Goal: Task Accomplishment & Management: Manage account settings

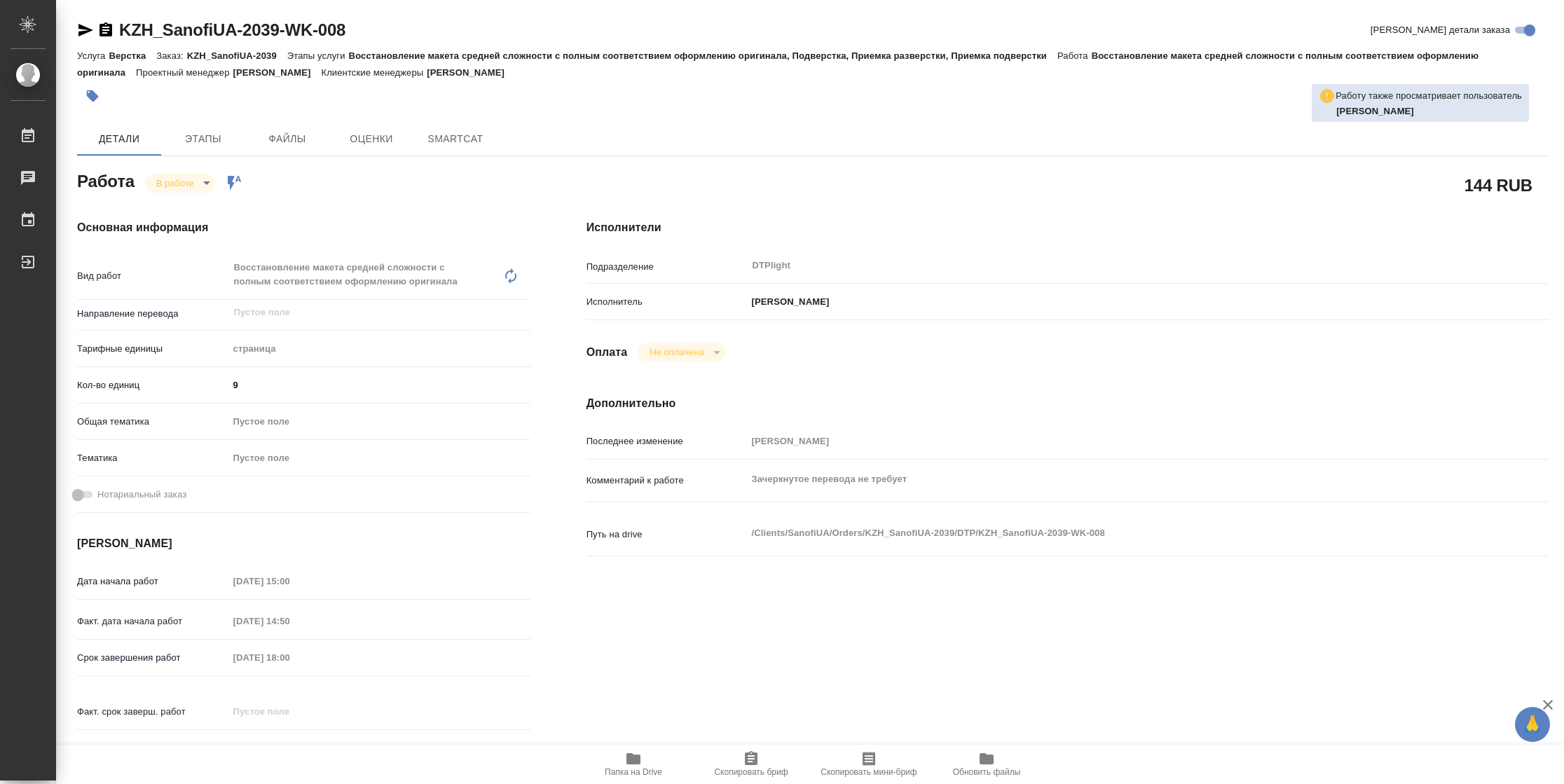
type textarea "x"
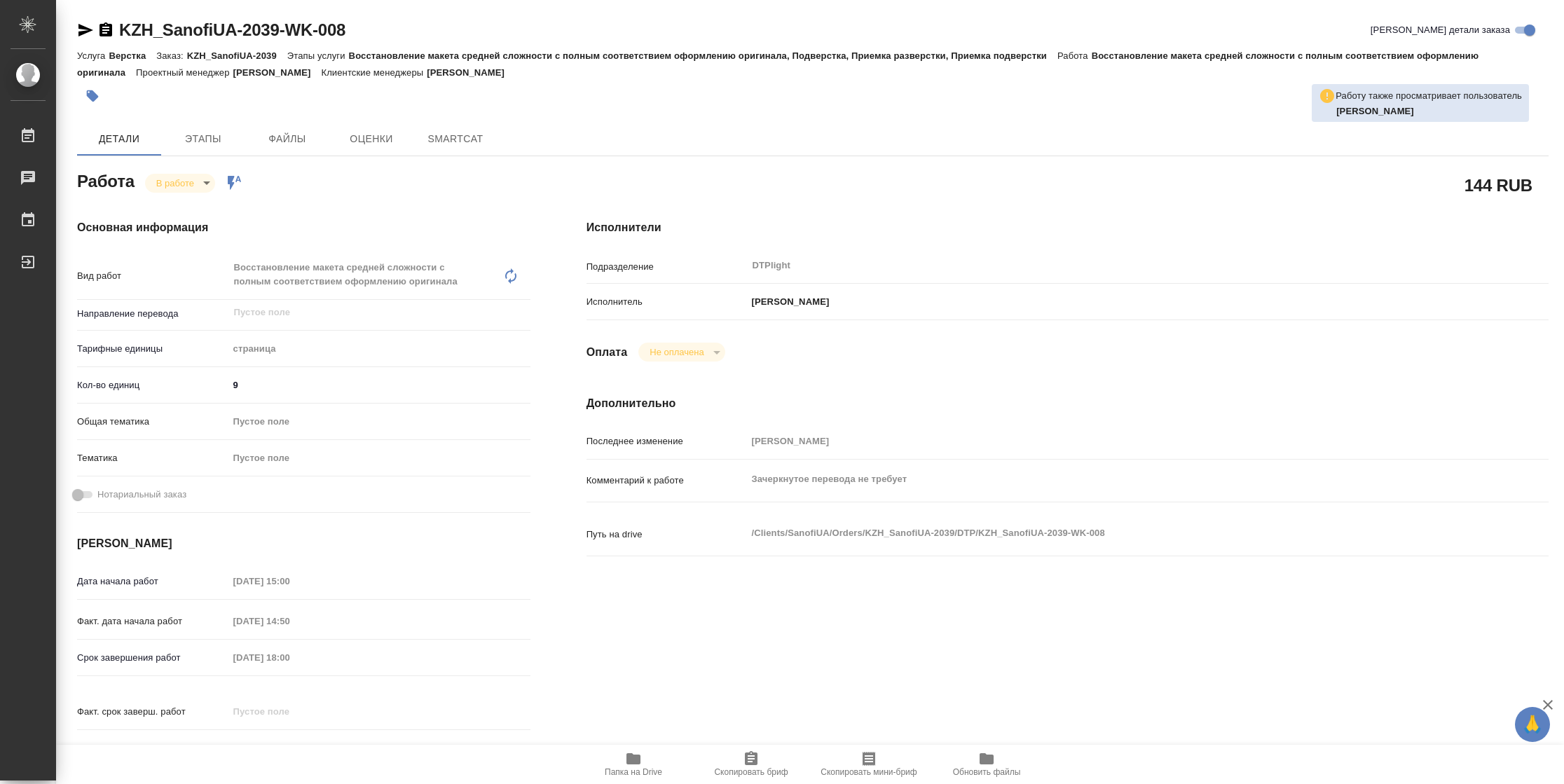
type textarea "x"
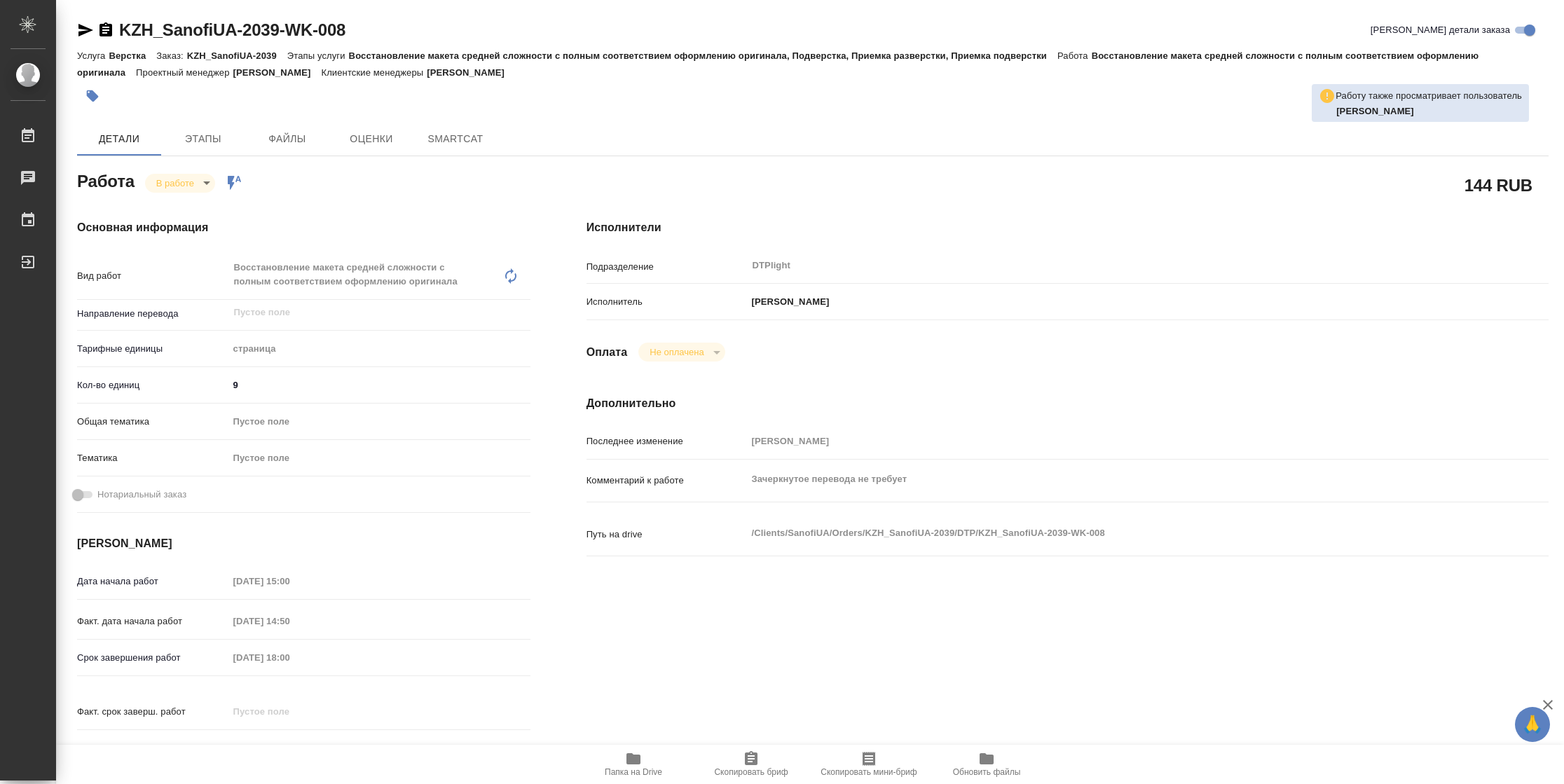
type textarea "x"
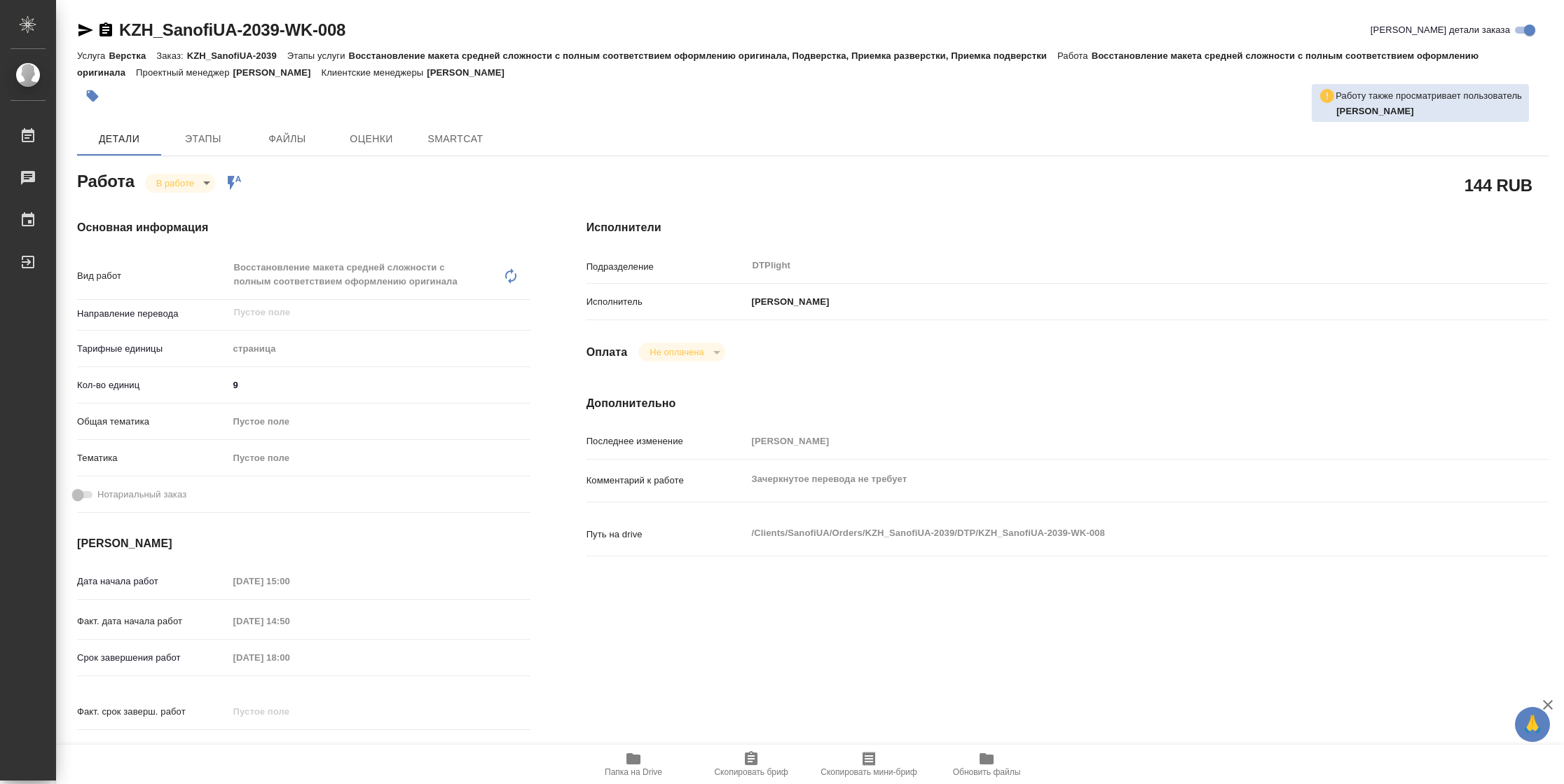
type textarea "x"
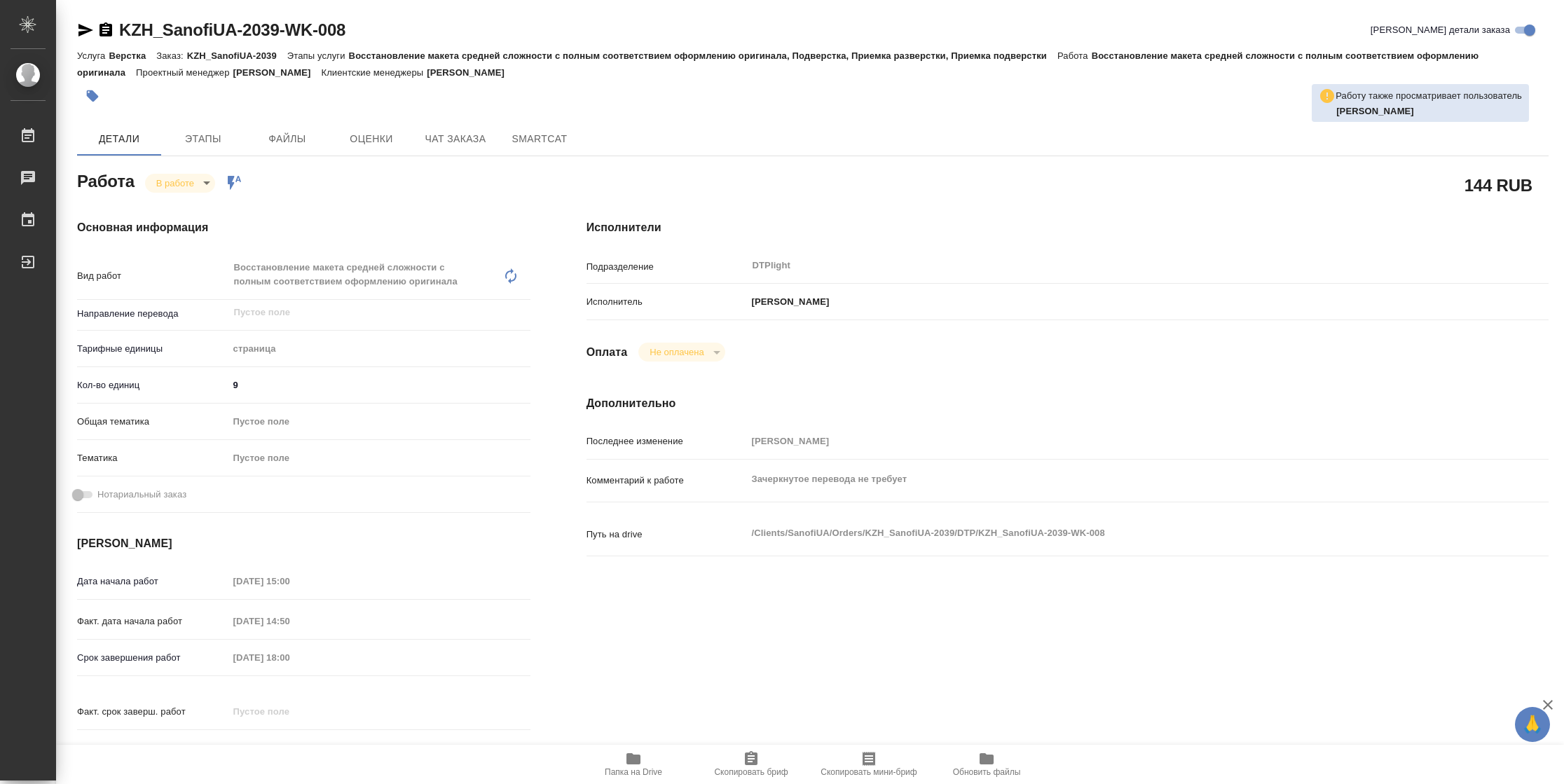
type textarea "x"
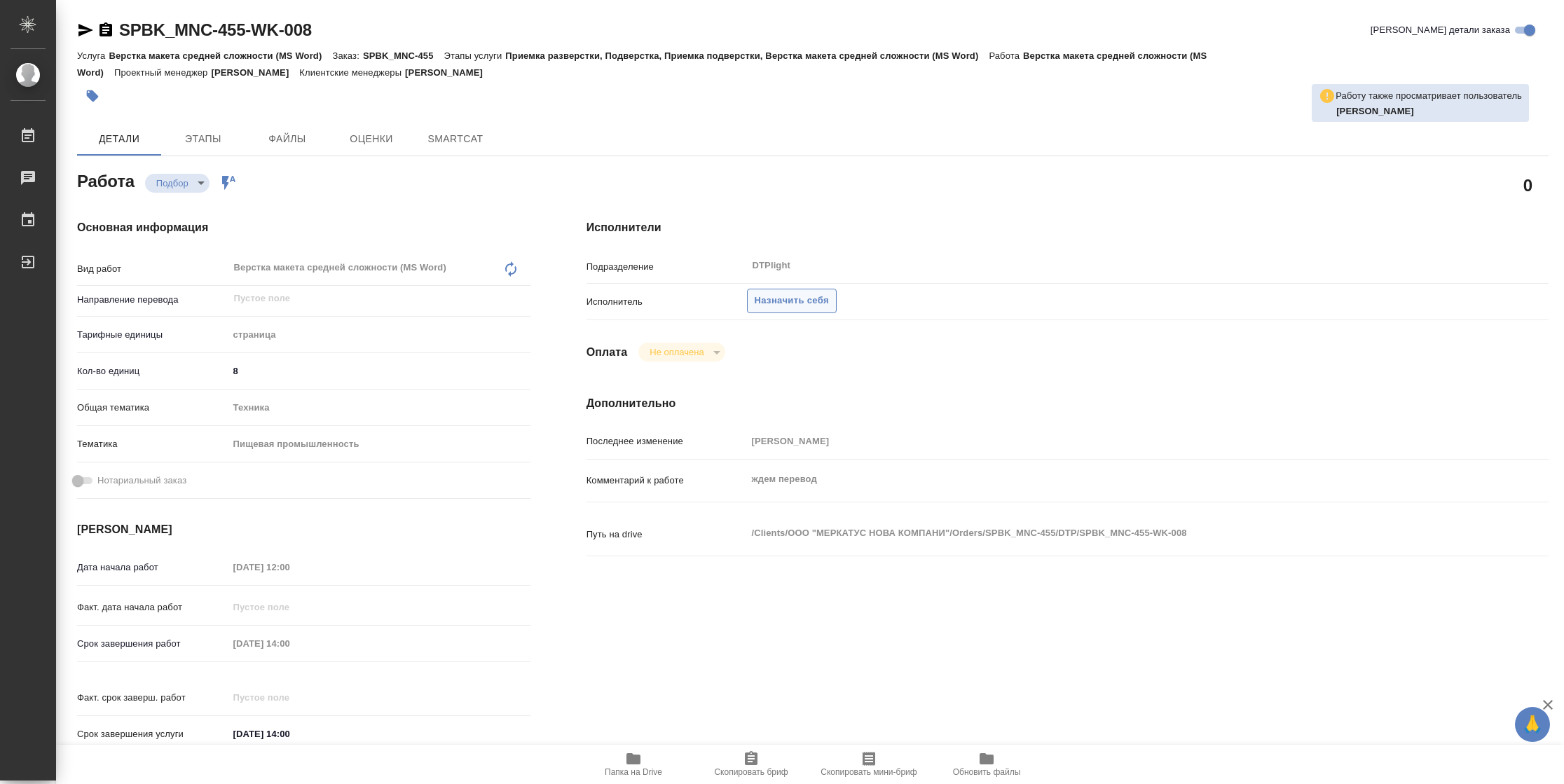
type textarea "x"
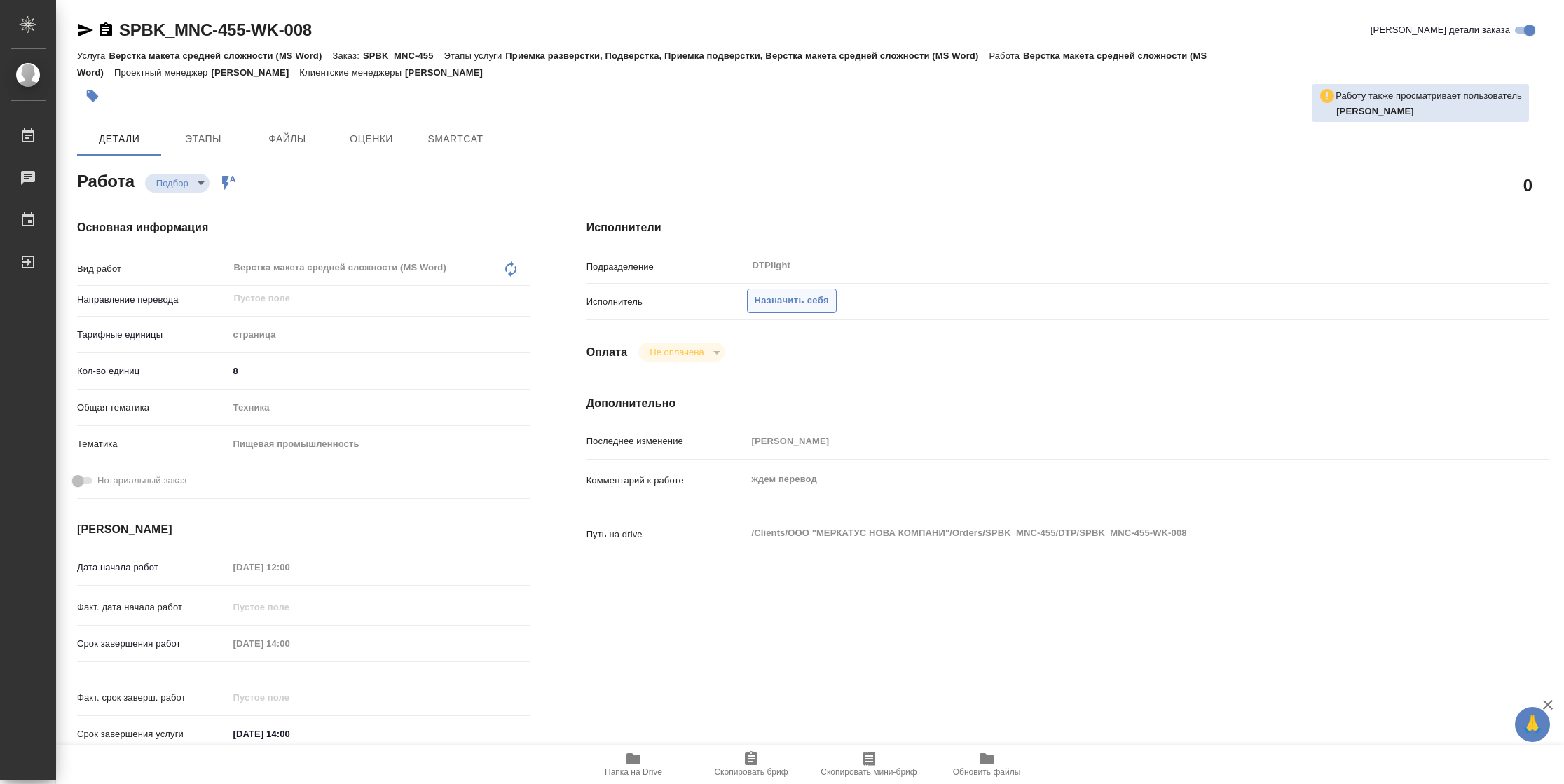
type textarea "x"
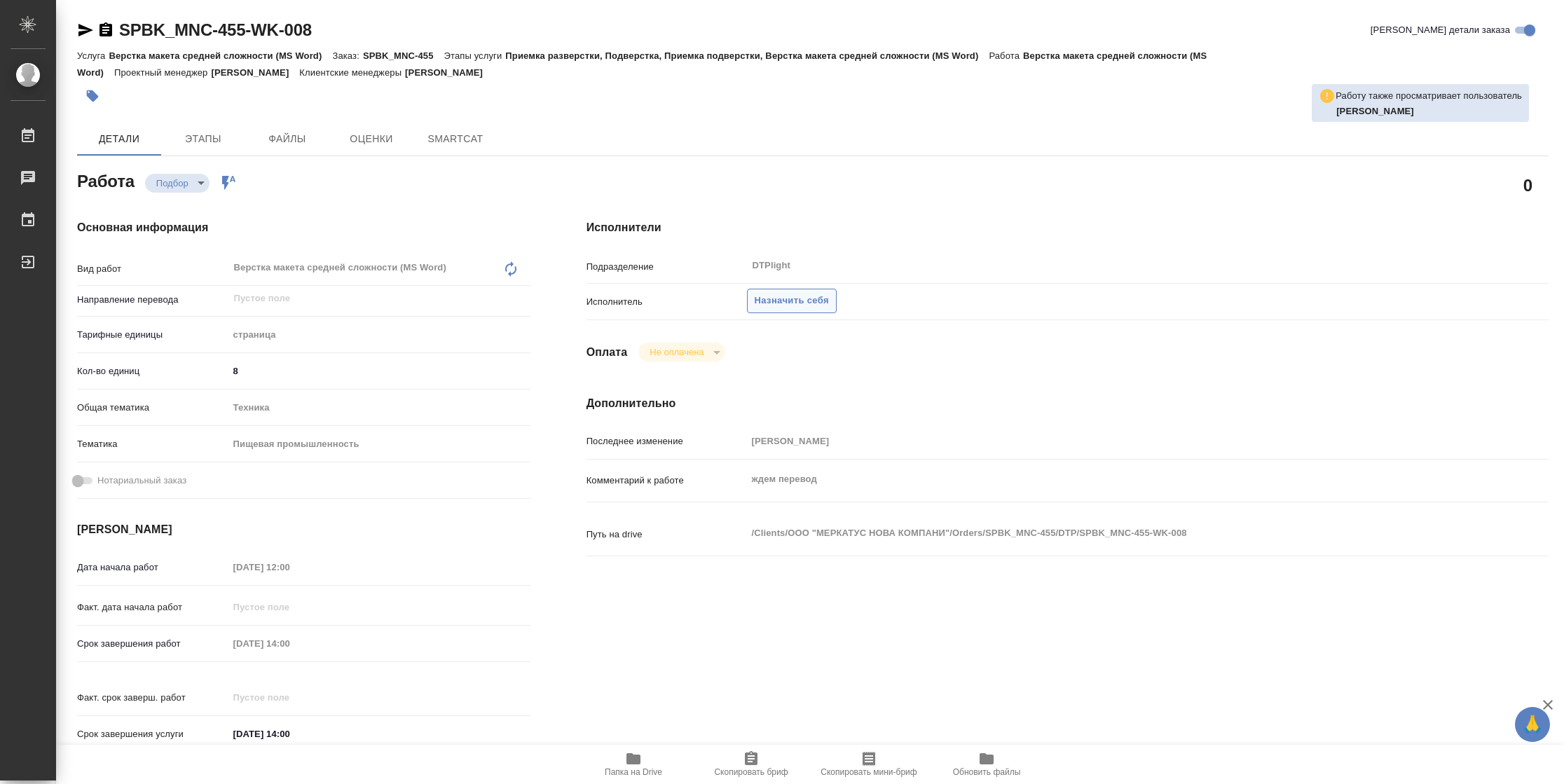
type textarea "x"
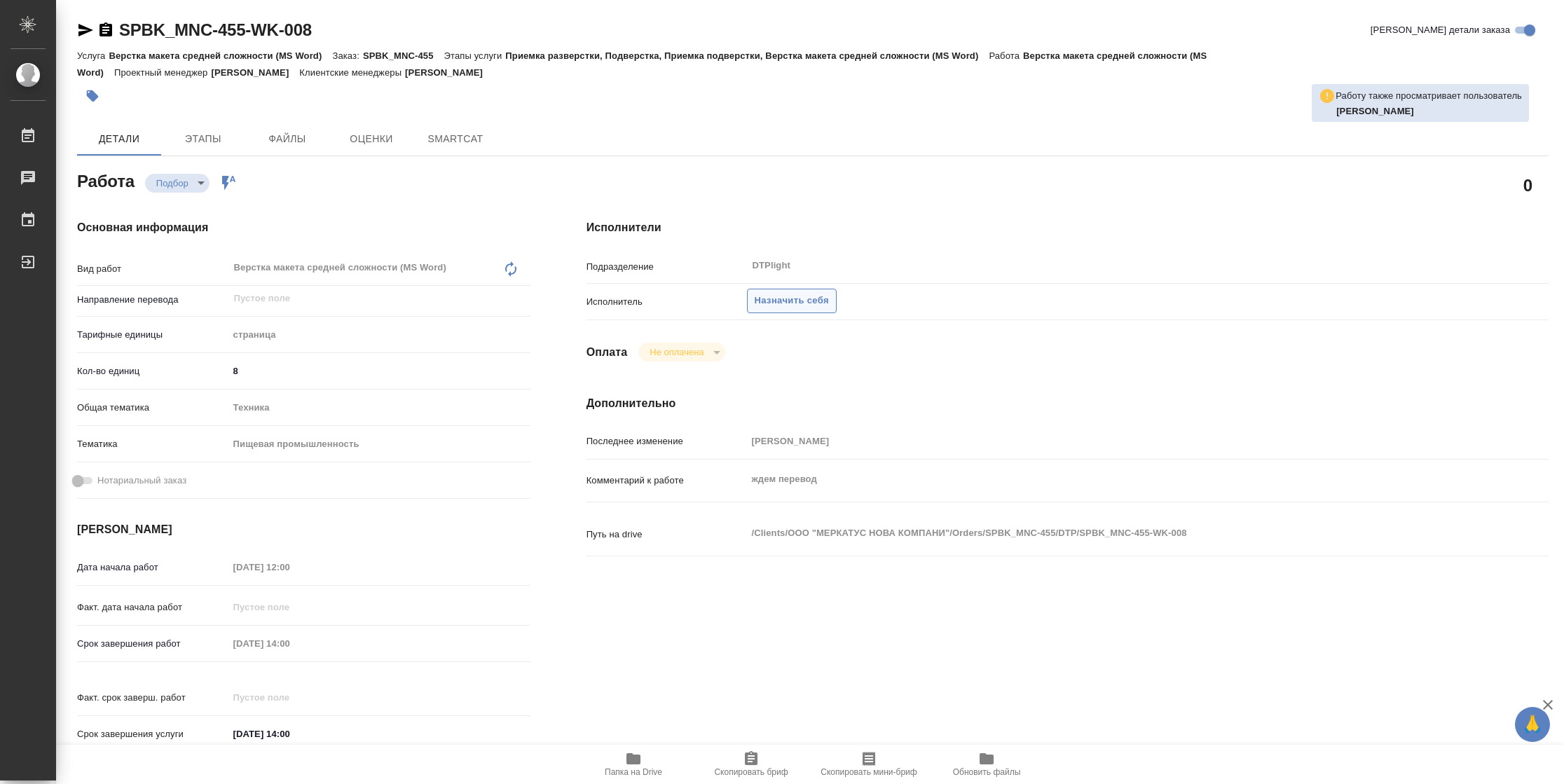
type textarea "x"
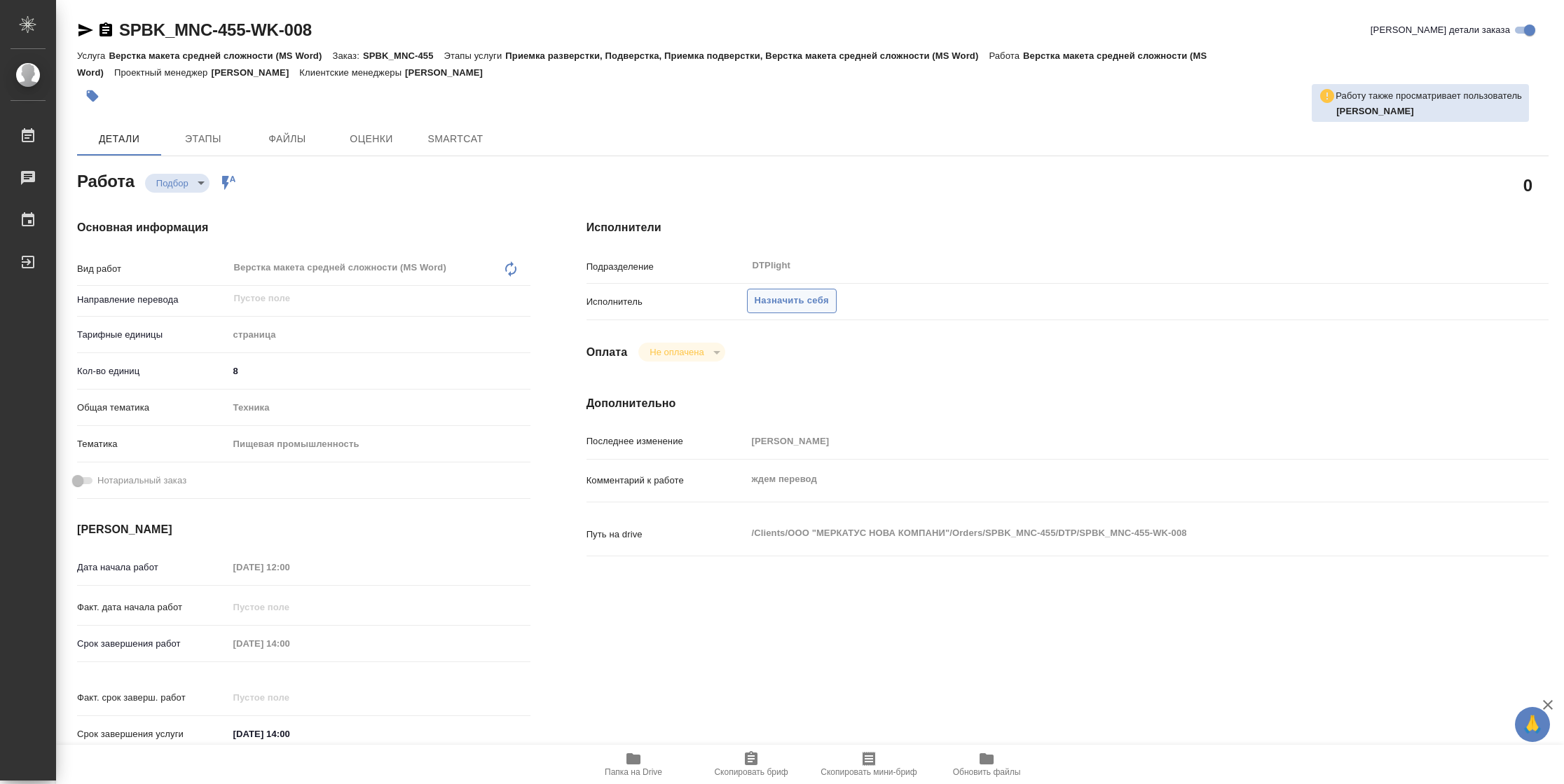
click at [781, 301] on span "Назначить себя" at bounding box center [791, 300] width 74 height 16
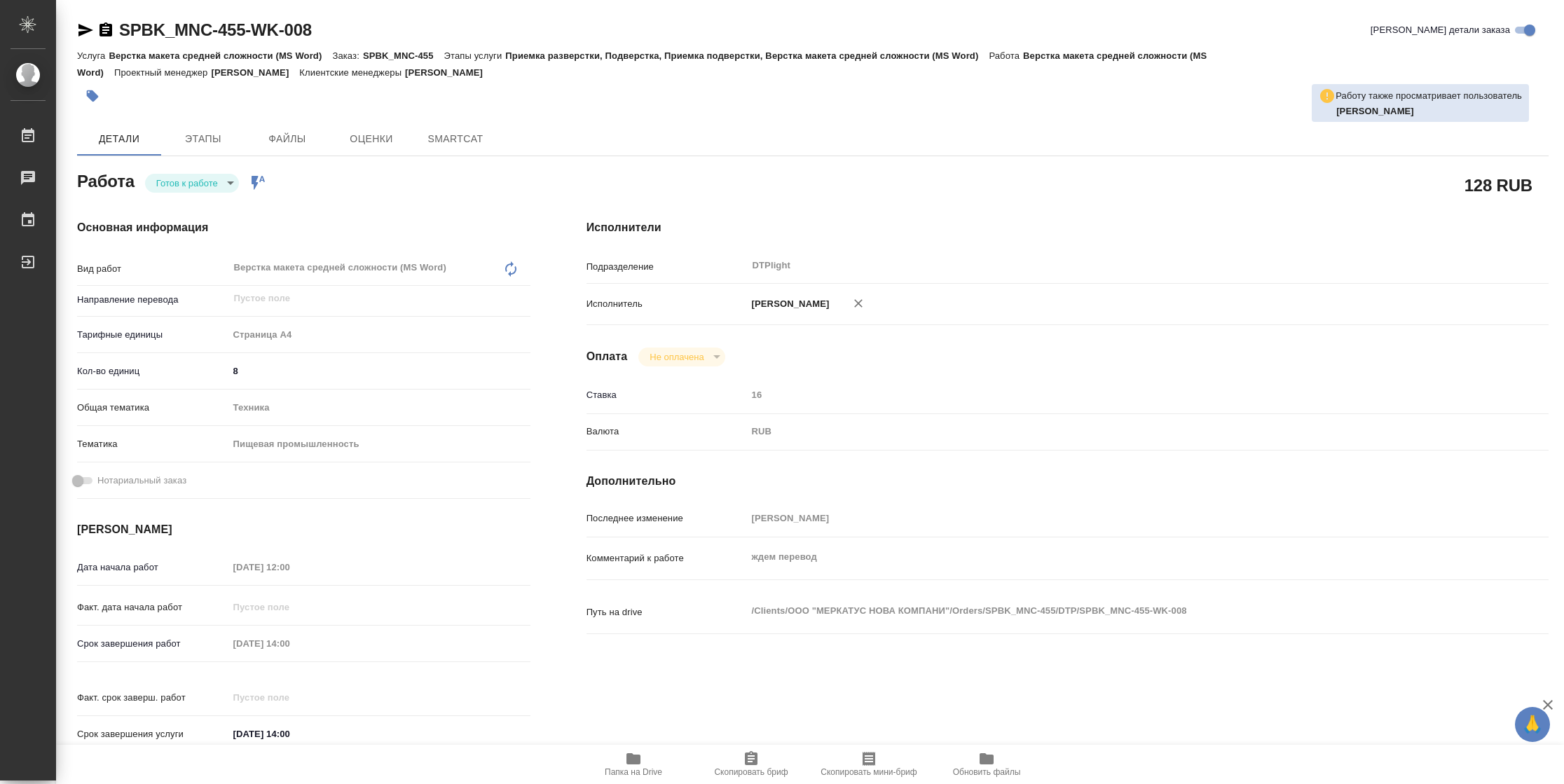
type textarea "x"
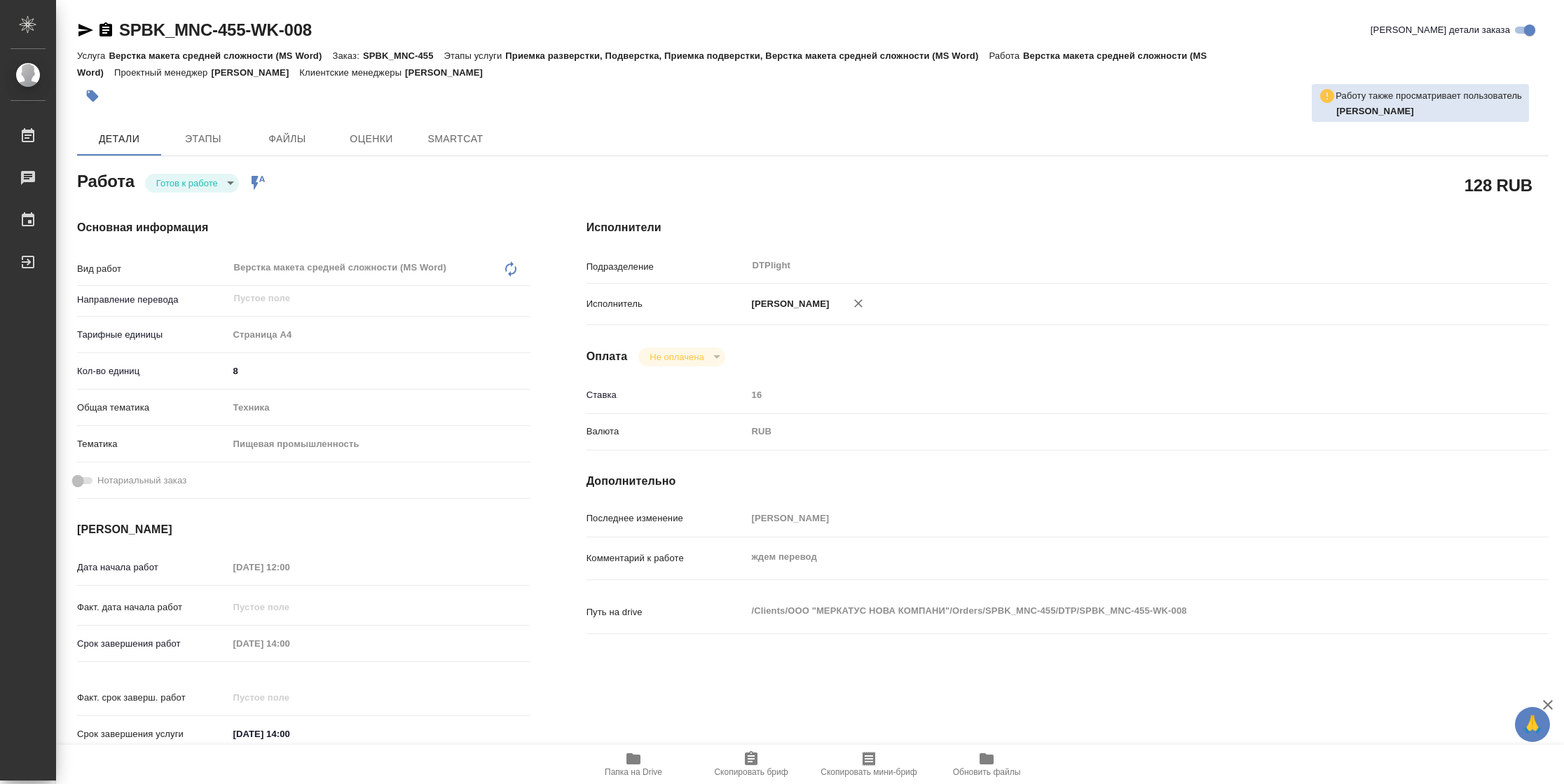
type textarea "x"
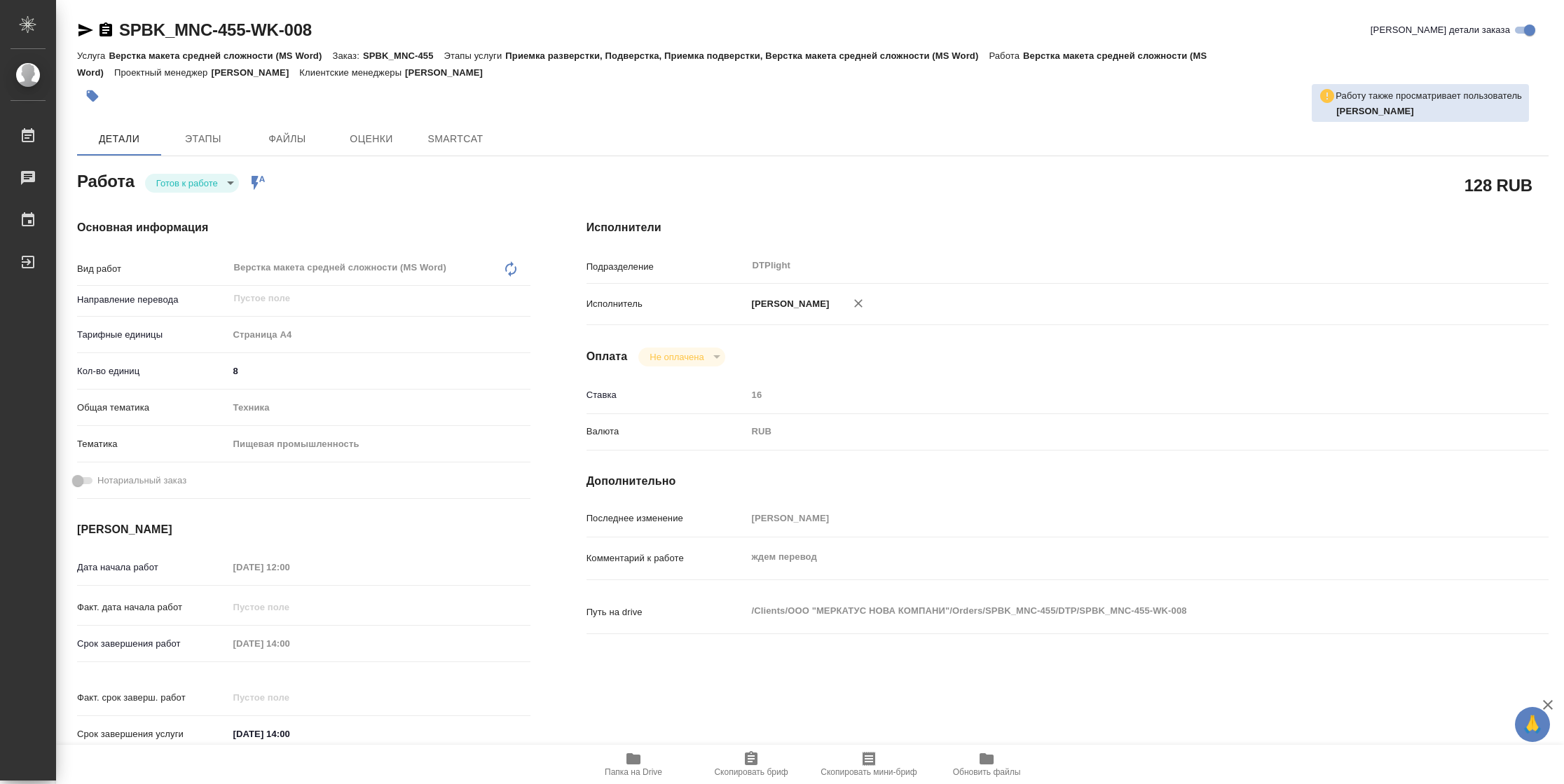
type textarea "x"
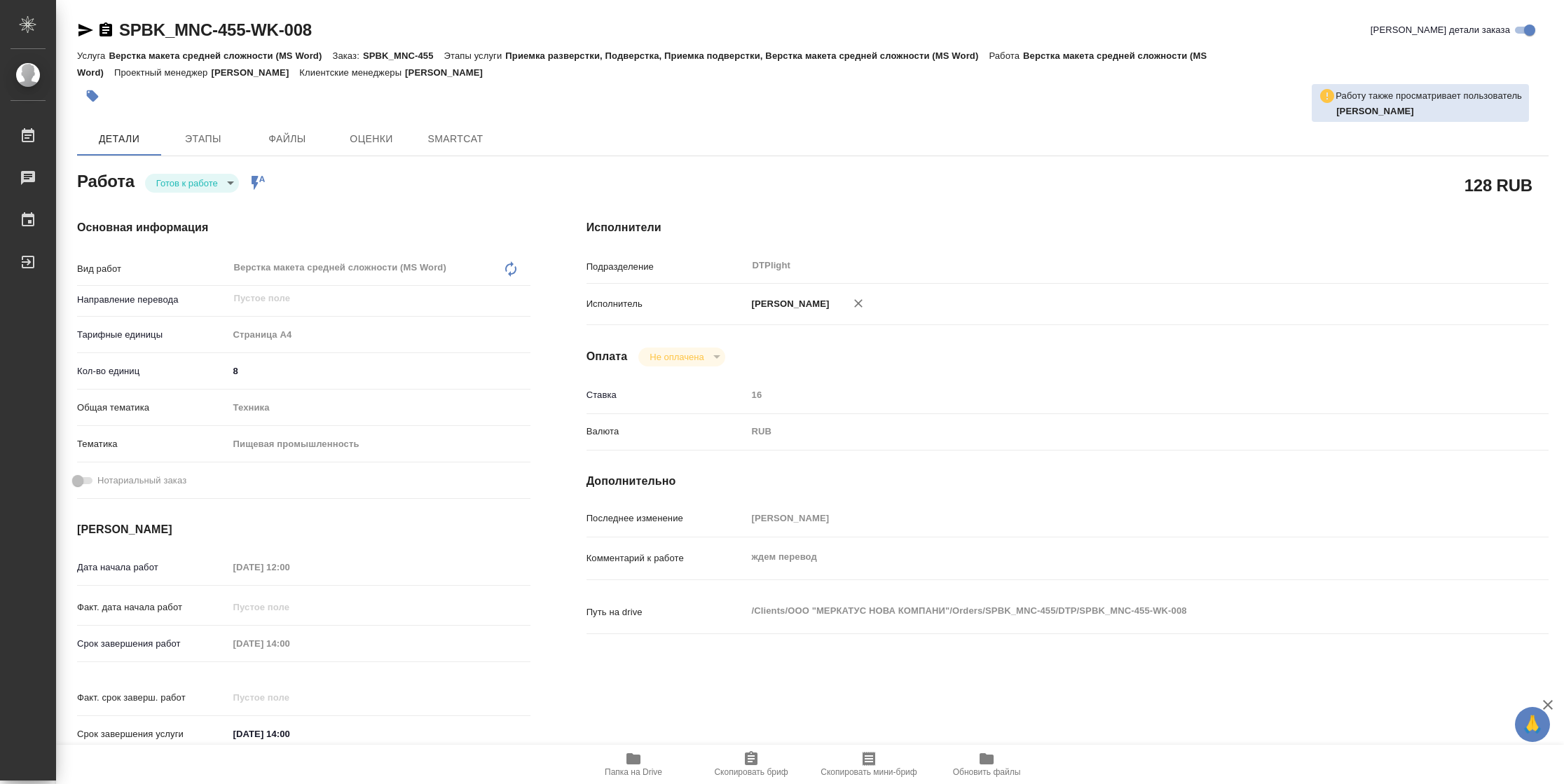
type textarea "x"
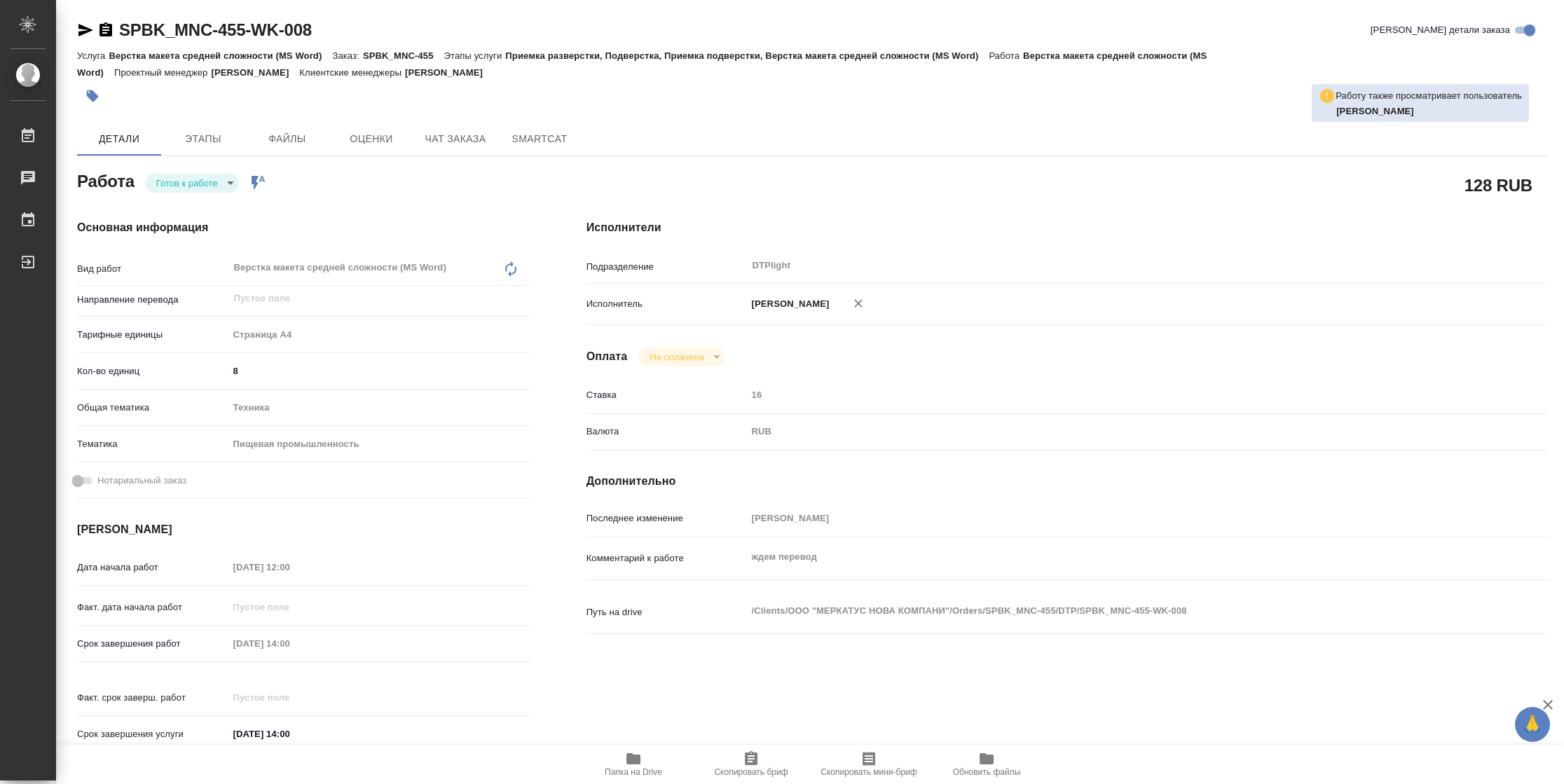
click at [201, 178] on body "🙏 .cls-1 fill:#fff; AWATERA Vasilyeva Natalia Работы Чаты График Выйти SPBK_MNC…" at bounding box center [782, 392] width 1564 height 784
type textarea "x"
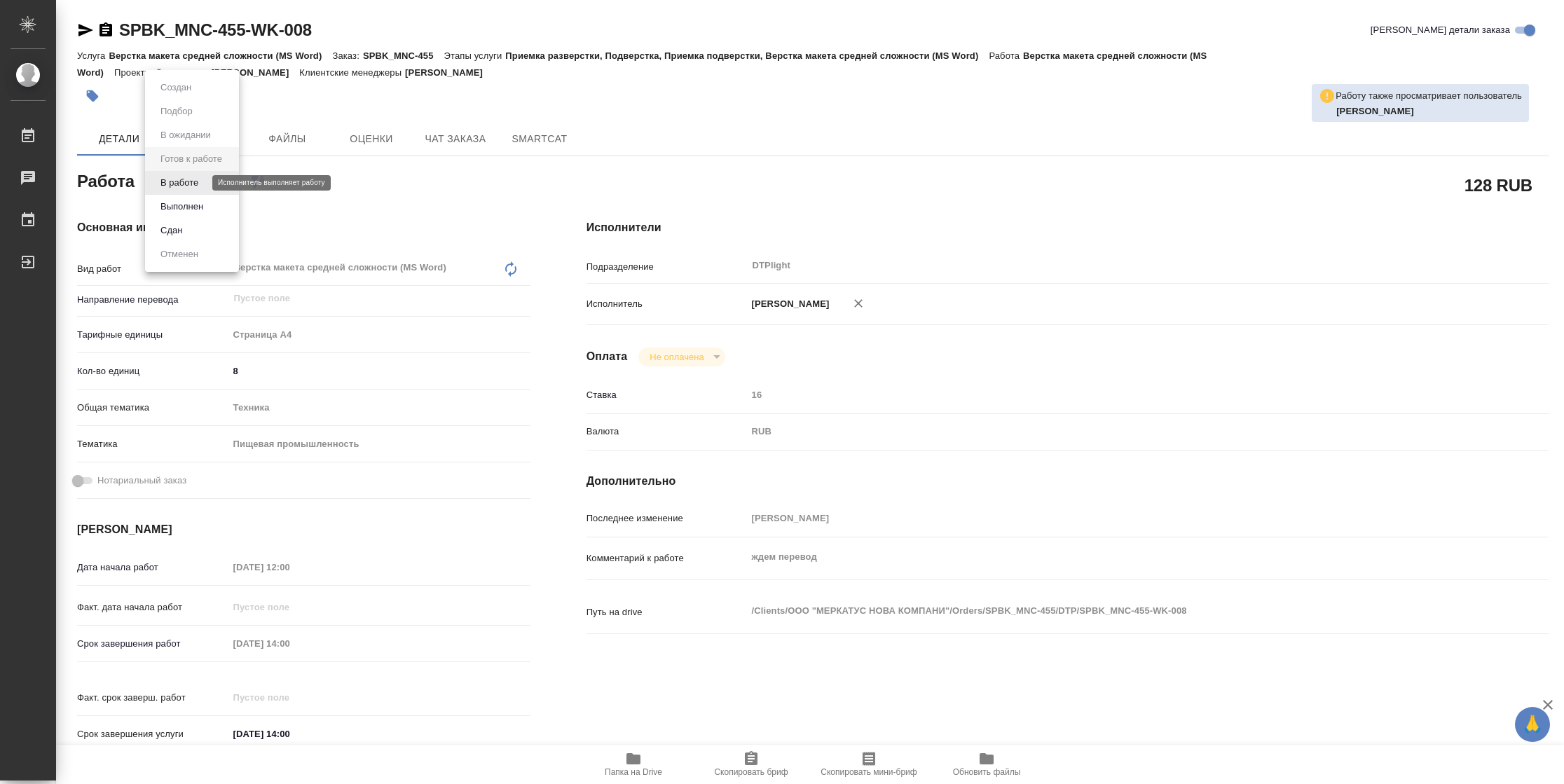
type textarea "x"
click at [201, 178] on button "В работе" at bounding box center [180, 183] width 47 height 16
type textarea "x"
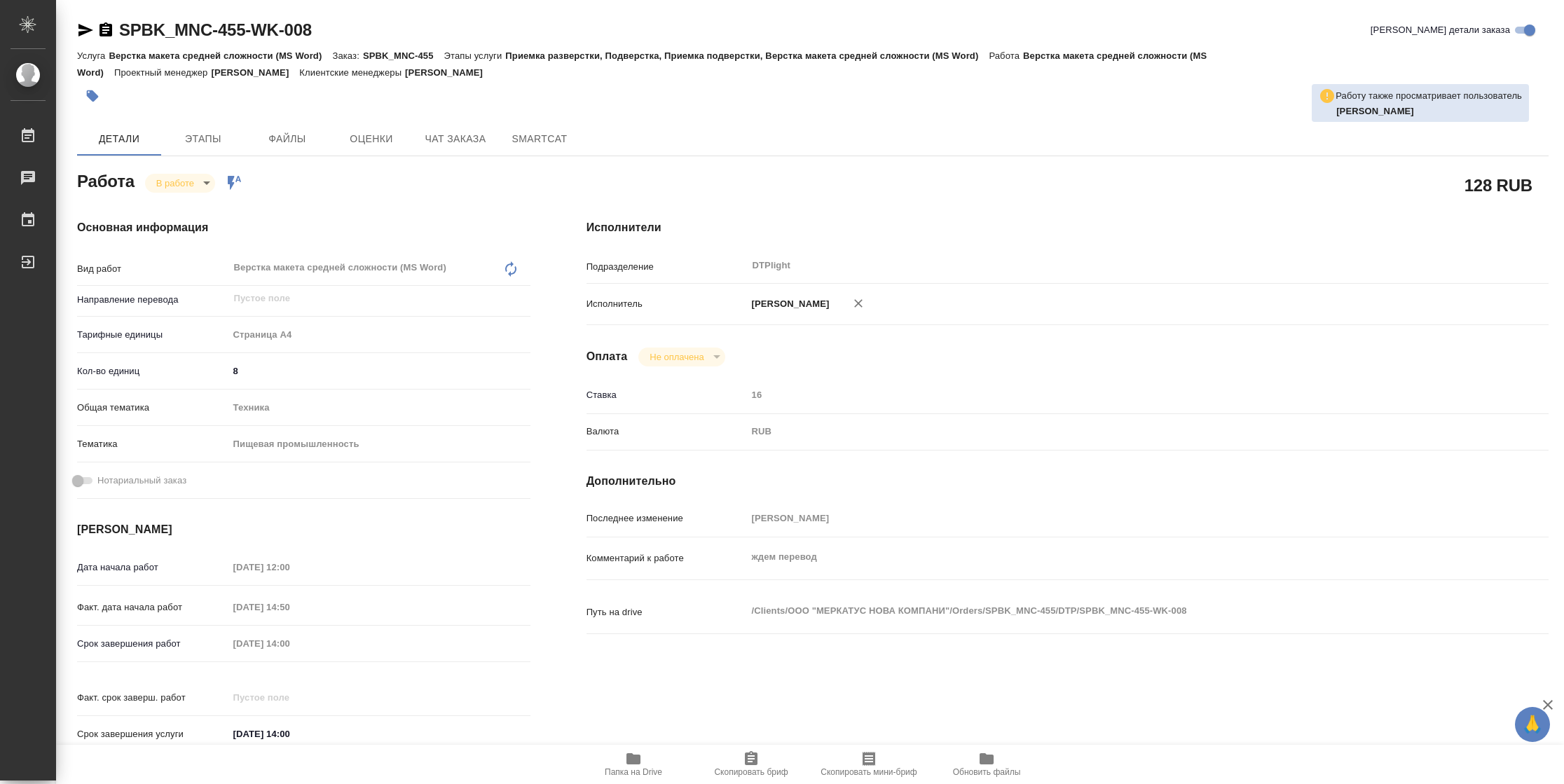
type textarea "x"
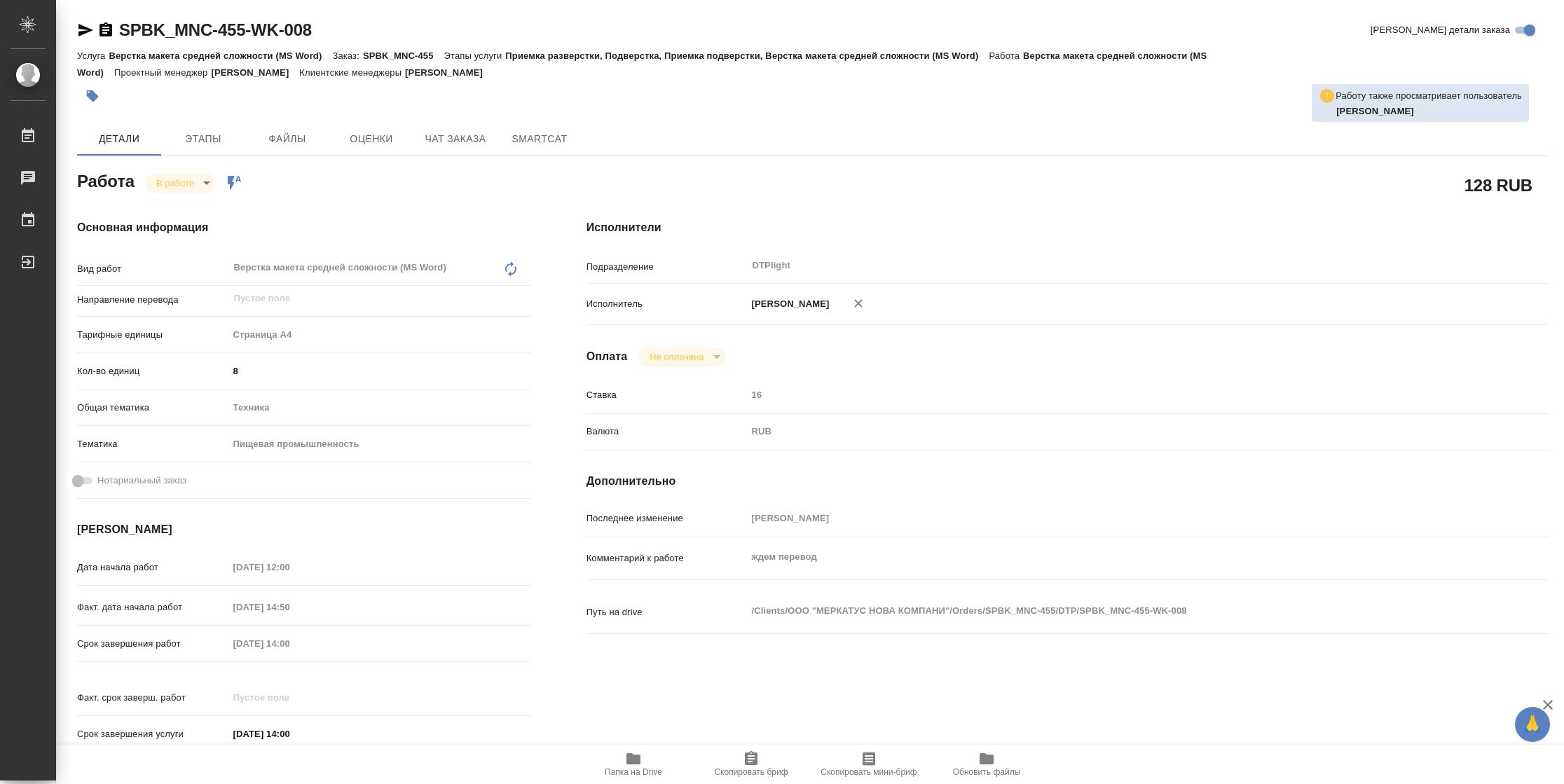
type textarea "x"
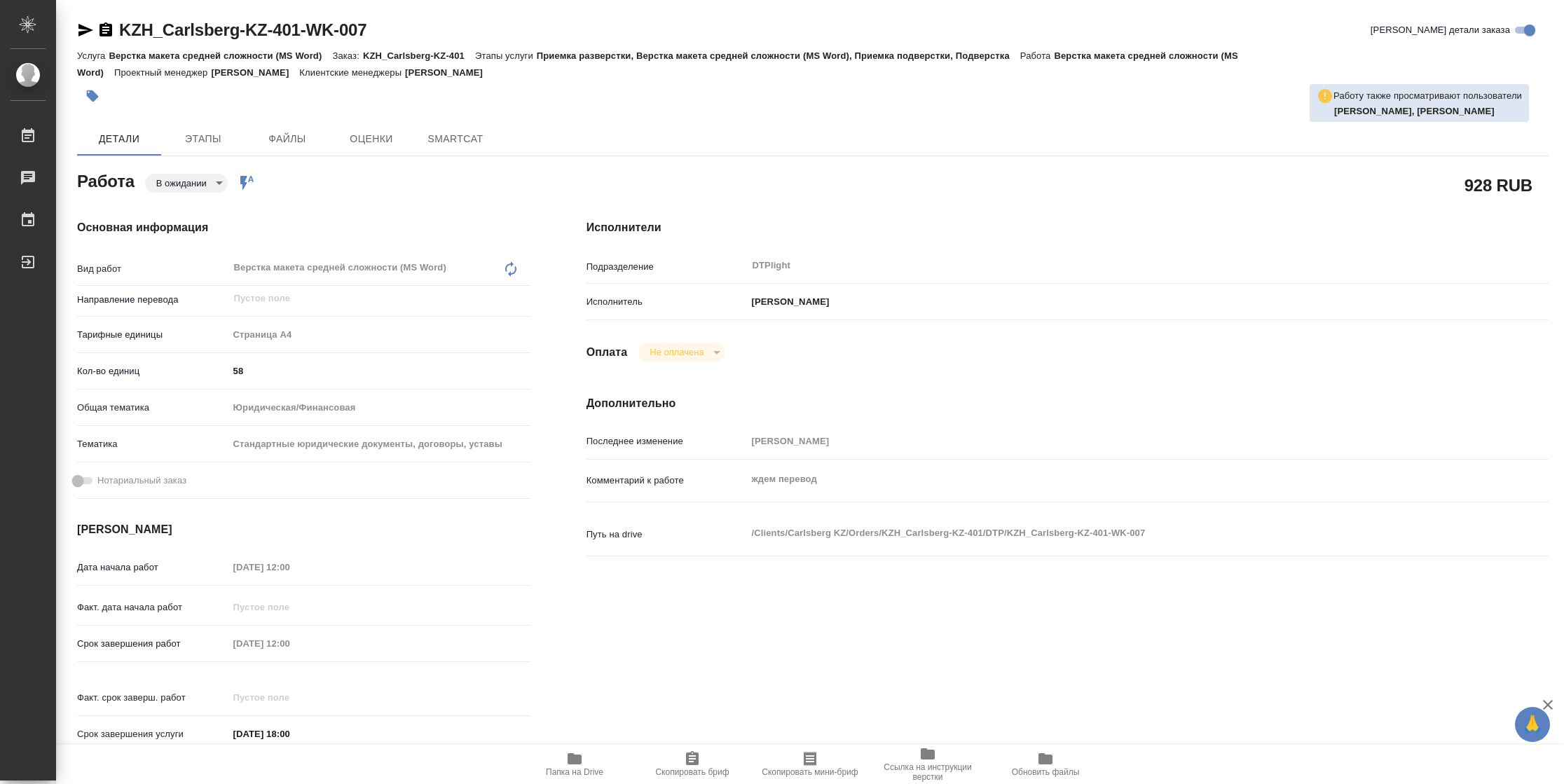
type textarea "x"
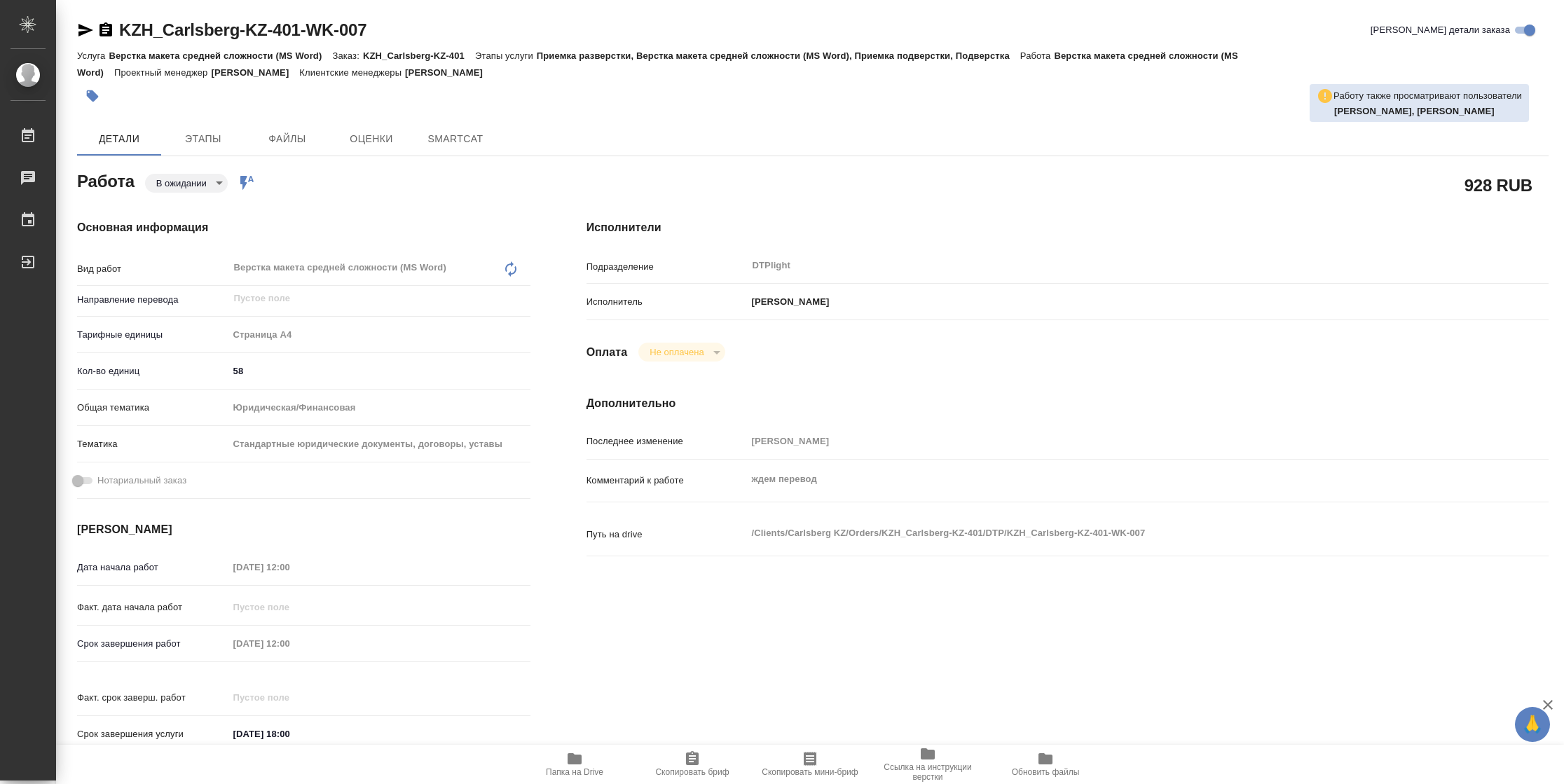
type textarea "x"
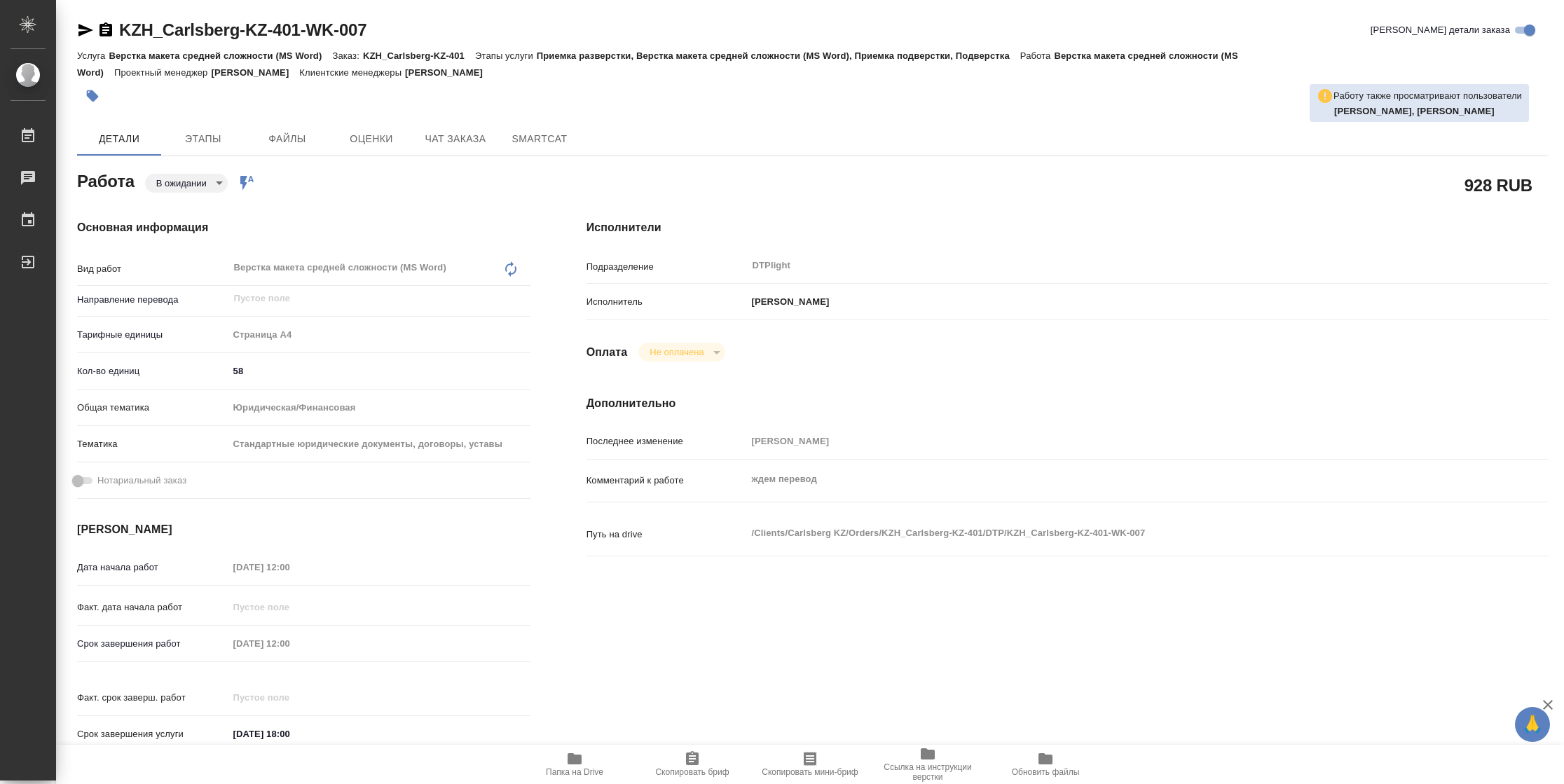
type textarea "x"
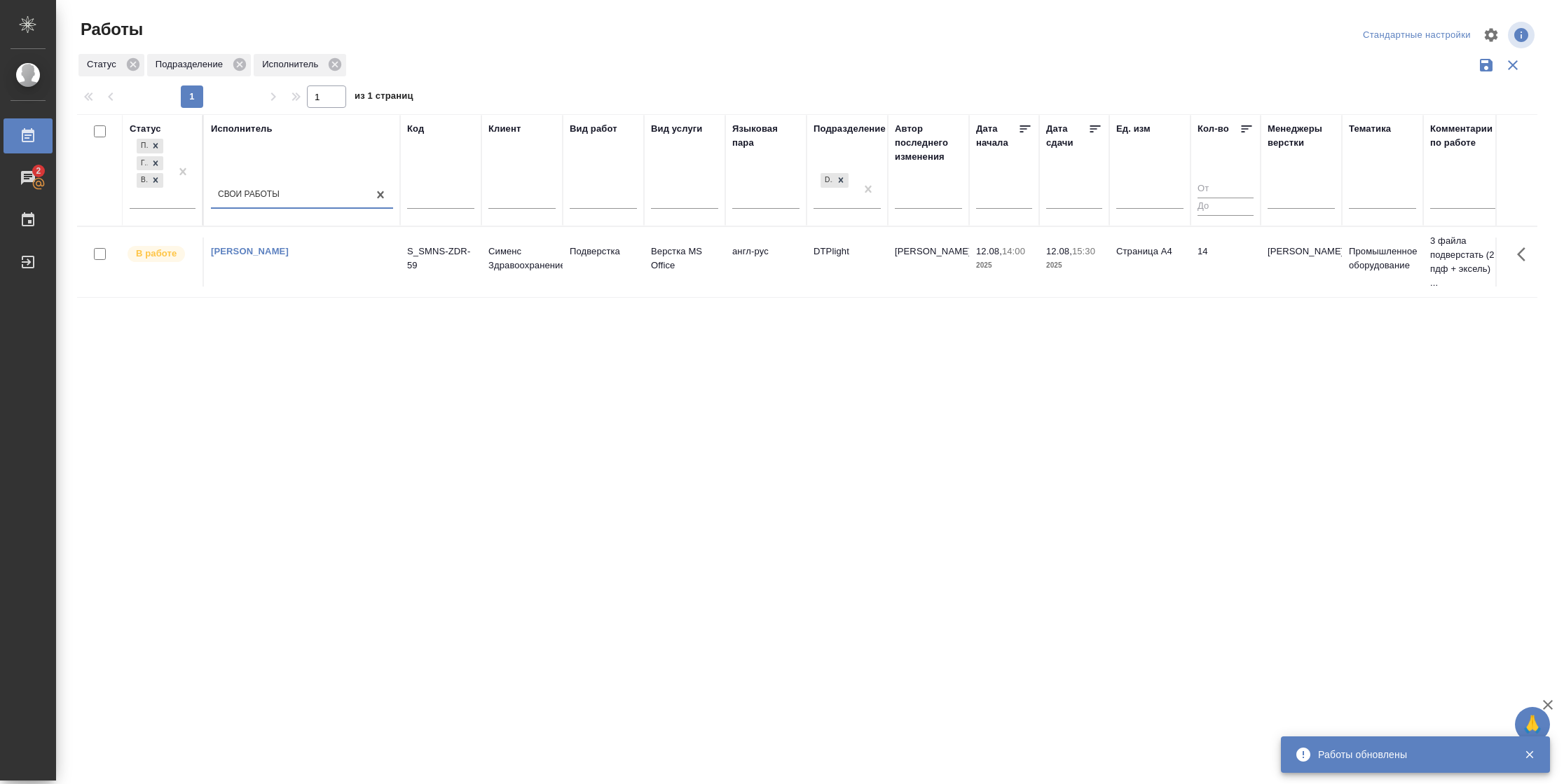
click at [838, 288] on tr "В работе [PERSON_NAME]-59 Сименс Здравоохранение Подверстка Верстка MS Office а…" at bounding box center [1434, 261] width 2715 height 71
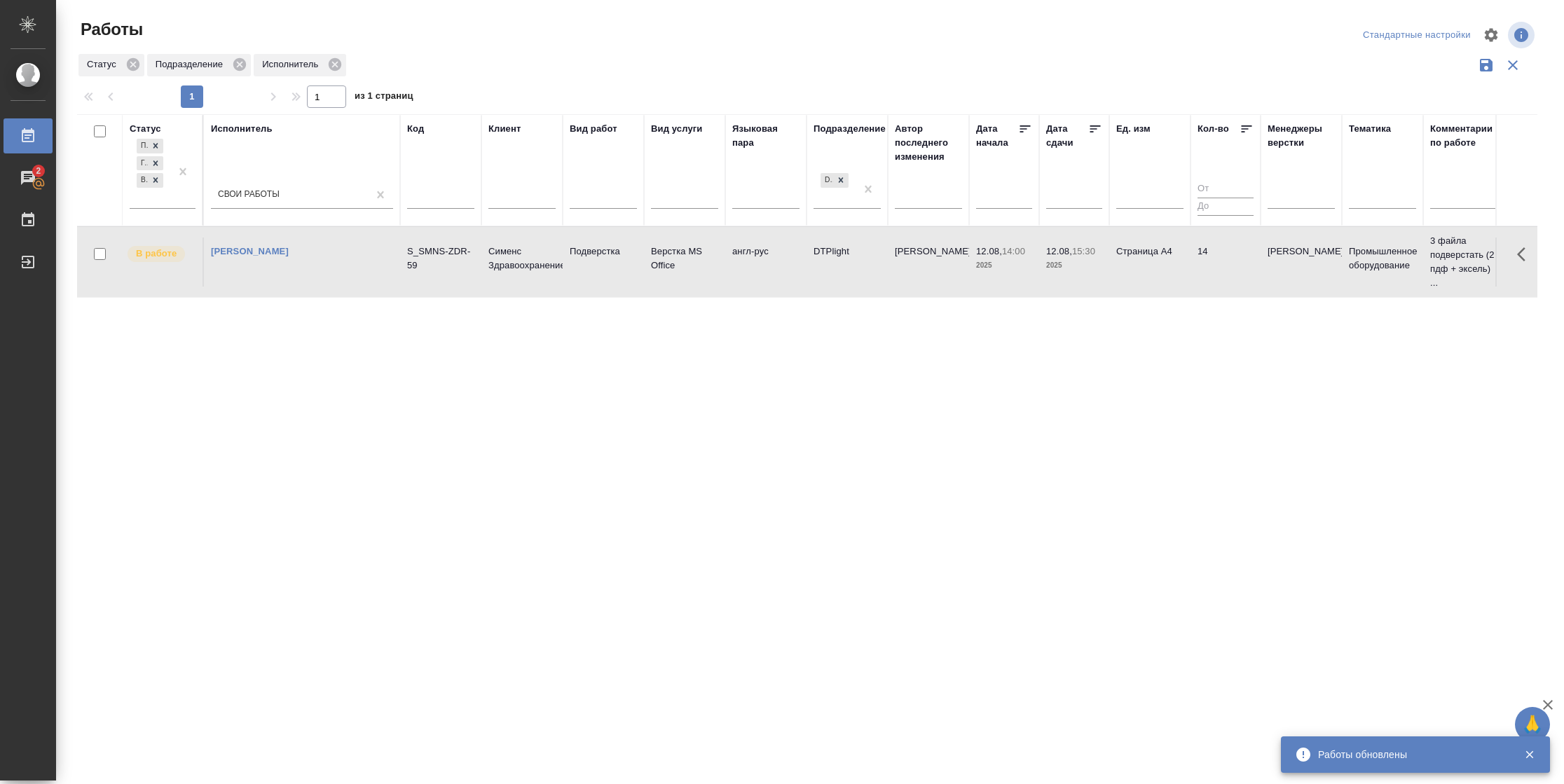
click at [838, 288] on tr "В работе Васильева Наталья Геннадьевна S_SMNS-ZDR-59 Сименс Здравоохранение Под…" at bounding box center [1434, 261] width 2715 height 71
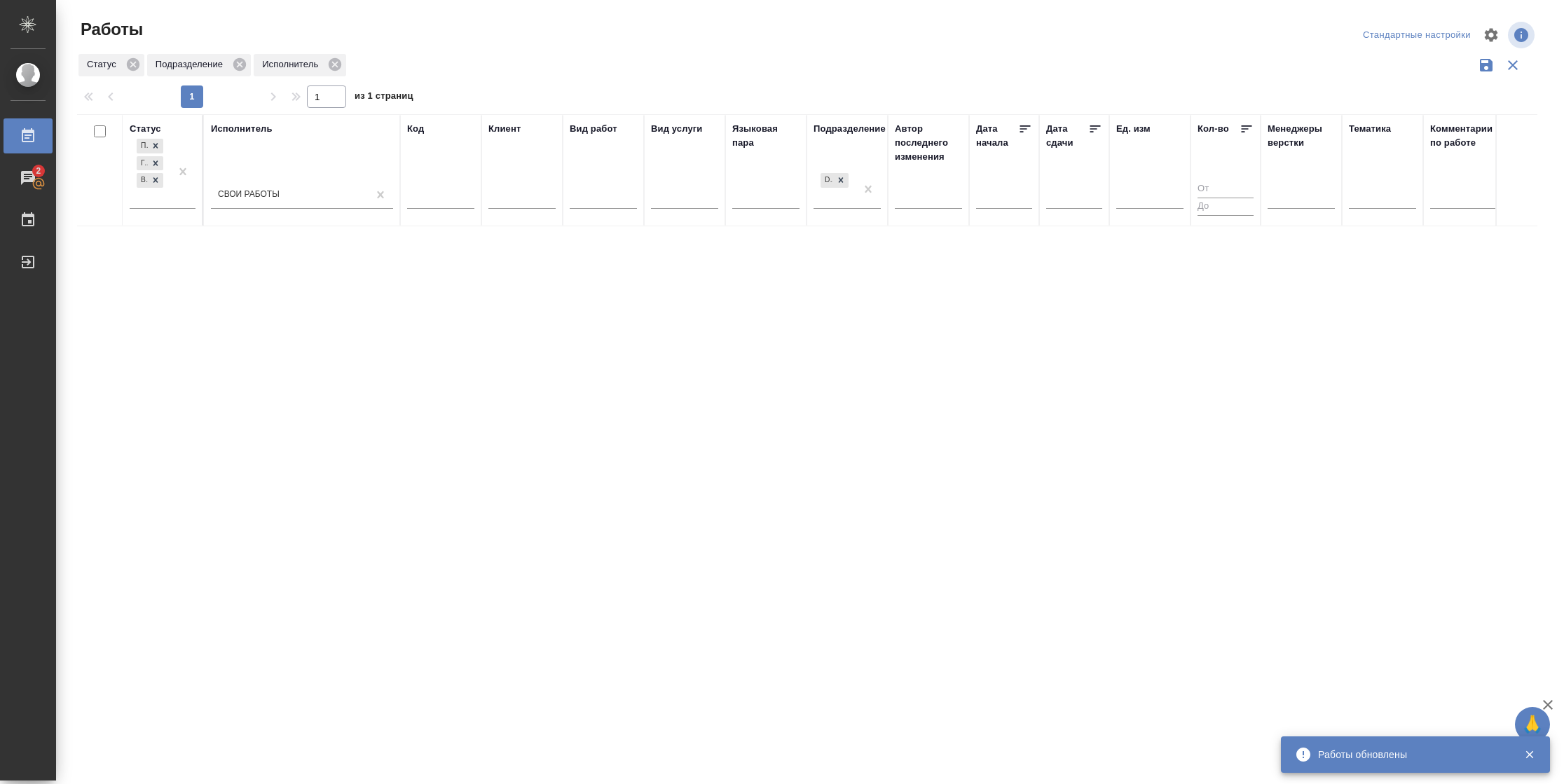
click at [667, 0] on div "Работы Стандартные настройки Статус Подразделение Исполнитель 1 1 из 1 страниц …" at bounding box center [812, 313] width 1487 height 626
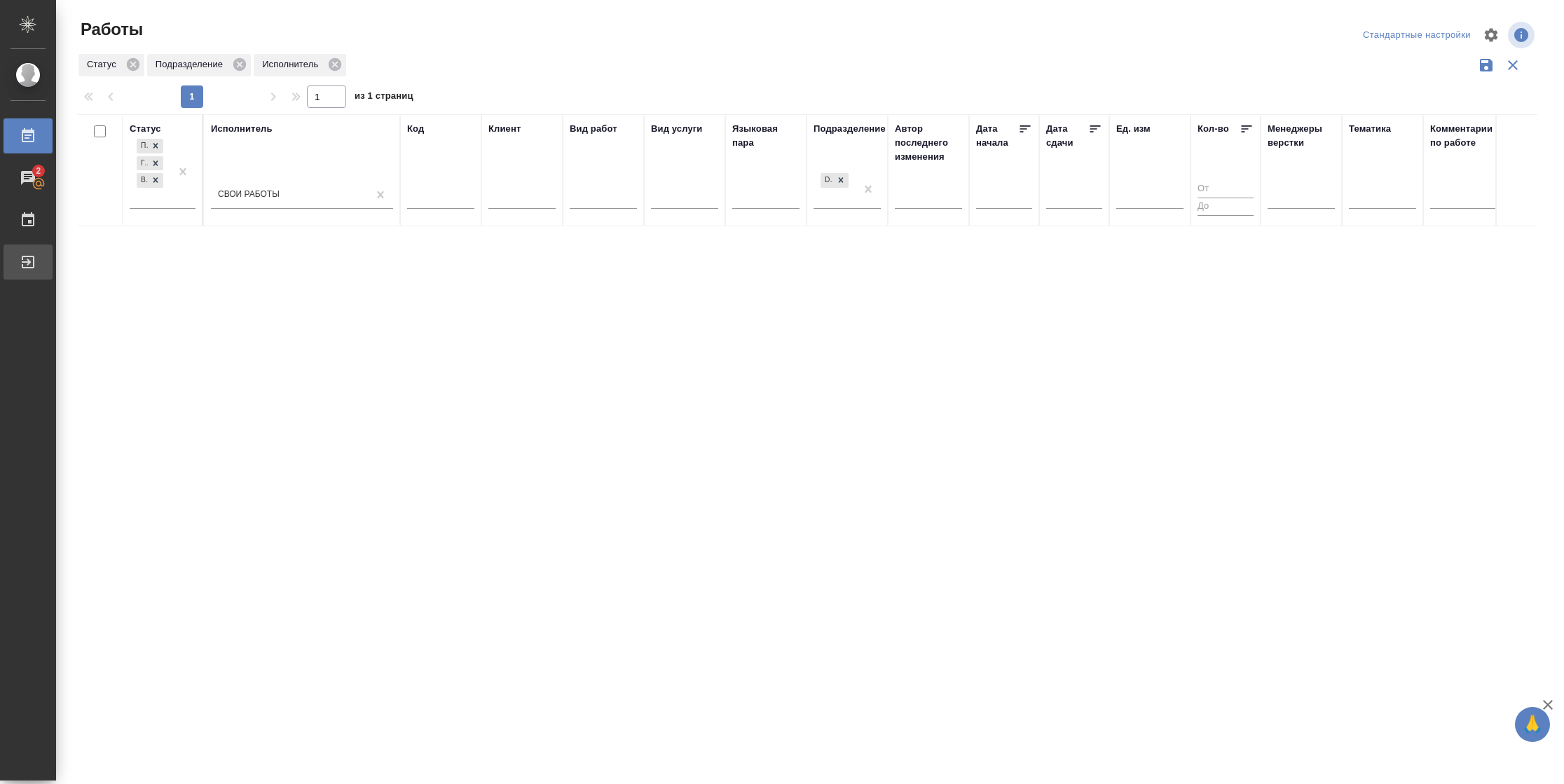
click at [26, 266] on div "Выйти" at bounding box center [11, 262] width 35 height 21
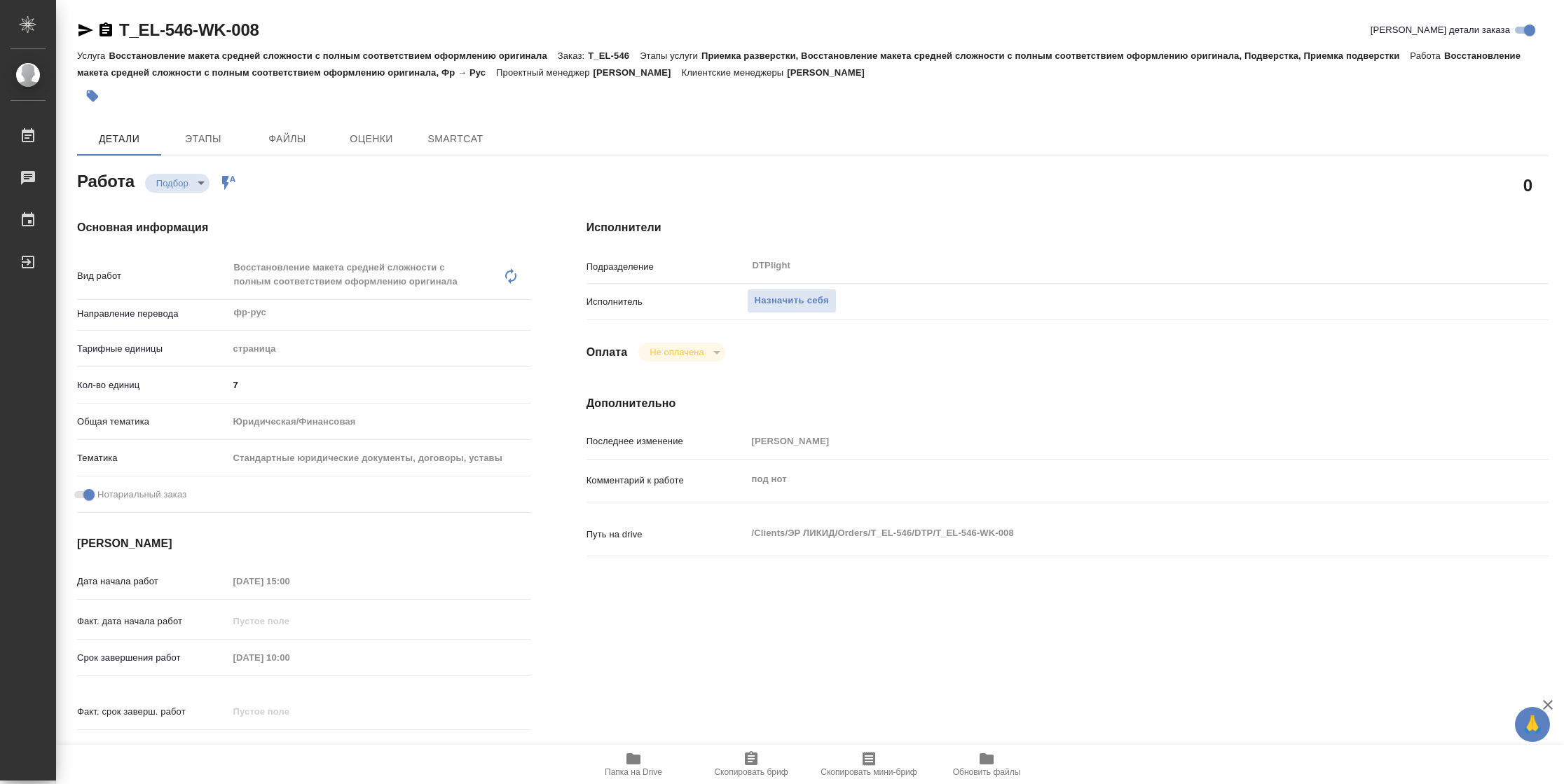
type textarea "x"
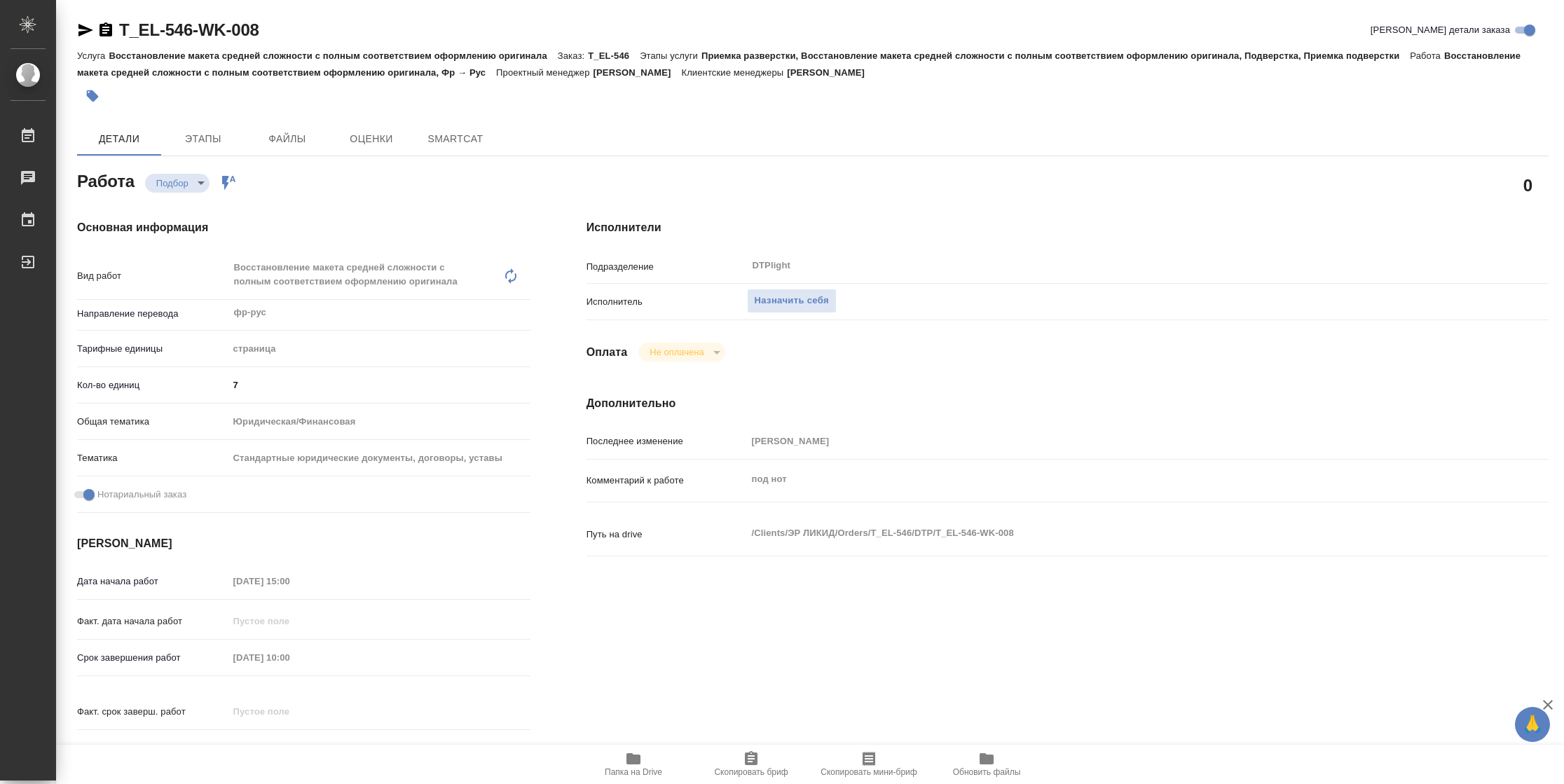
type textarea "x"
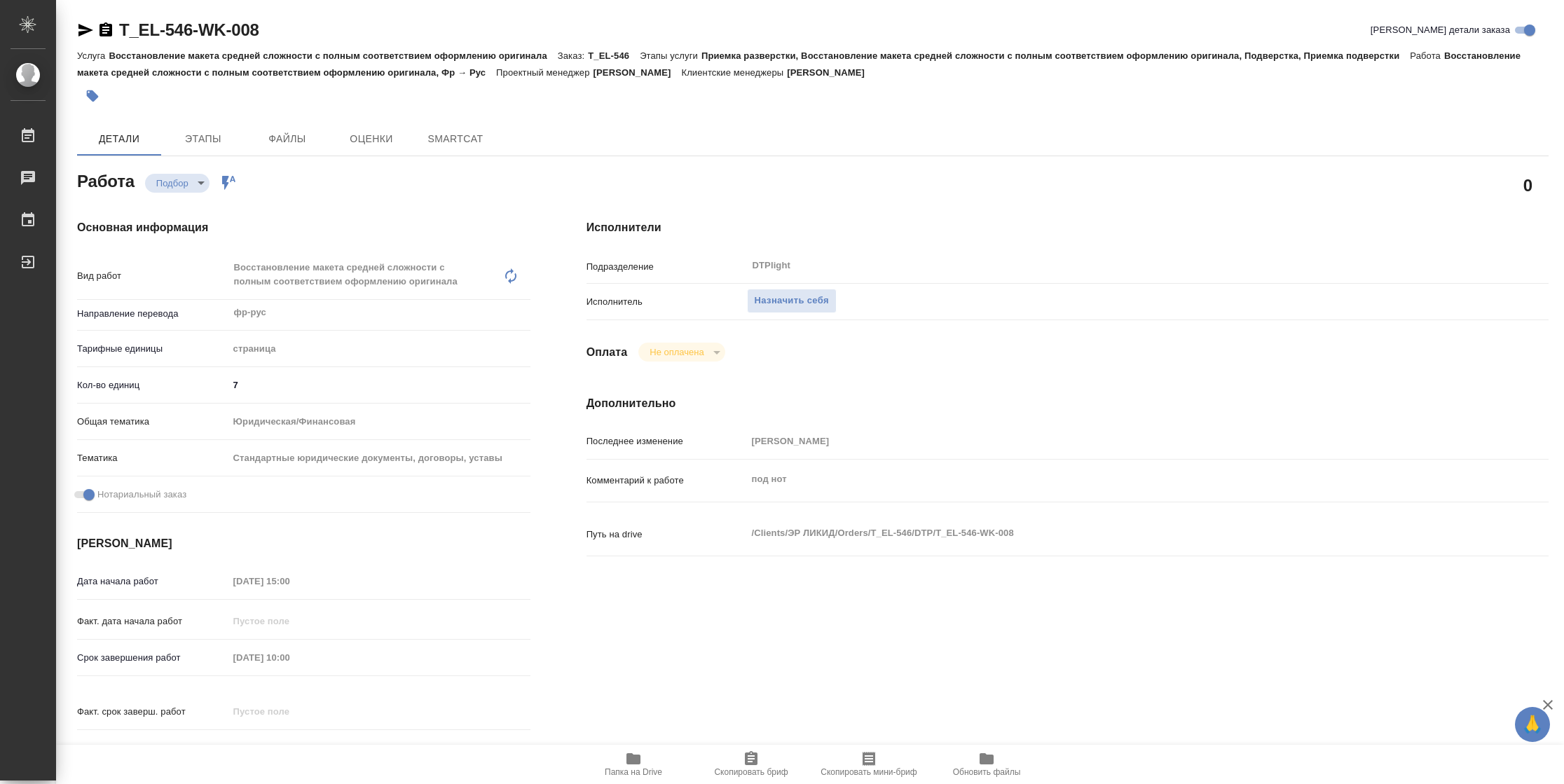
type textarea "x"
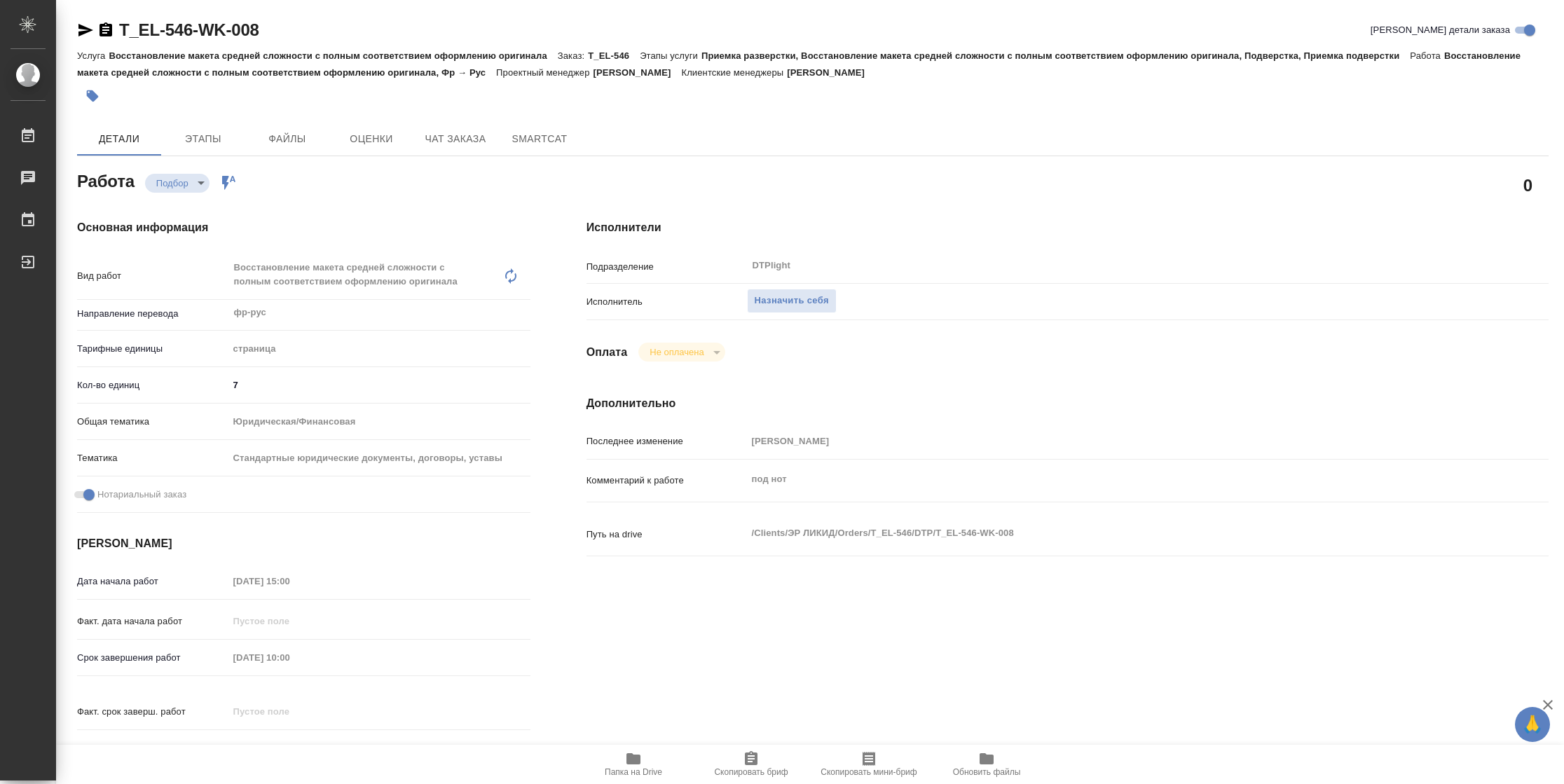
click at [647, 765] on span "Папка на Drive" at bounding box center [633, 763] width 101 height 27
type textarea "x"
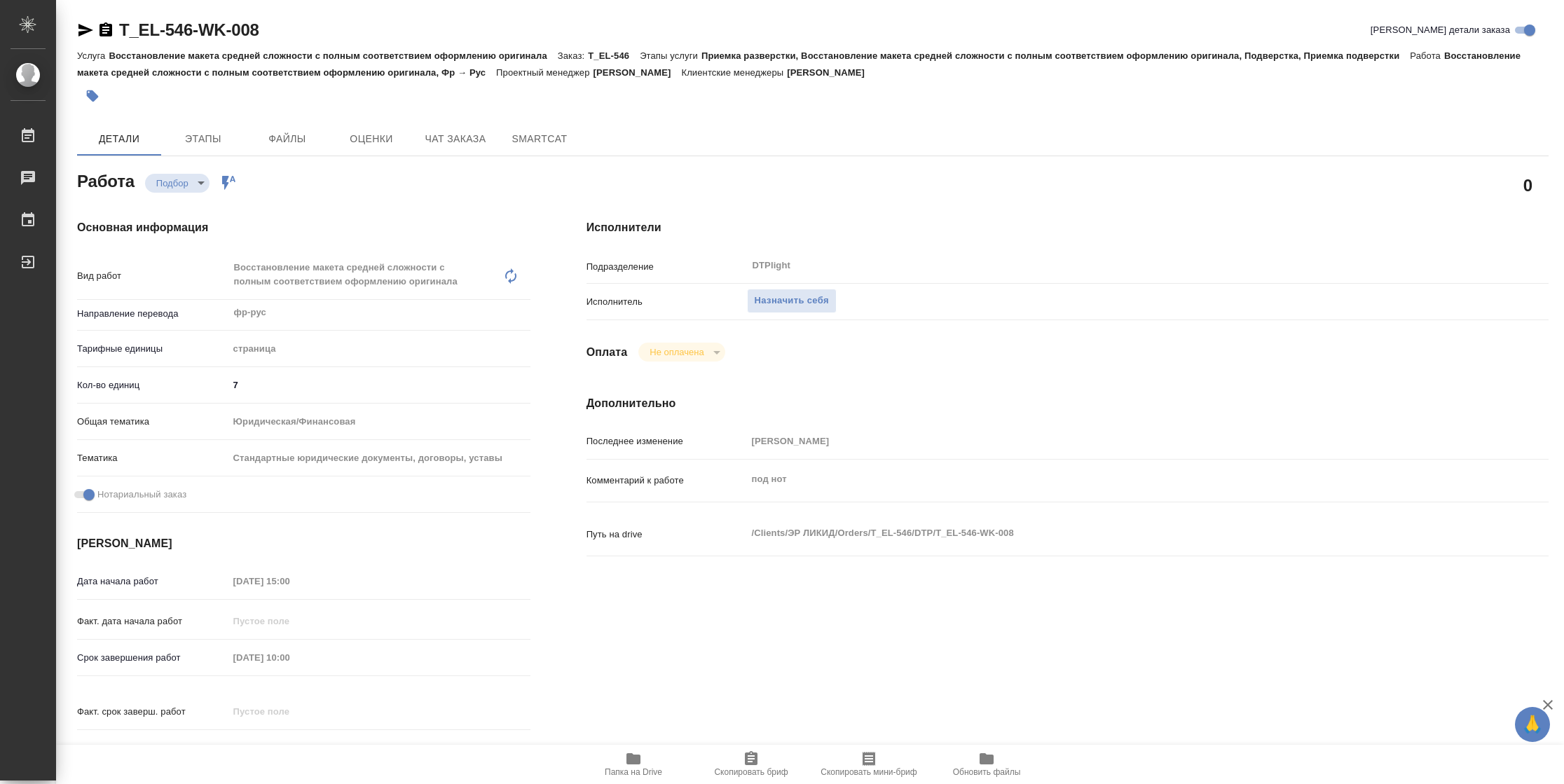
type textarea "x"
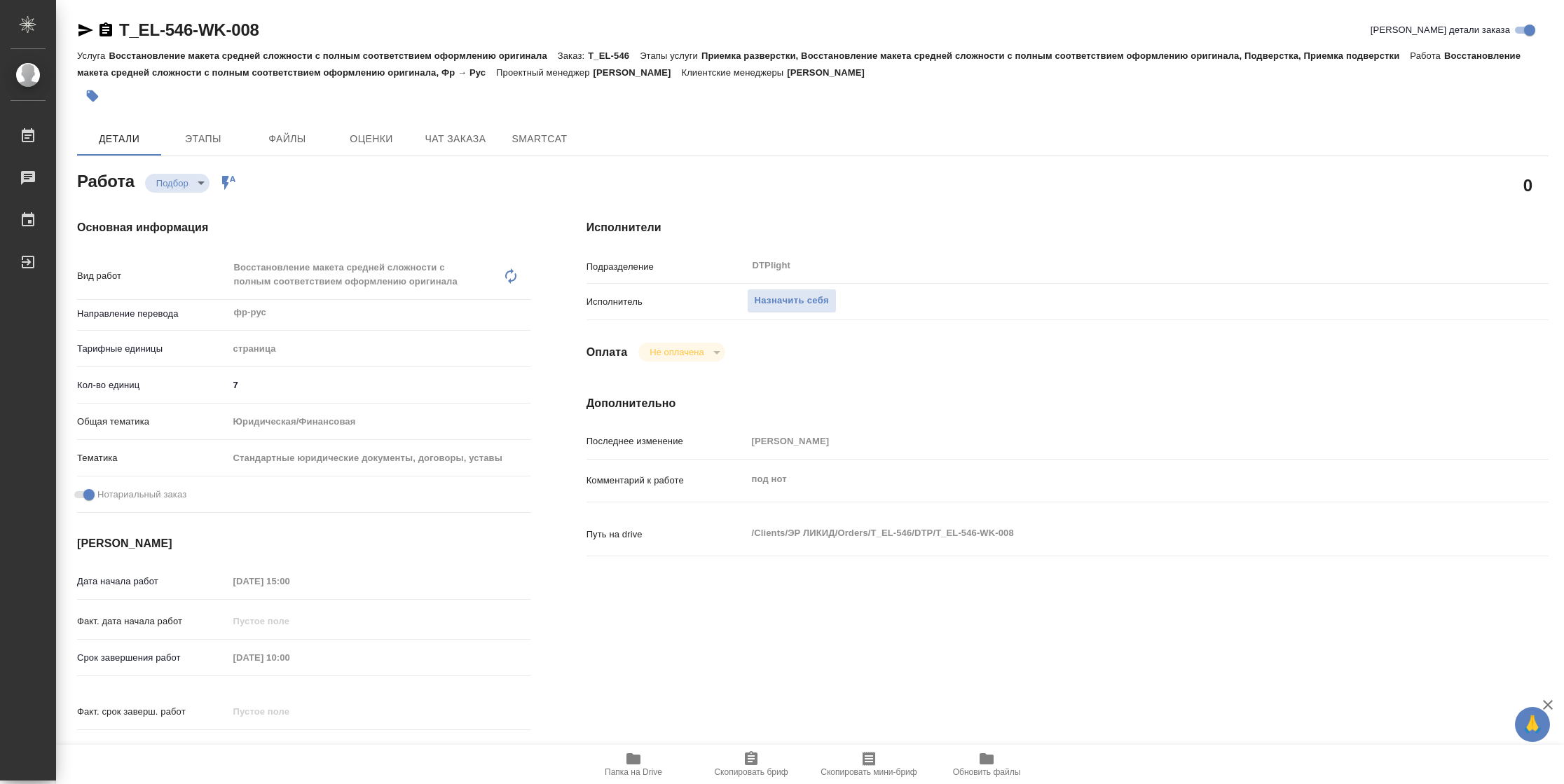
type textarea "x"
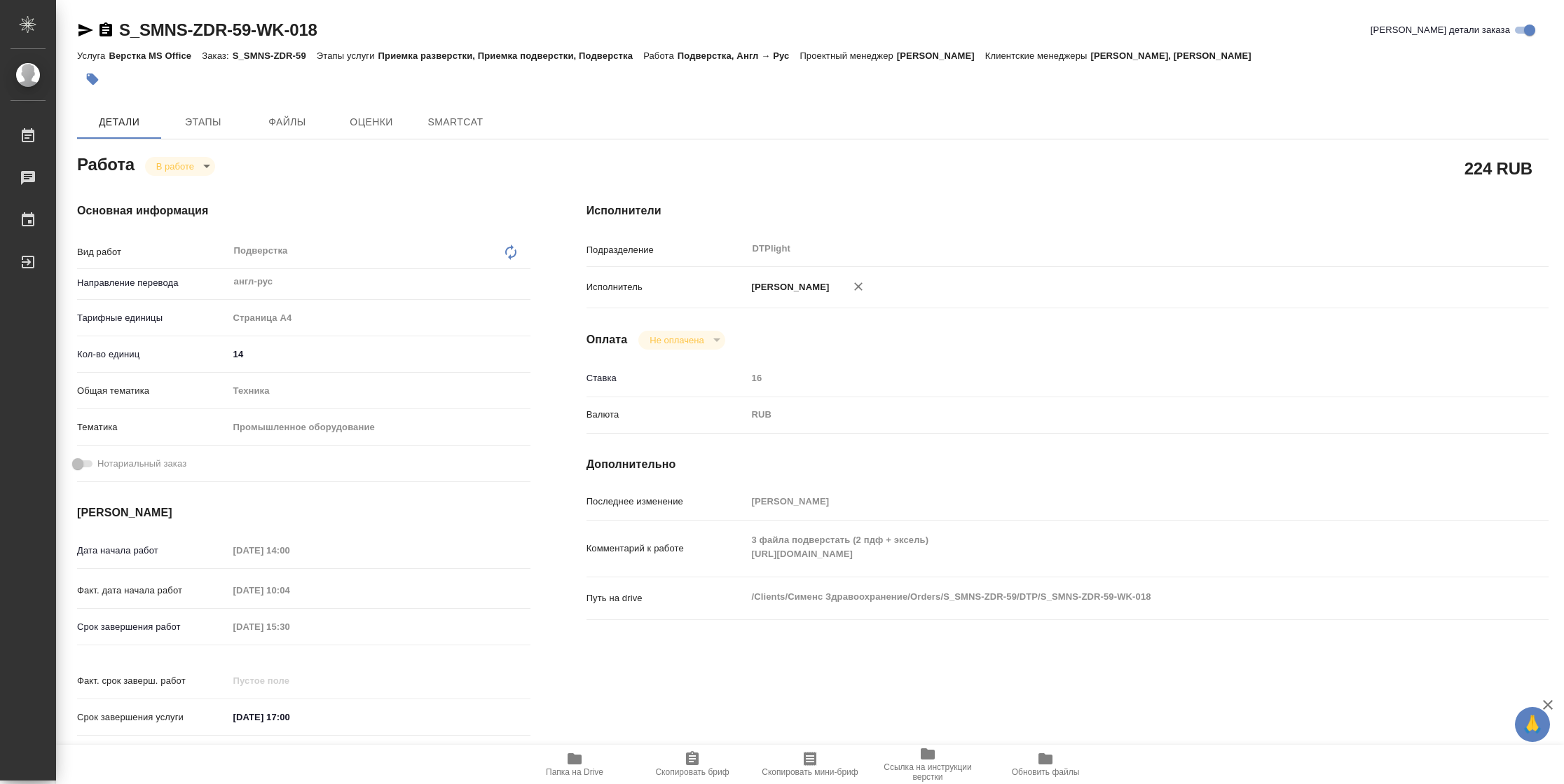
type textarea "x"
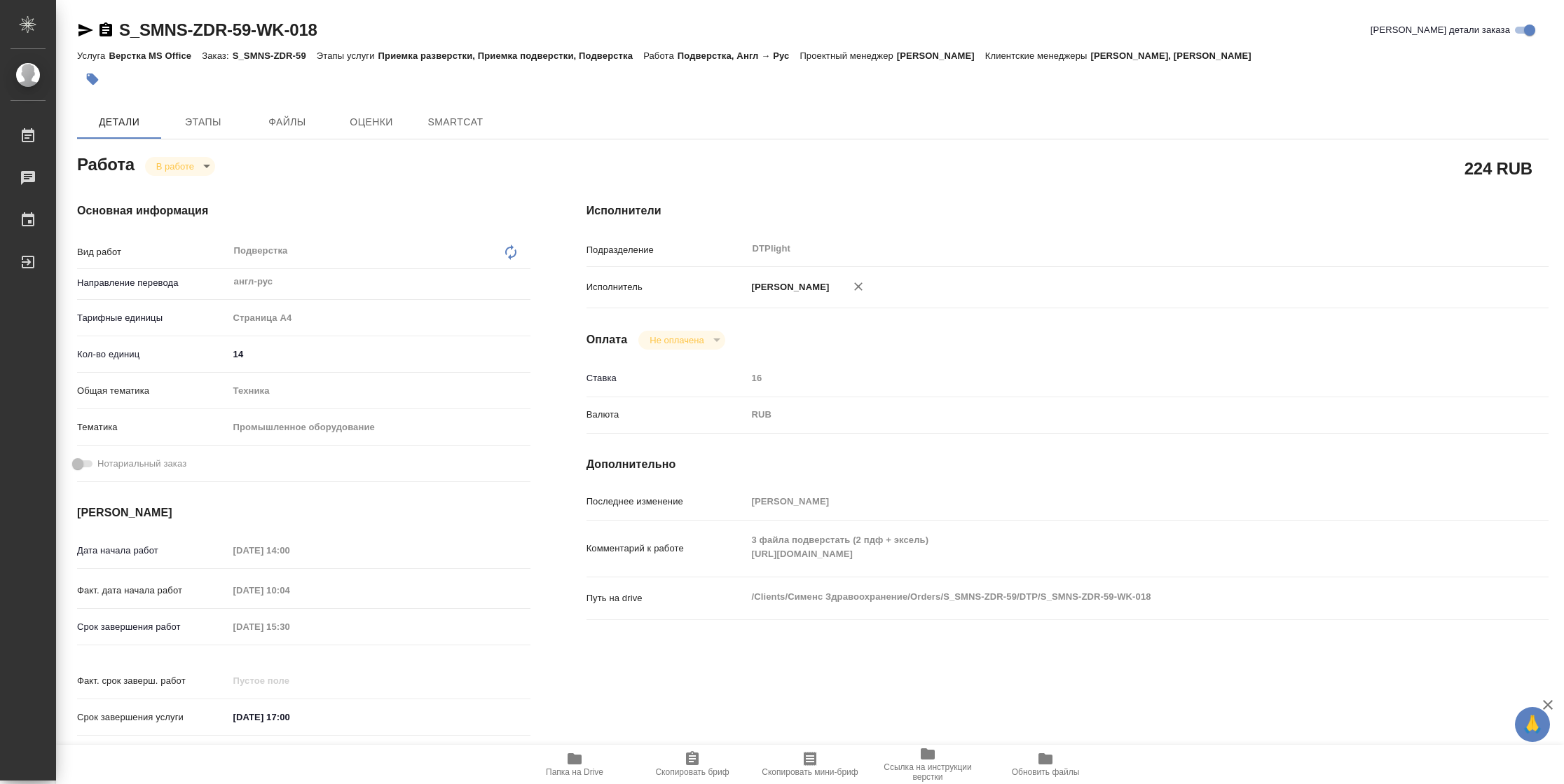
type textarea "x"
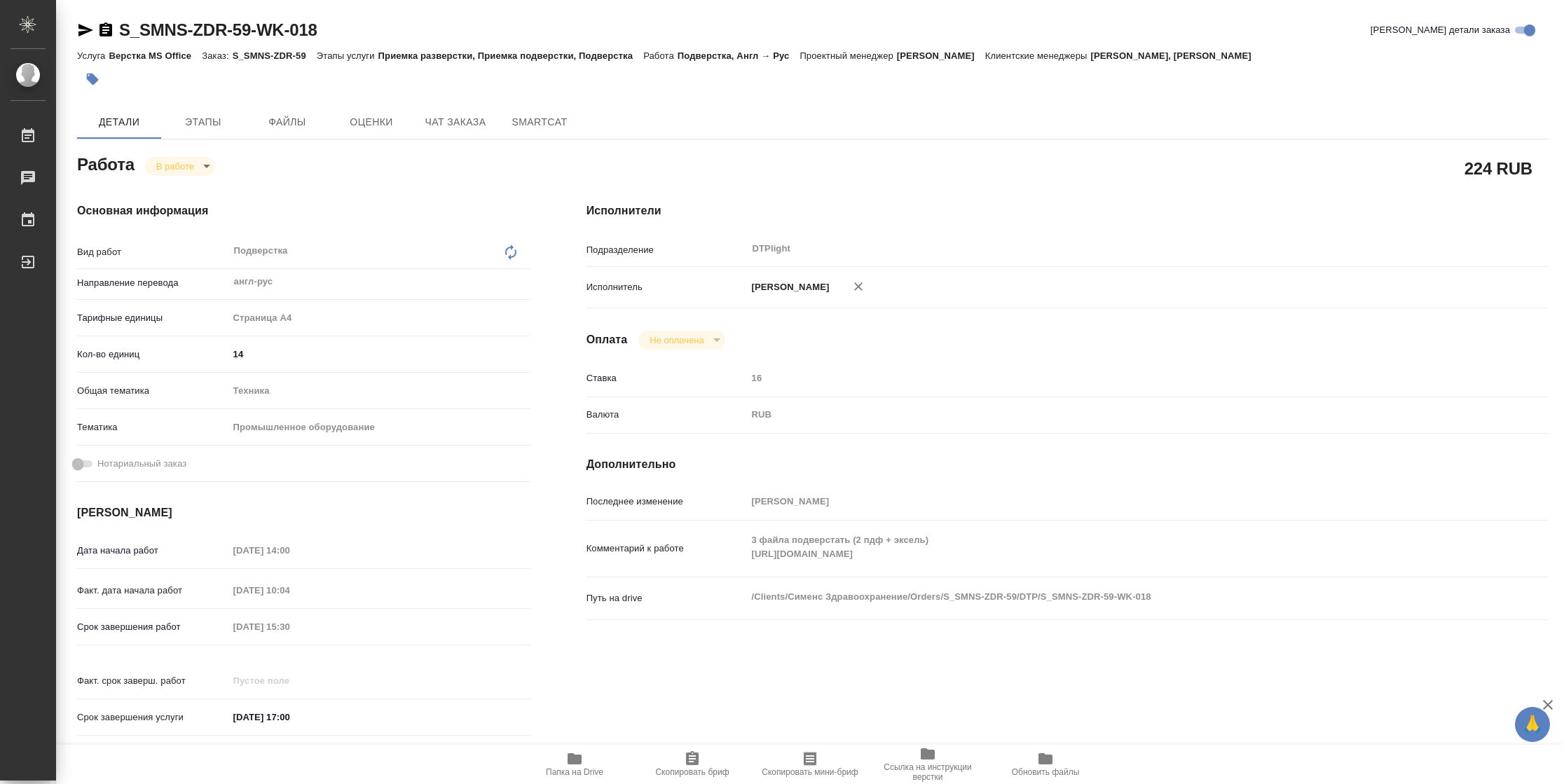
type textarea "x"
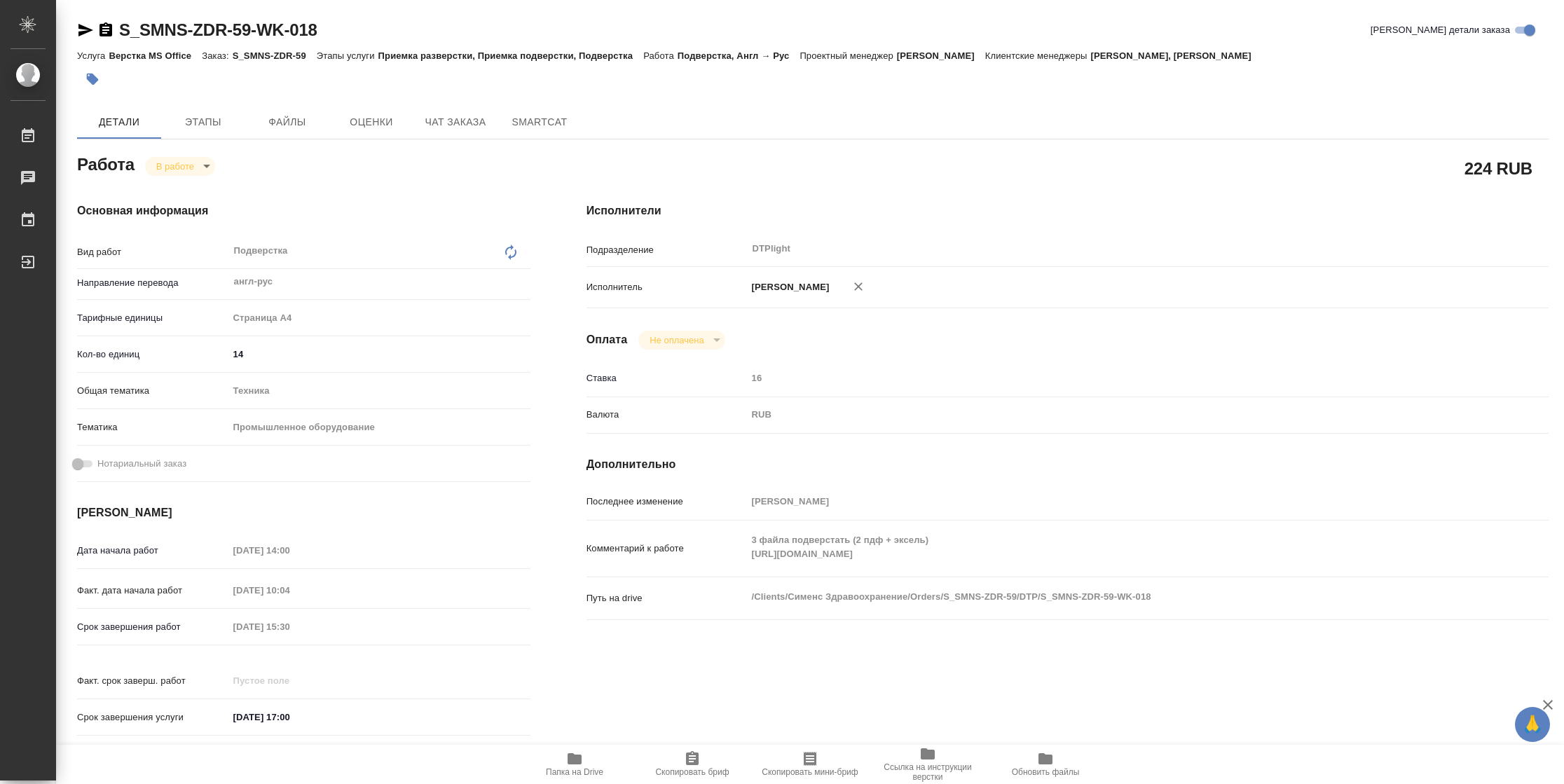
type textarea "x"
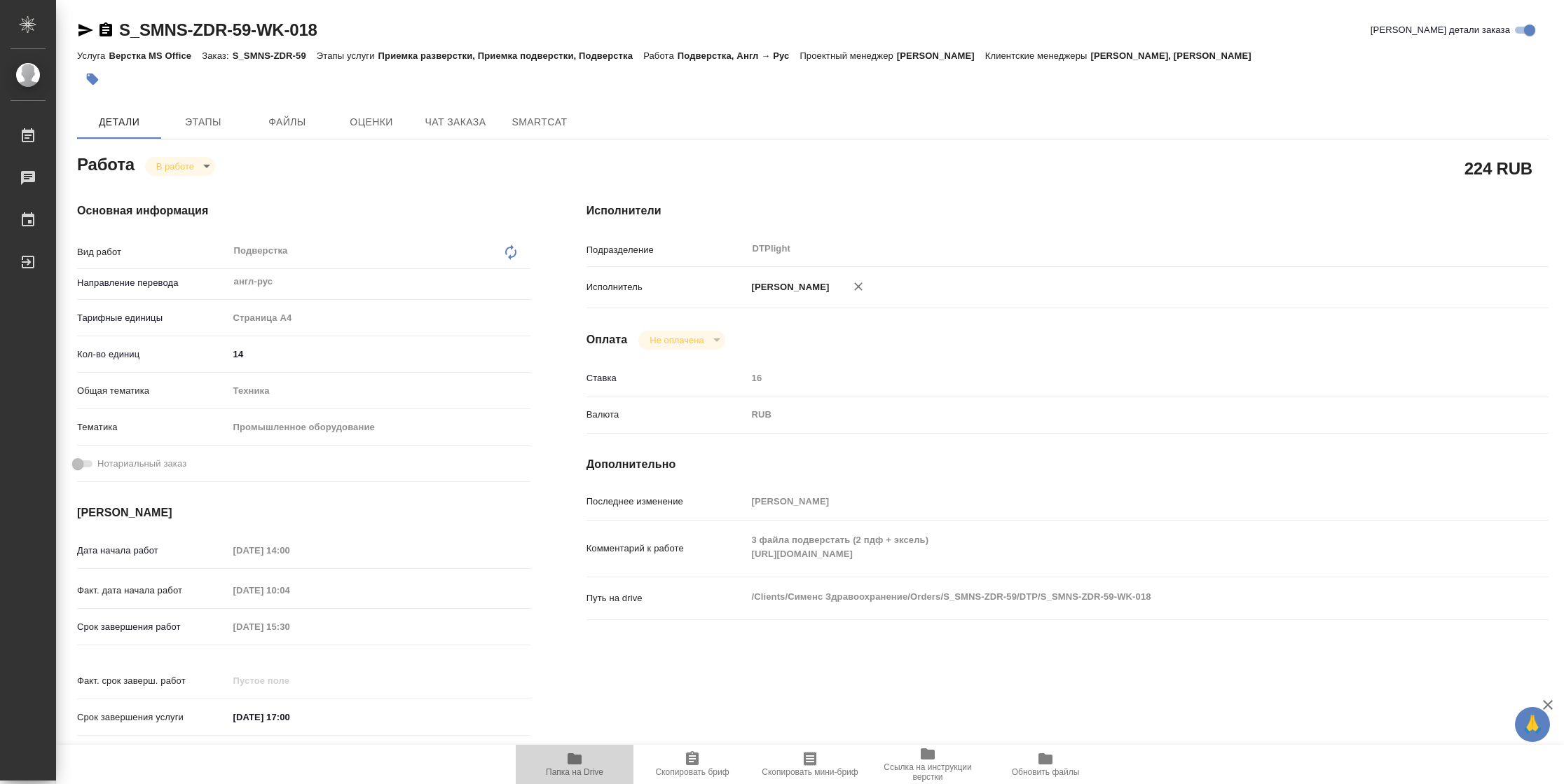
click at [574, 764] on icon "button" at bounding box center [574, 758] width 17 height 17
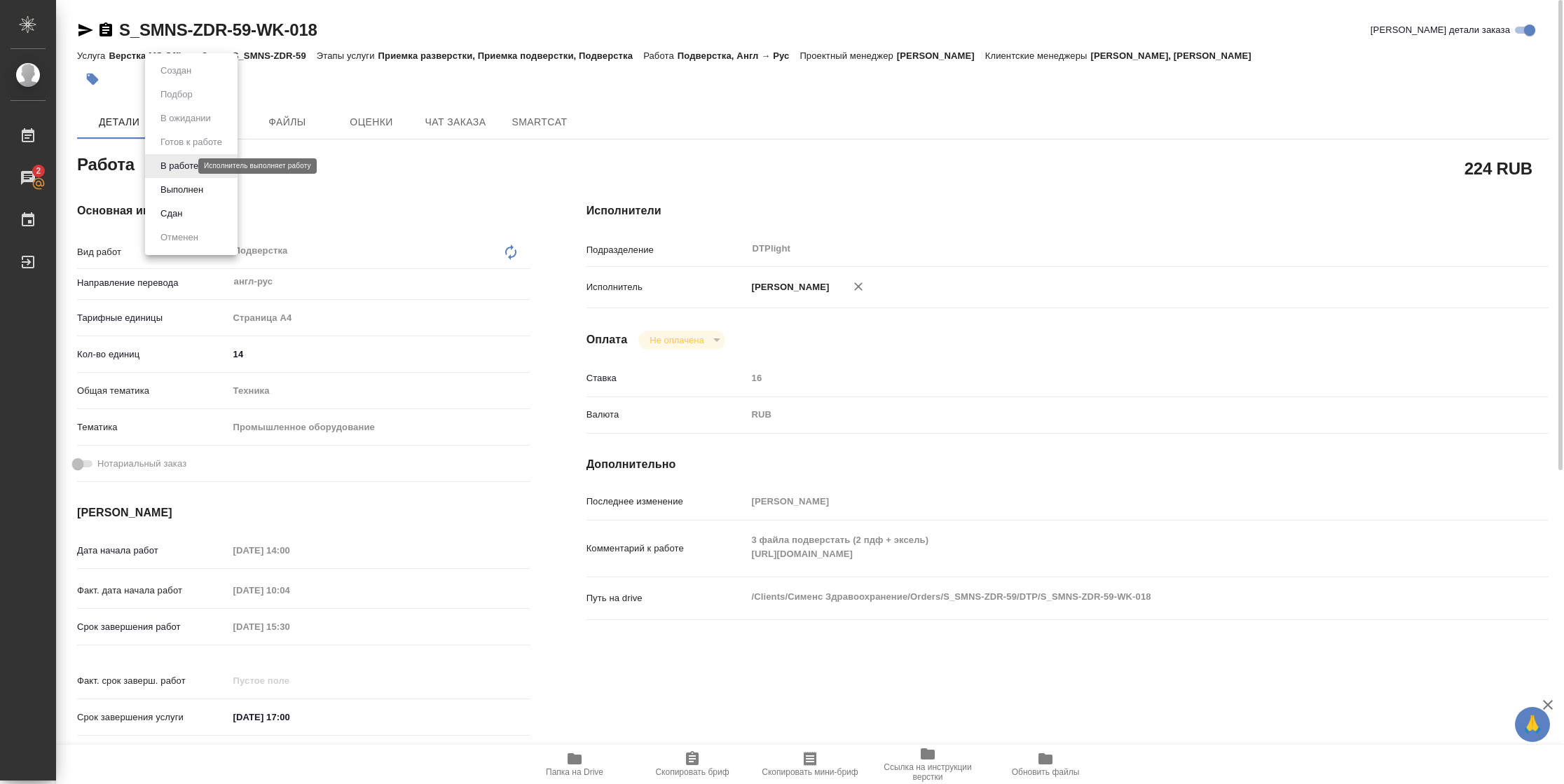
click at [177, 167] on body "🙏 .cls-1 fill:#fff; AWATERA Vasilyeva Natalia Работы 2 Чаты График Выйти S_SMNS…" at bounding box center [782, 392] width 1564 height 784
click at [180, 185] on button "Выполнен" at bounding box center [182, 189] width 52 height 16
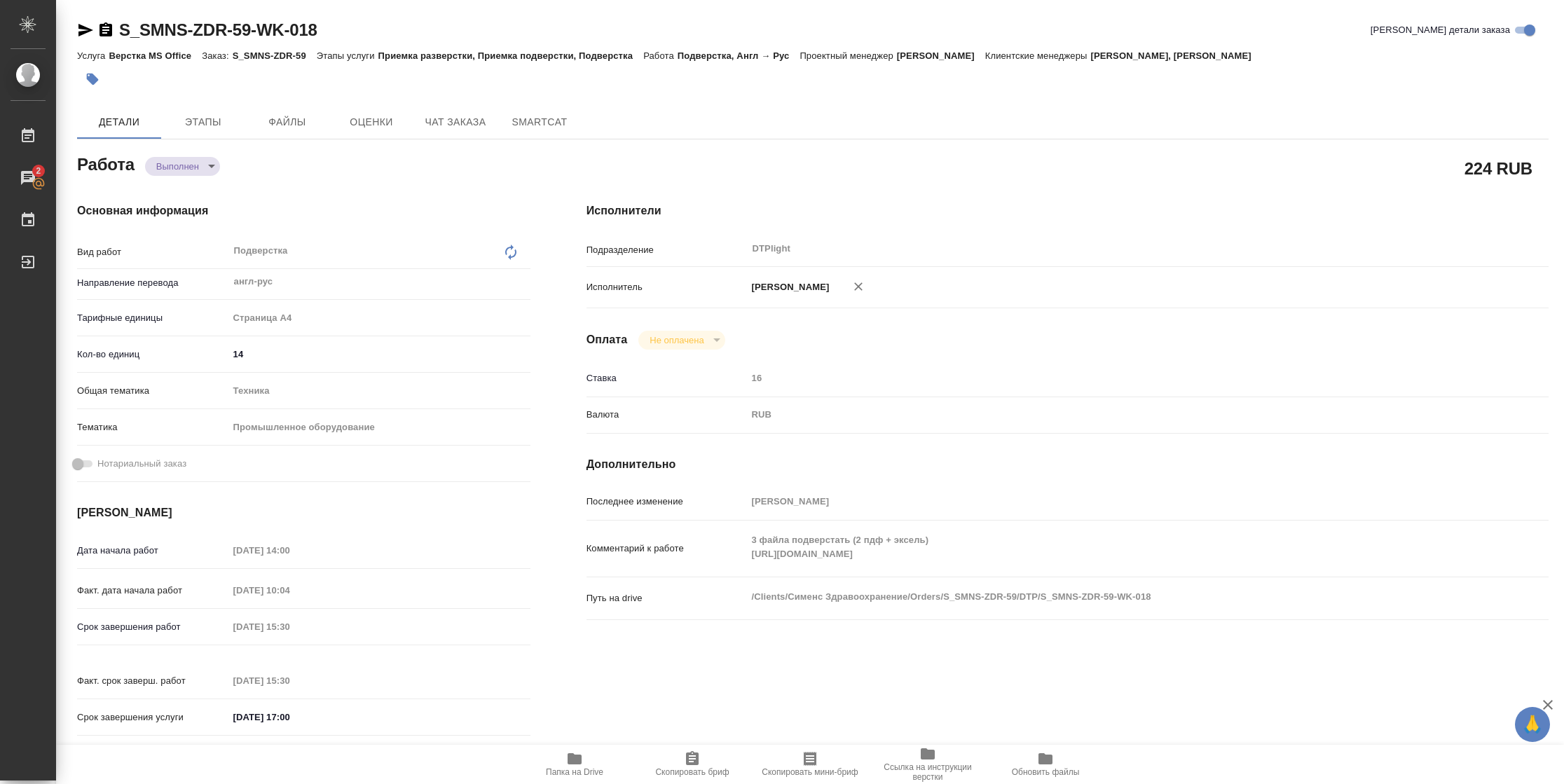
type textarea "x"
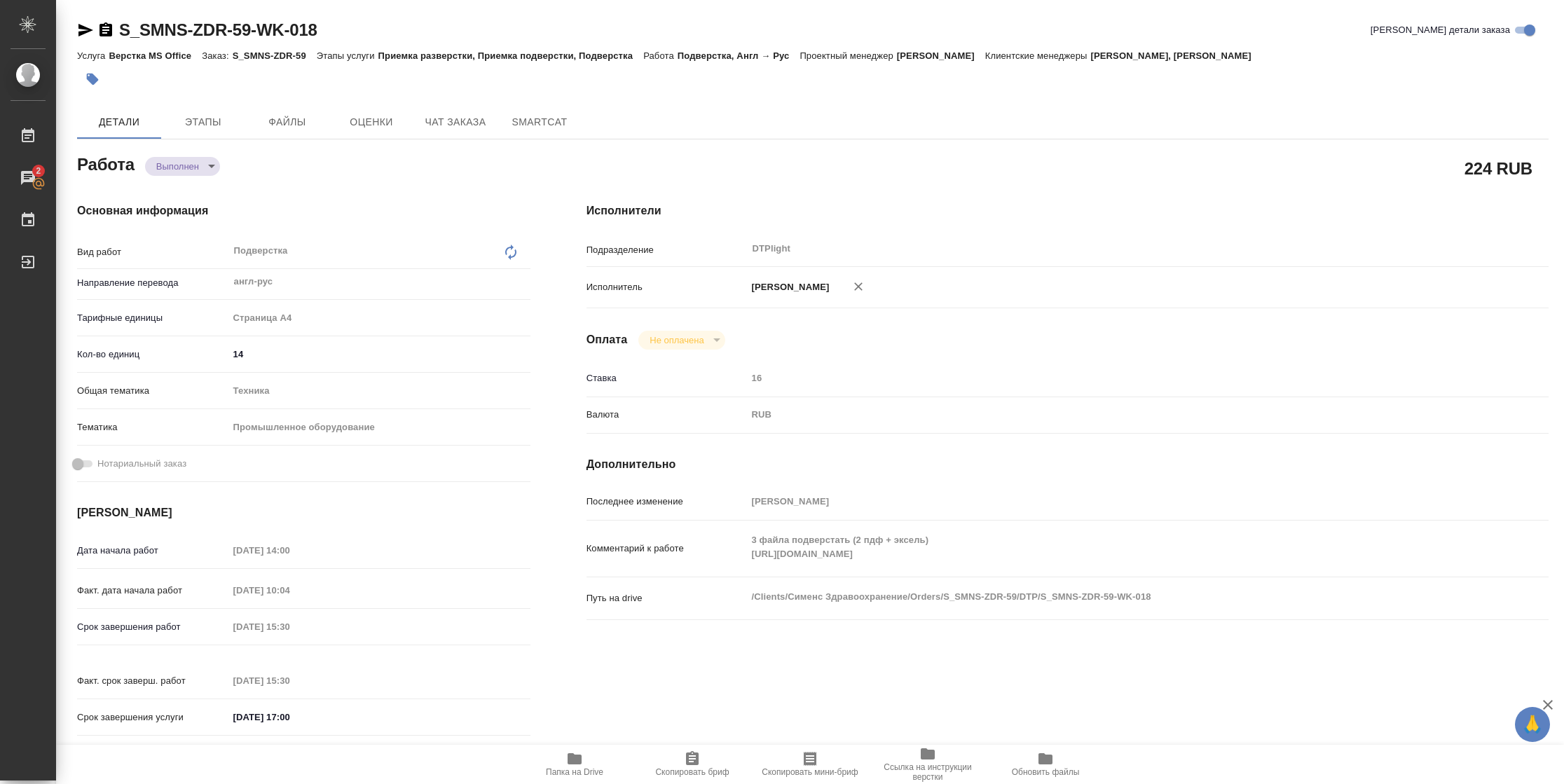
type textarea "x"
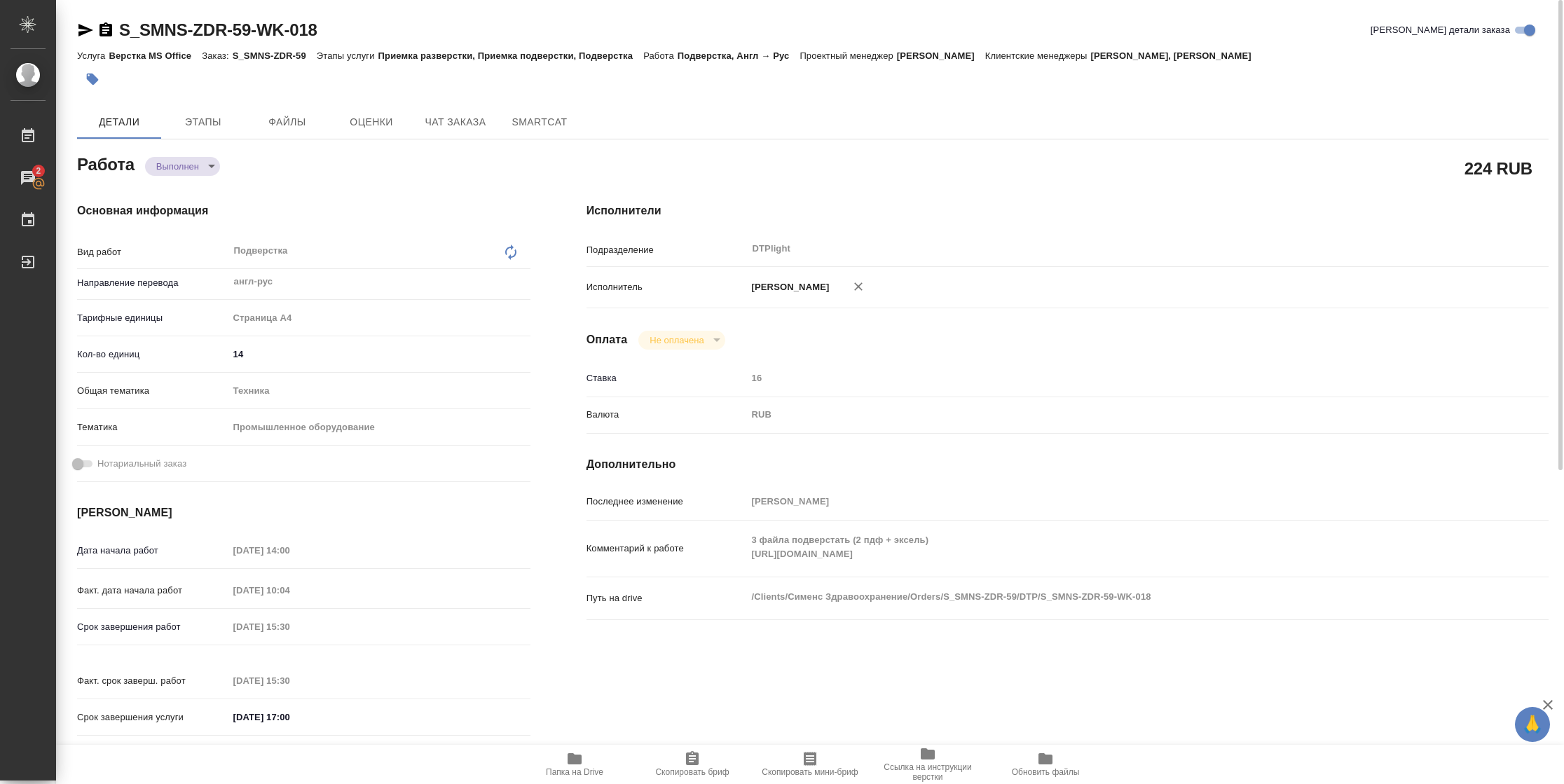
type textarea "x"
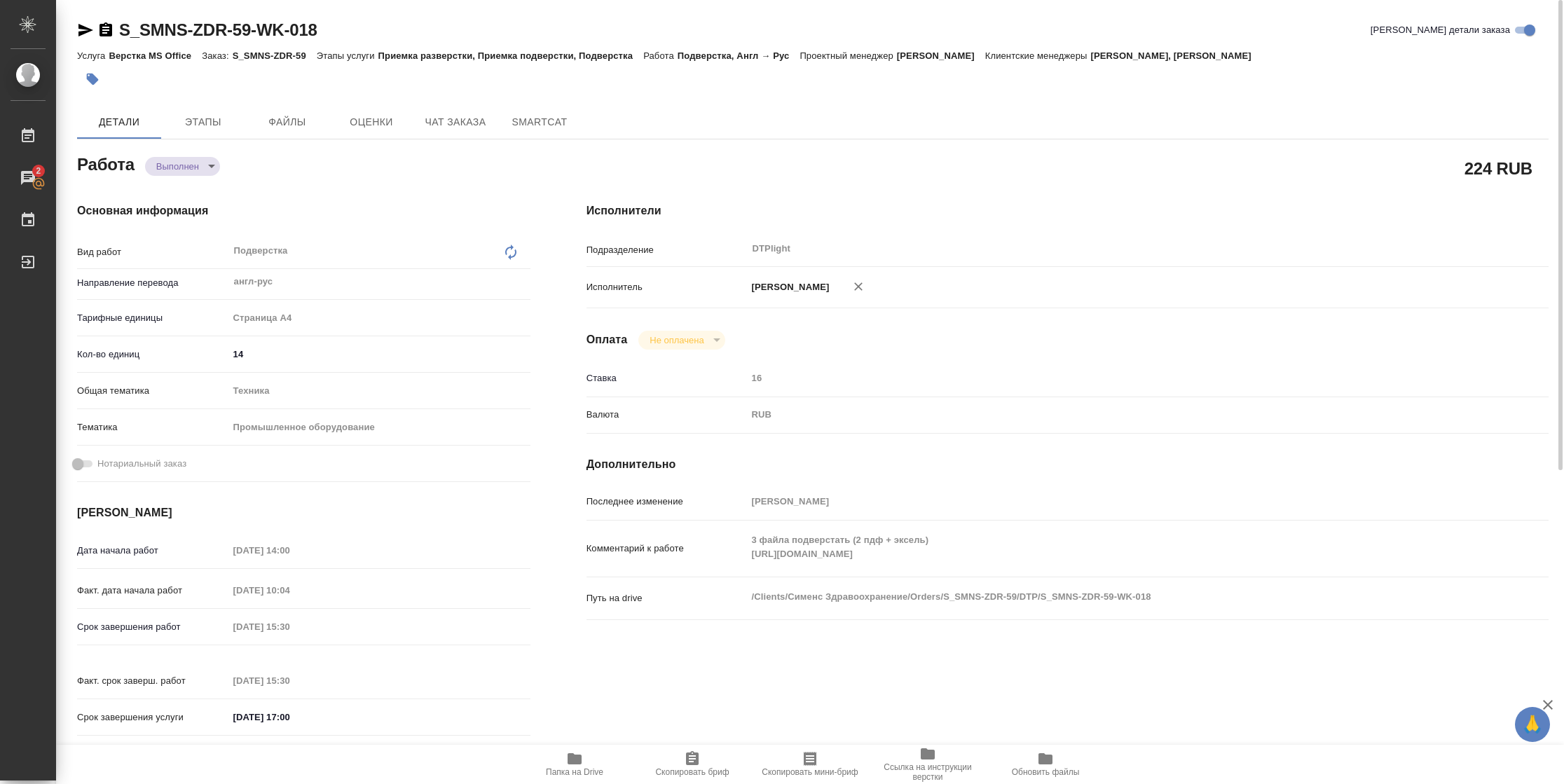
click at [79, 33] on icon "button" at bounding box center [86, 30] width 15 height 12
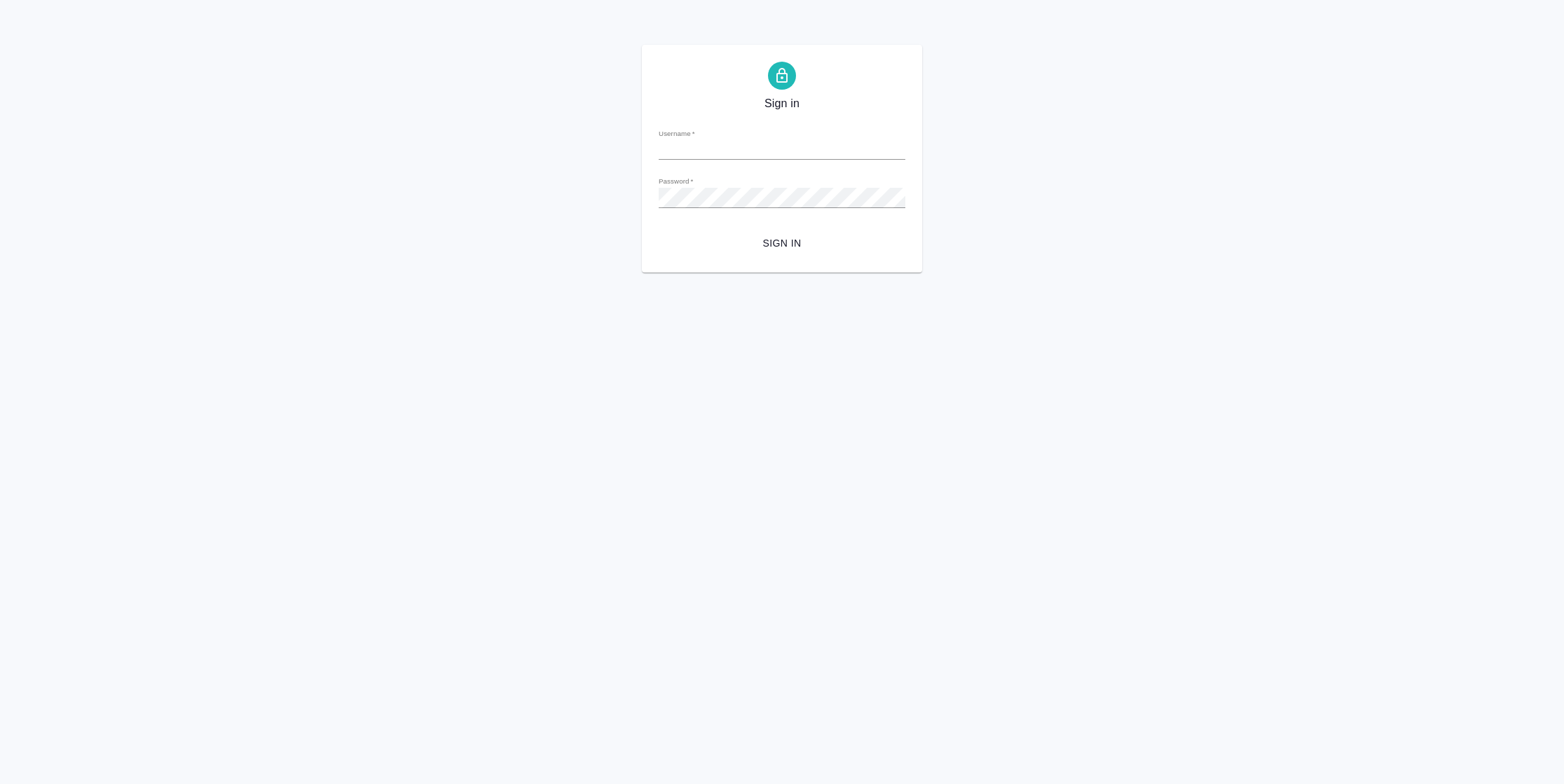
type input "[PERSON_NAME][EMAIL_ADDRESS][DOMAIN_NAME]"
click at [780, 236] on span "Sign in" at bounding box center [782, 243] width 224 height 17
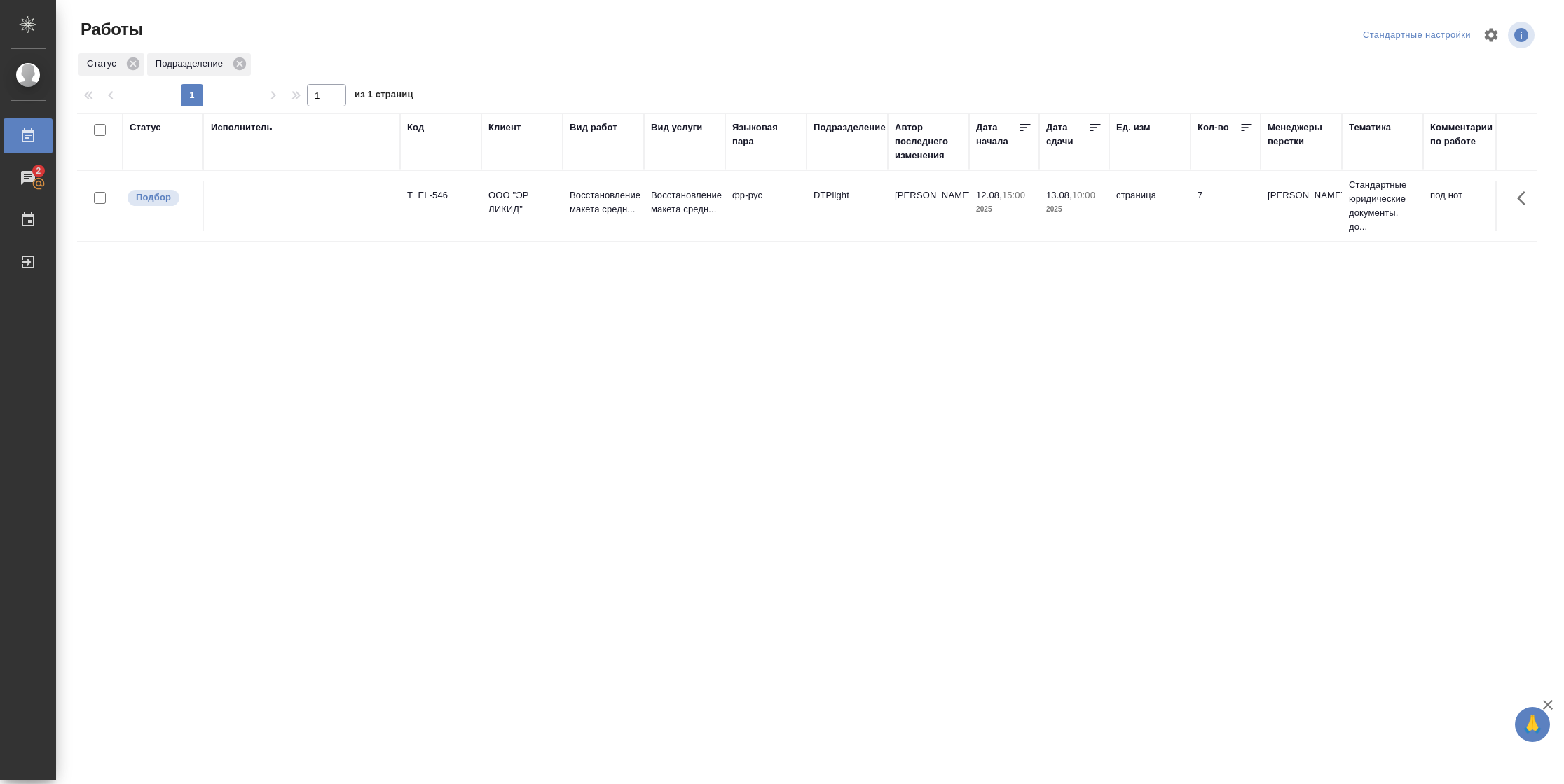
click at [150, 127] on div "Статус" at bounding box center [145, 127] width 32 height 14
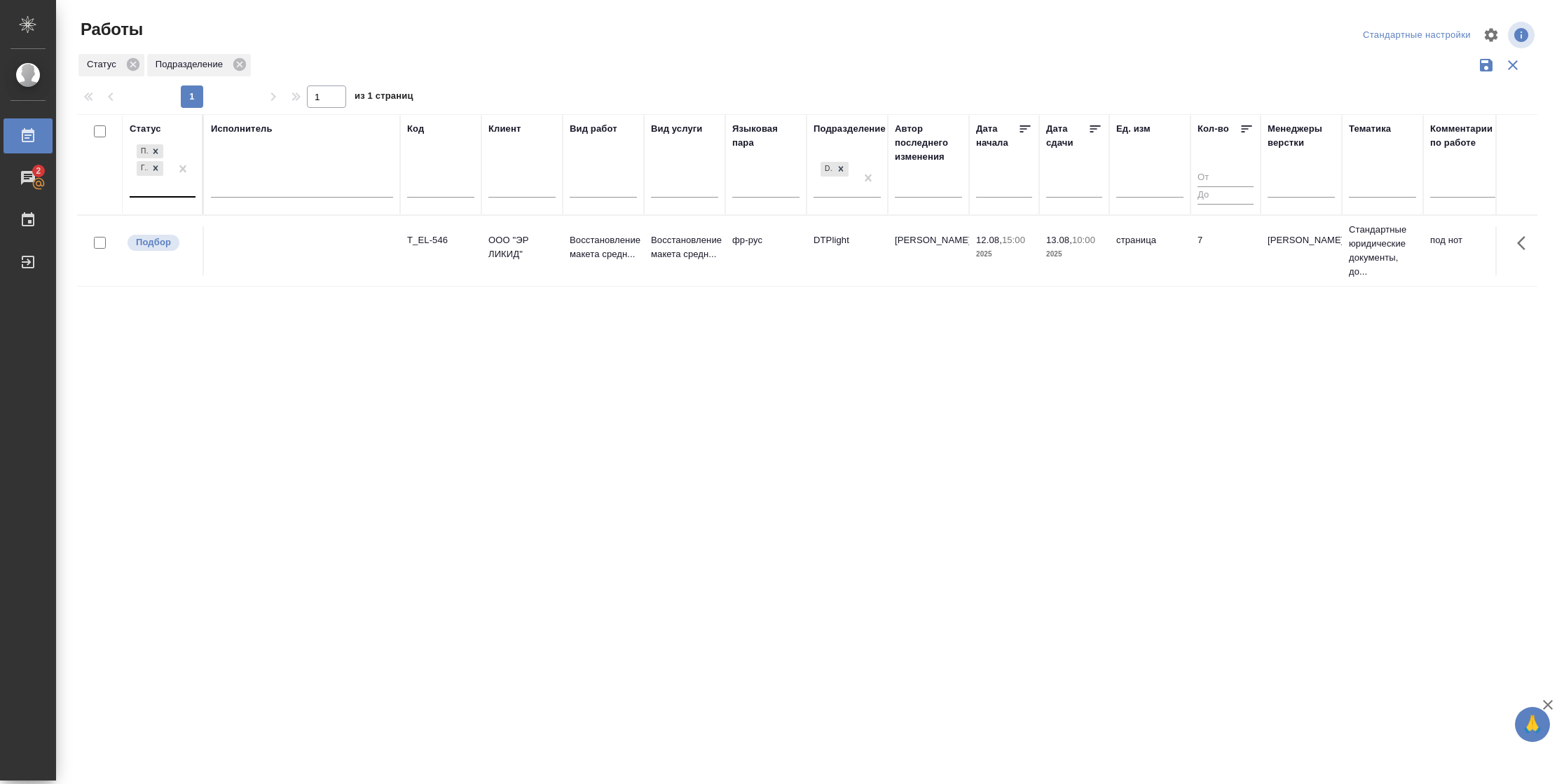
click at [169, 194] on div "Подбор Готов к работе" at bounding box center [150, 169] width 41 height 55
click at [241, 286] on div "В работе" at bounding box center [316, 278] width 210 height 25
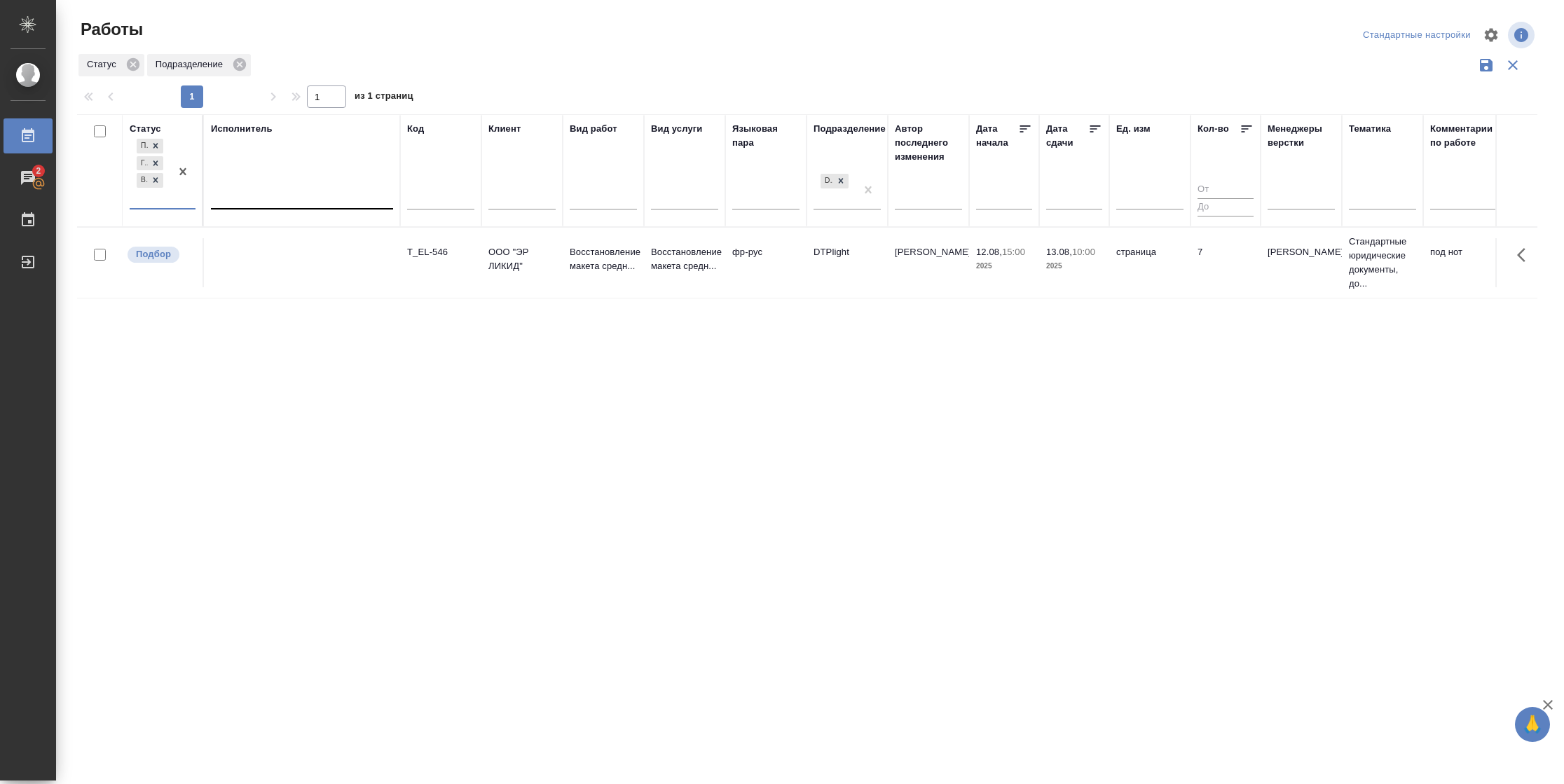
click at [293, 198] on div at bounding box center [302, 195] width 182 height 20
click at [293, 239] on div "Свои работы" at bounding box center [316, 239] width 210 height 25
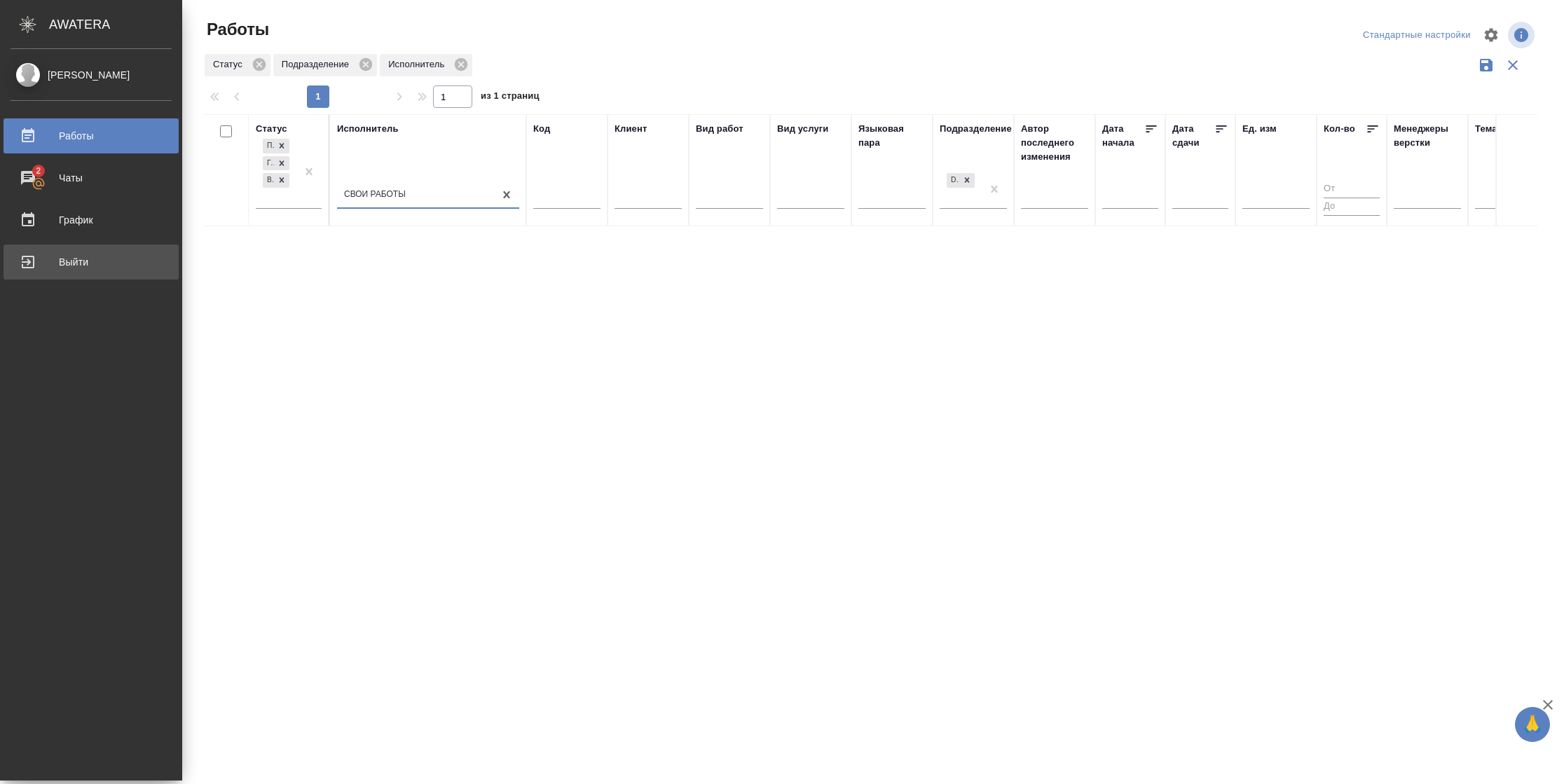
click at [20, 264] on div "Выйти" at bounding box center [91, 262] width 161 height 21
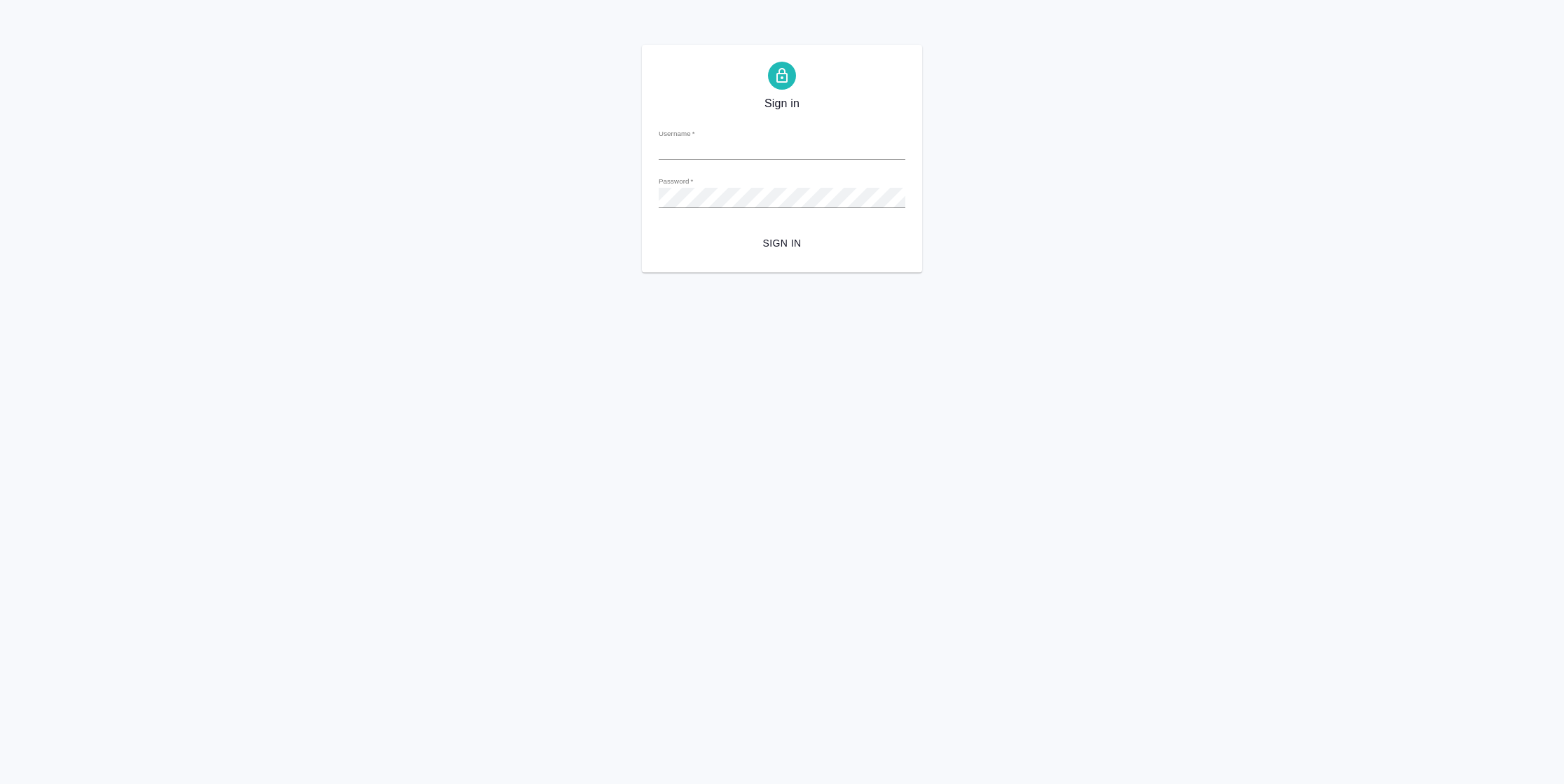
type input "[PERSON_NAME][EMAIL_ADDRESS][DOMAIN_NAME]"
click at [780, 239] on span "Sign in" at bounding box center [782, 243] width 224 height 17
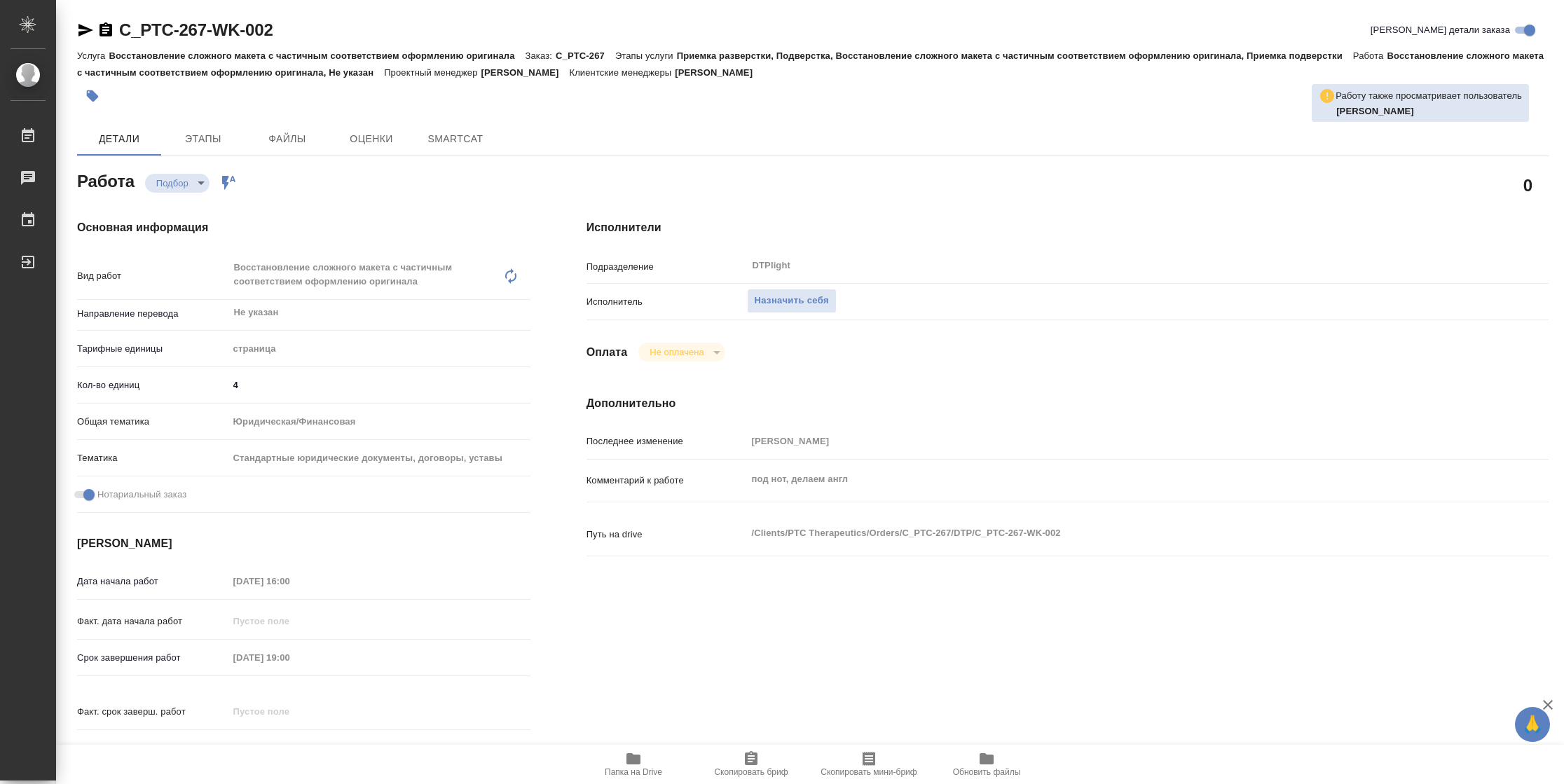
type textarea "x"
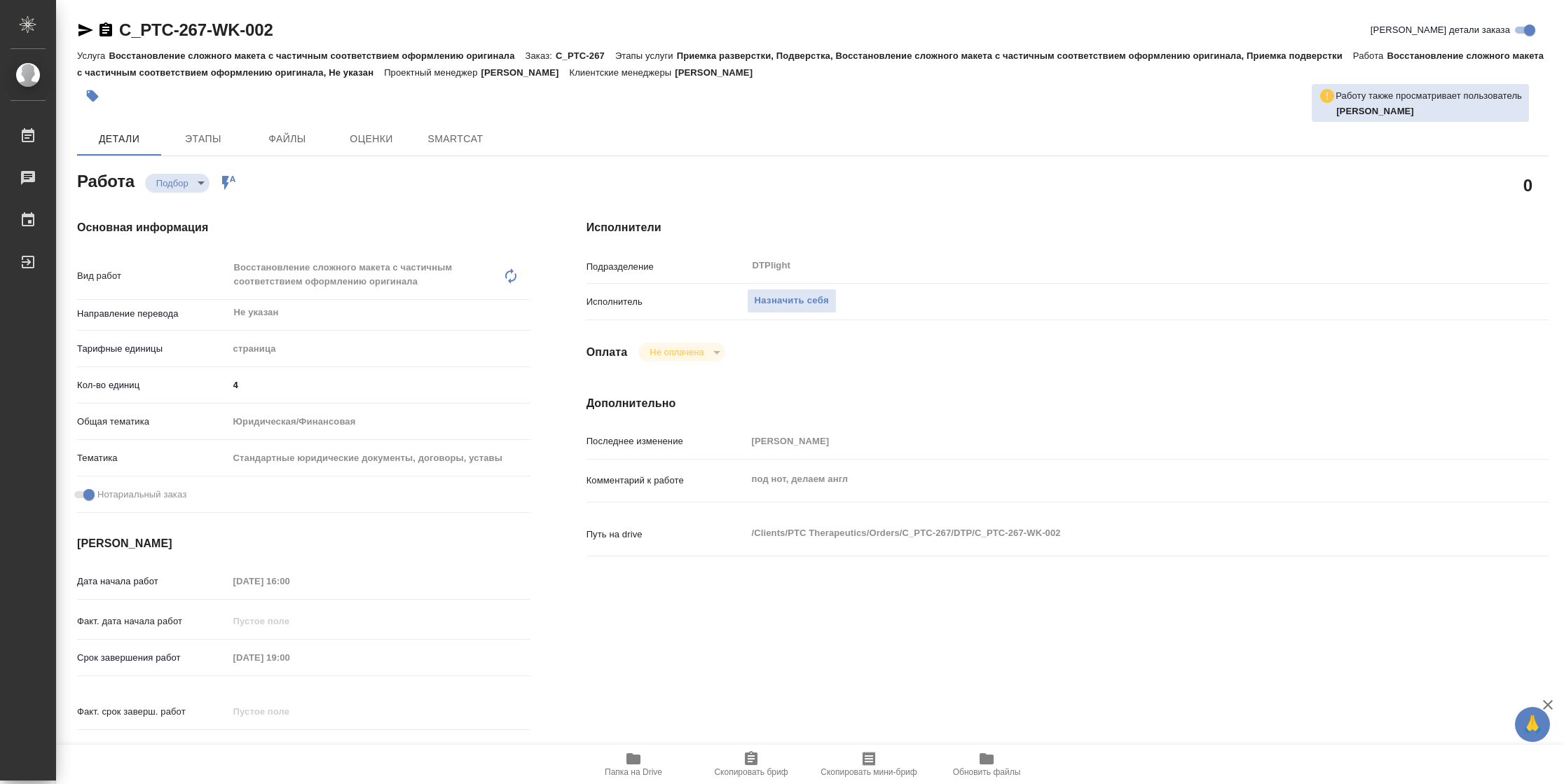
type textarea "x"
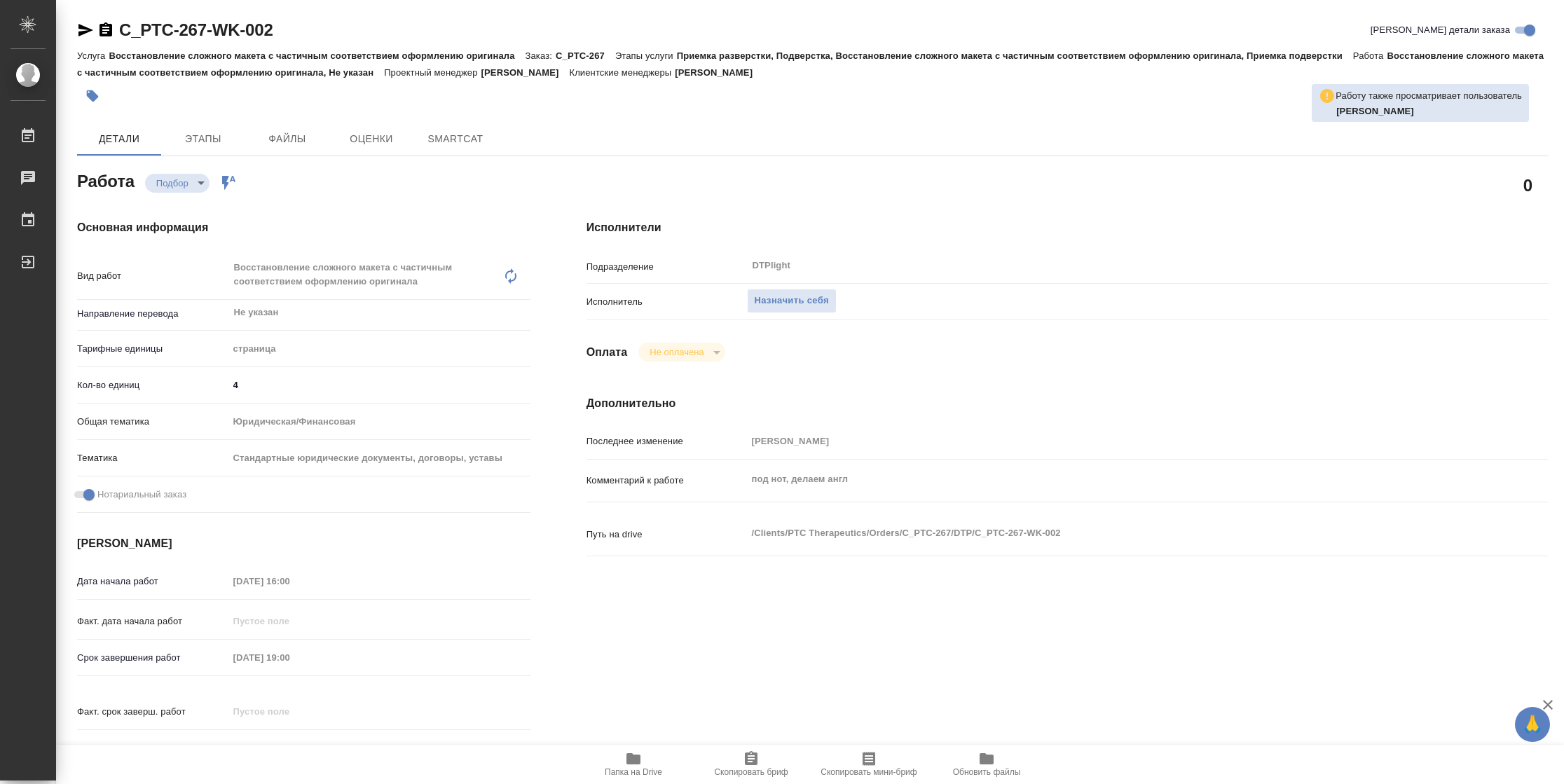
type textarea "x"
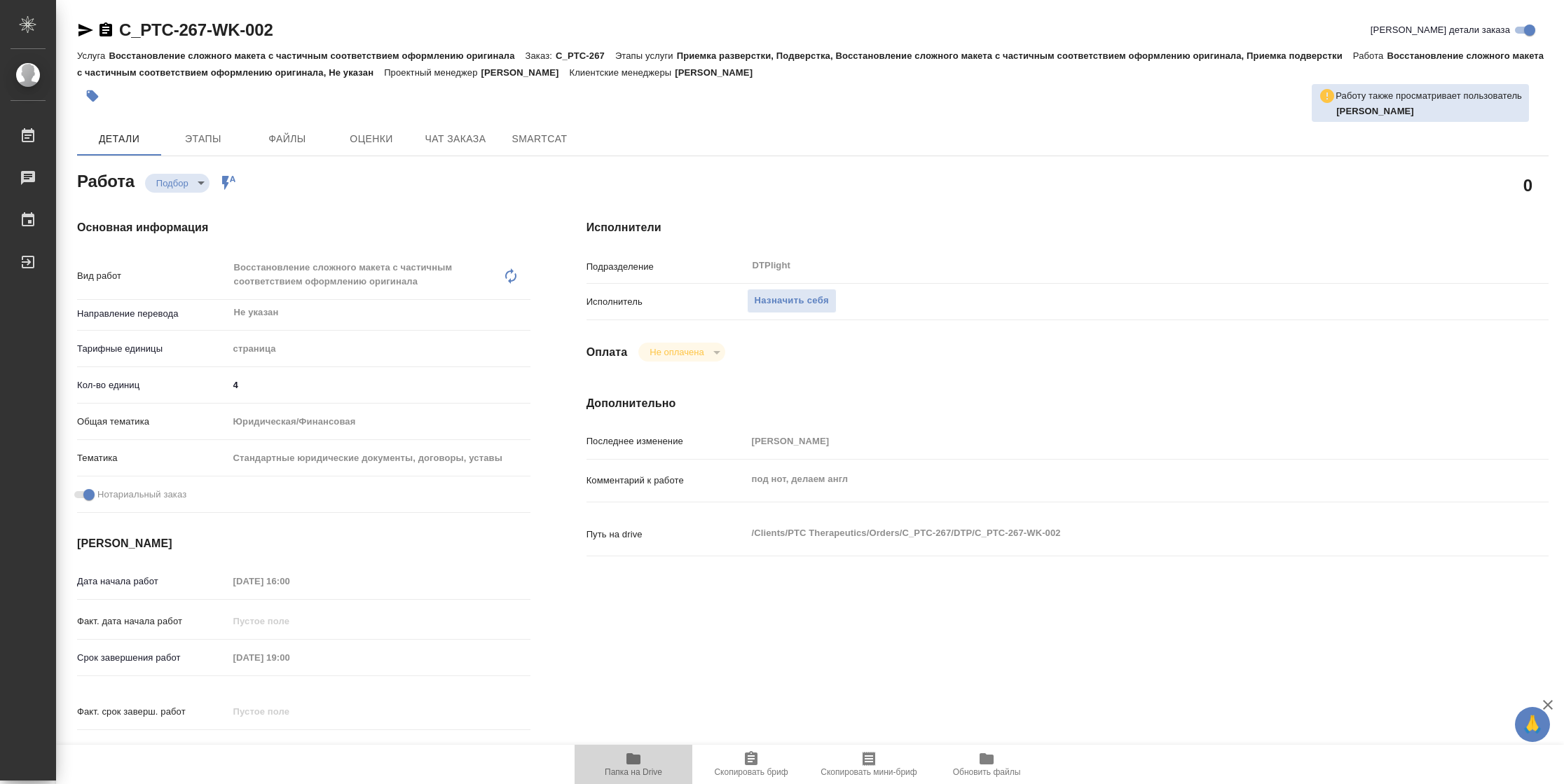
click at [630, 765] on icon "button" at bounding box center [633, 758] width 17 height 17
type textarea "x"
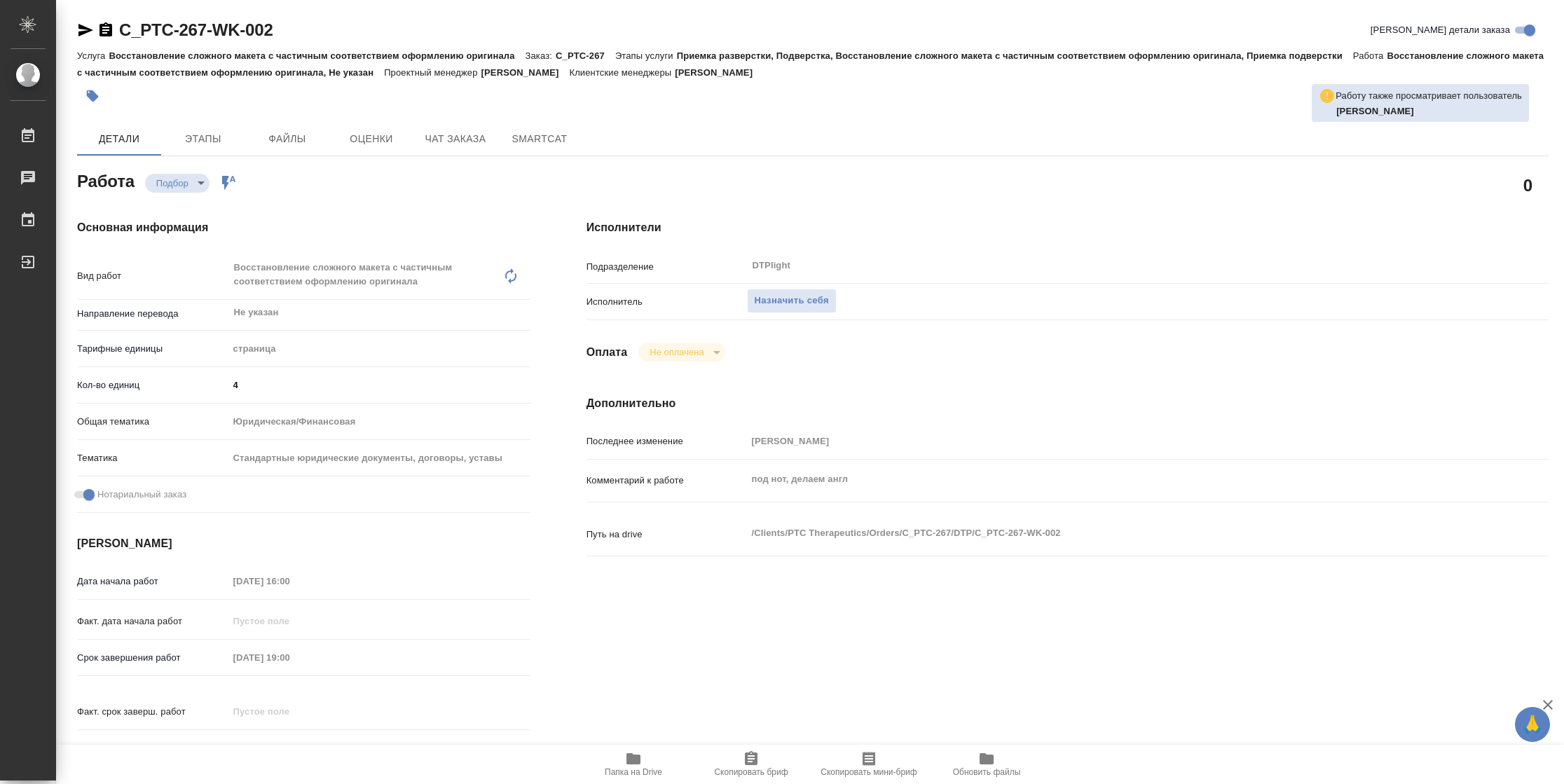
type textarea "x"
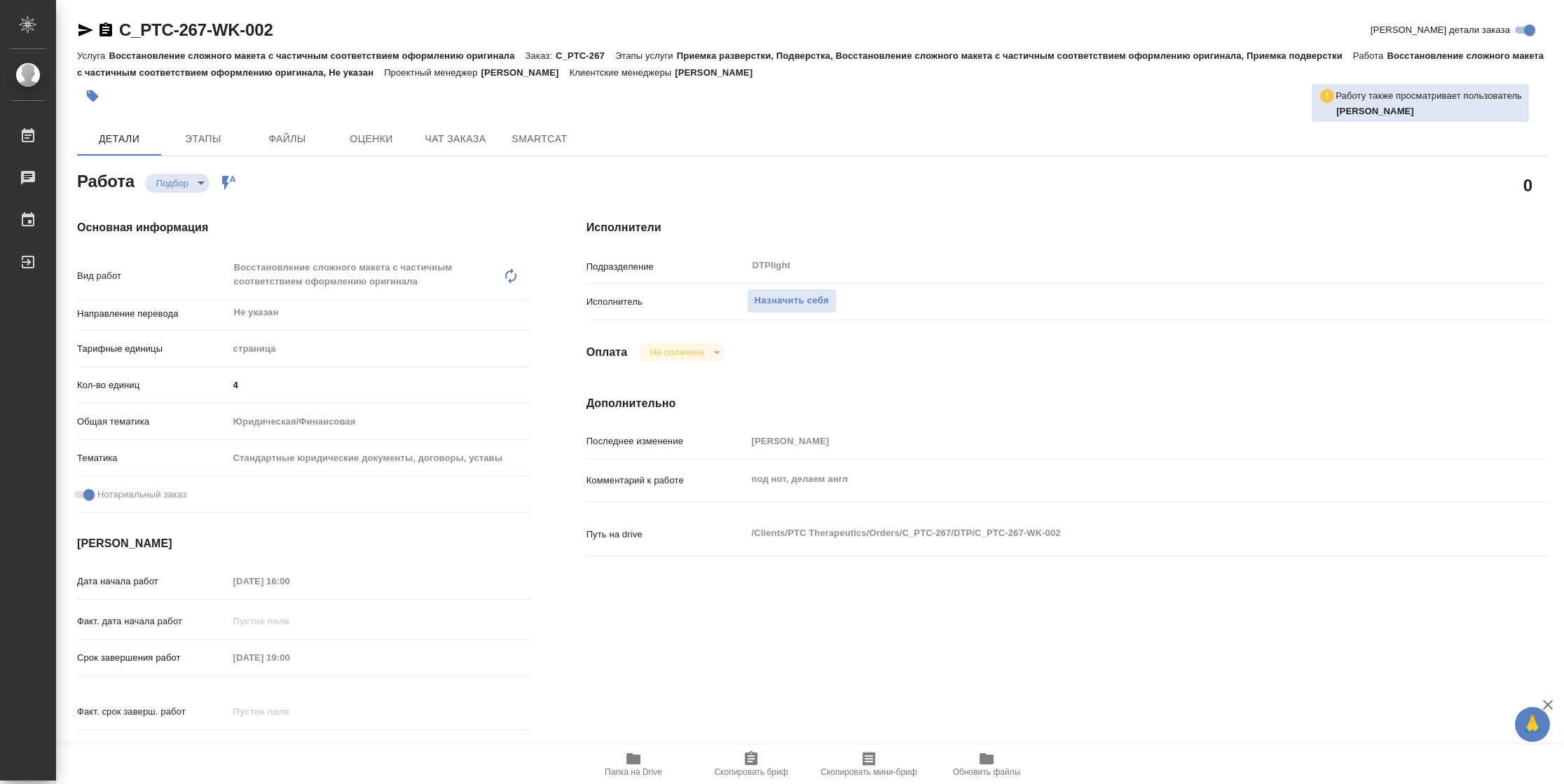
type textarea "x"
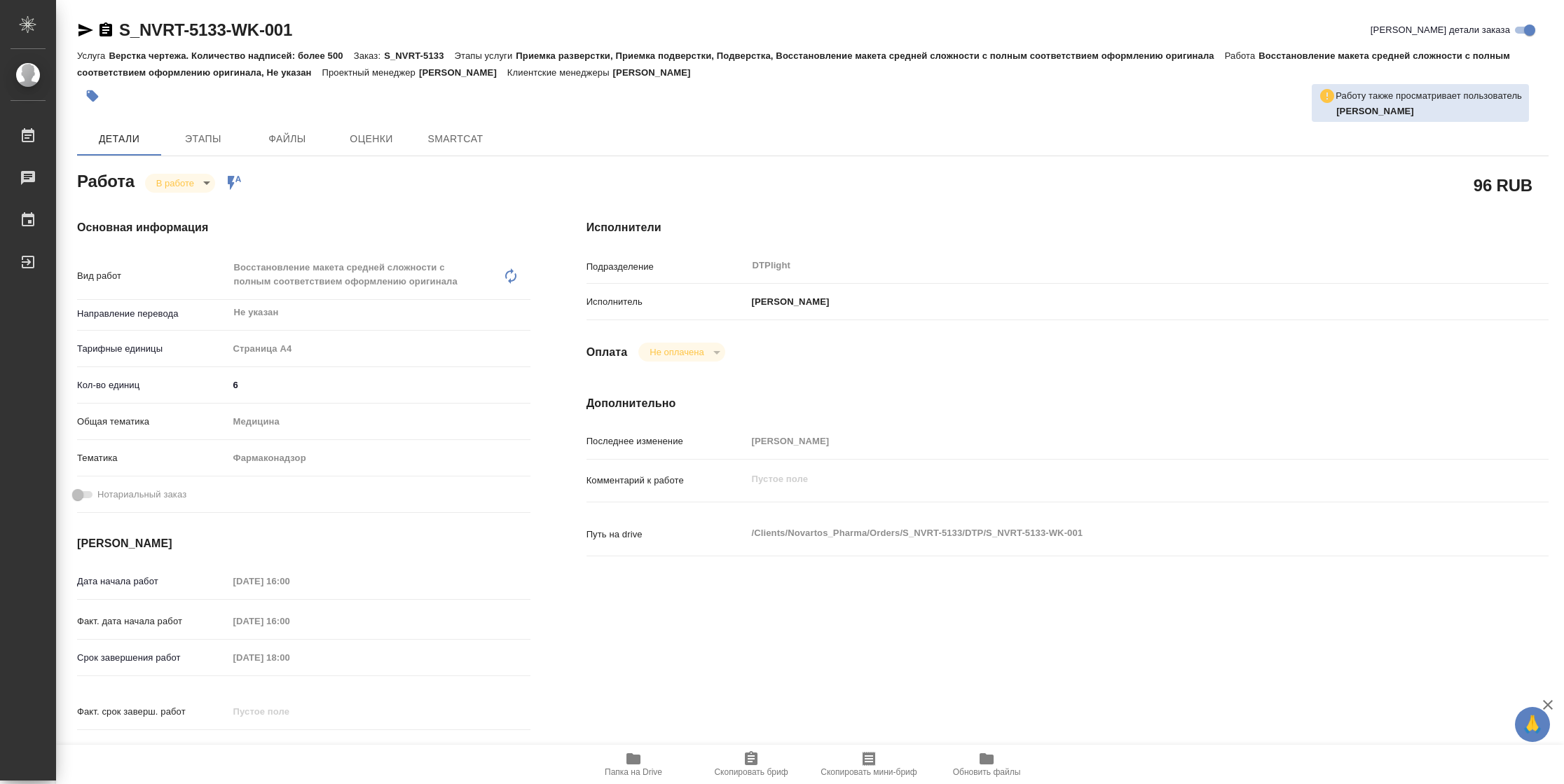
type textarea "x"
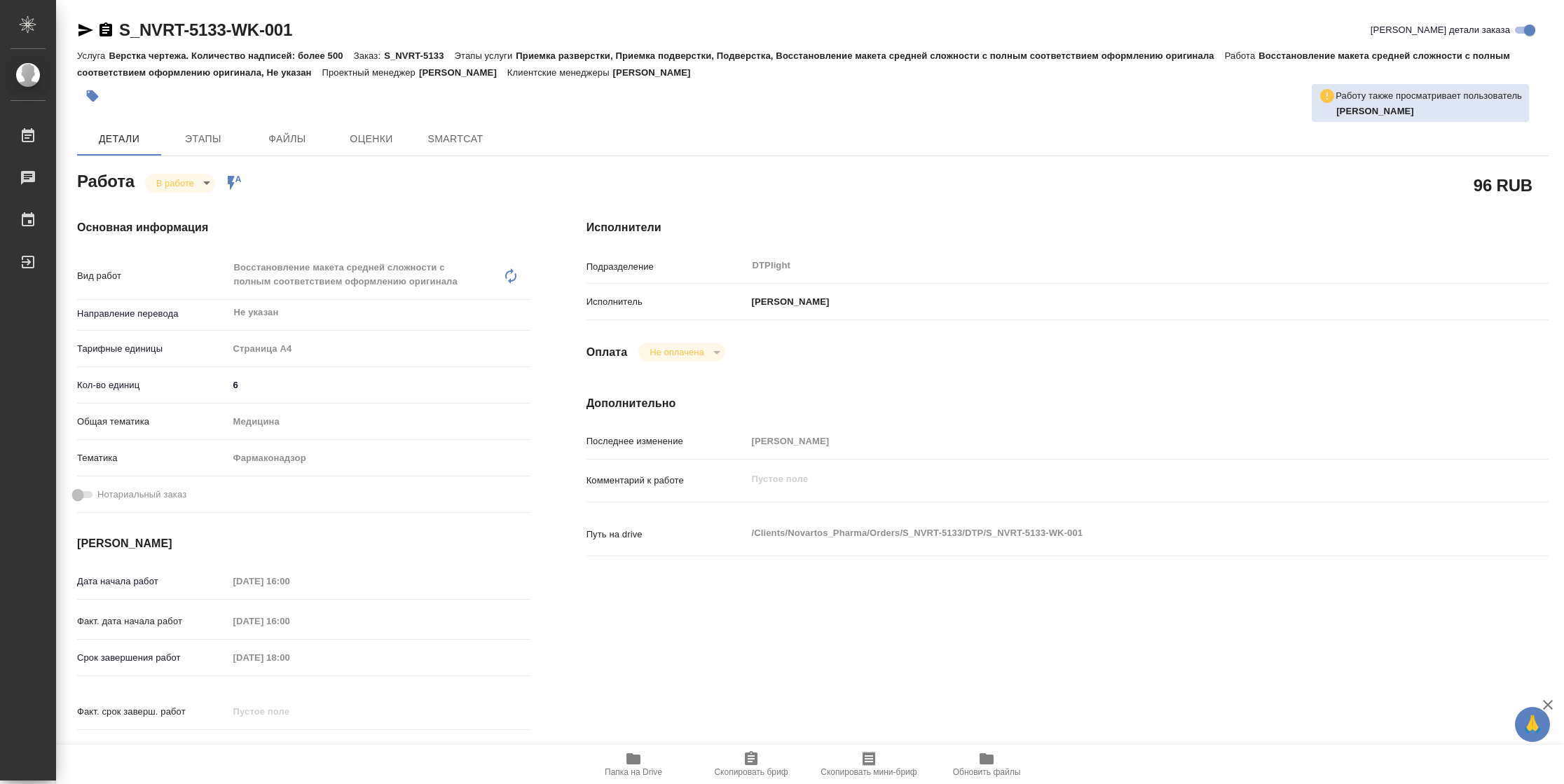
type textarea "x"
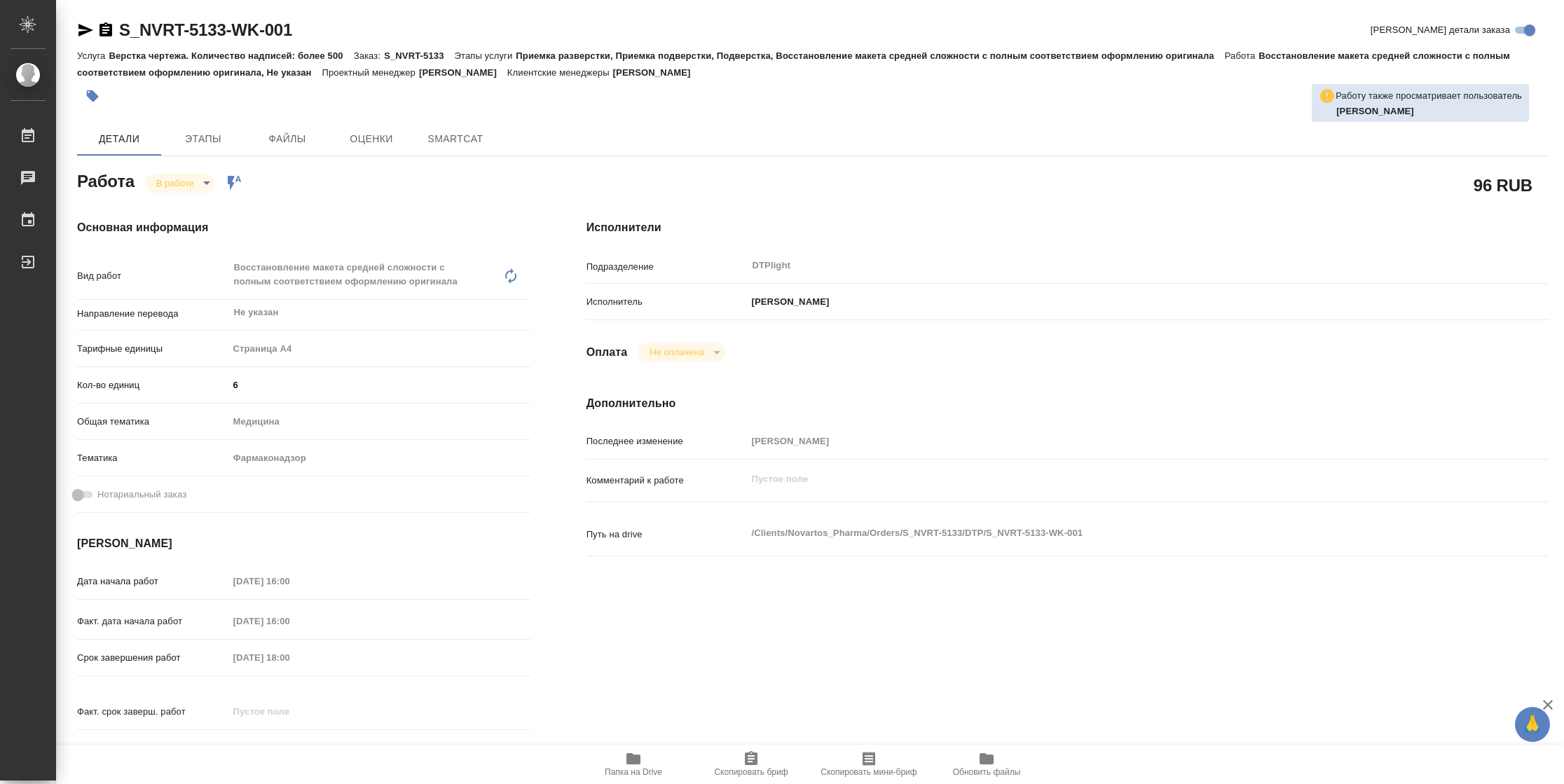
type textarea "x"
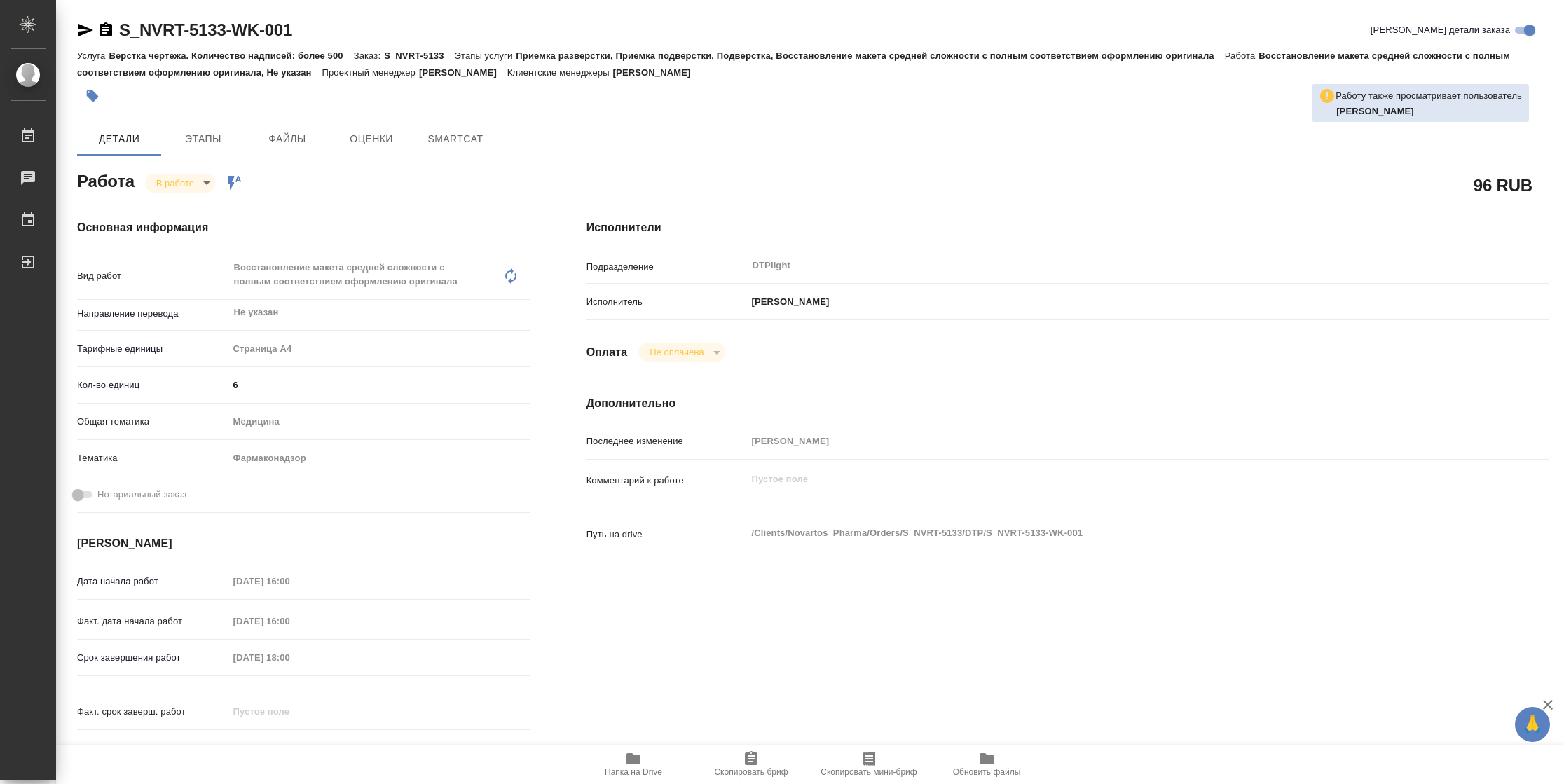
type textarea "x"
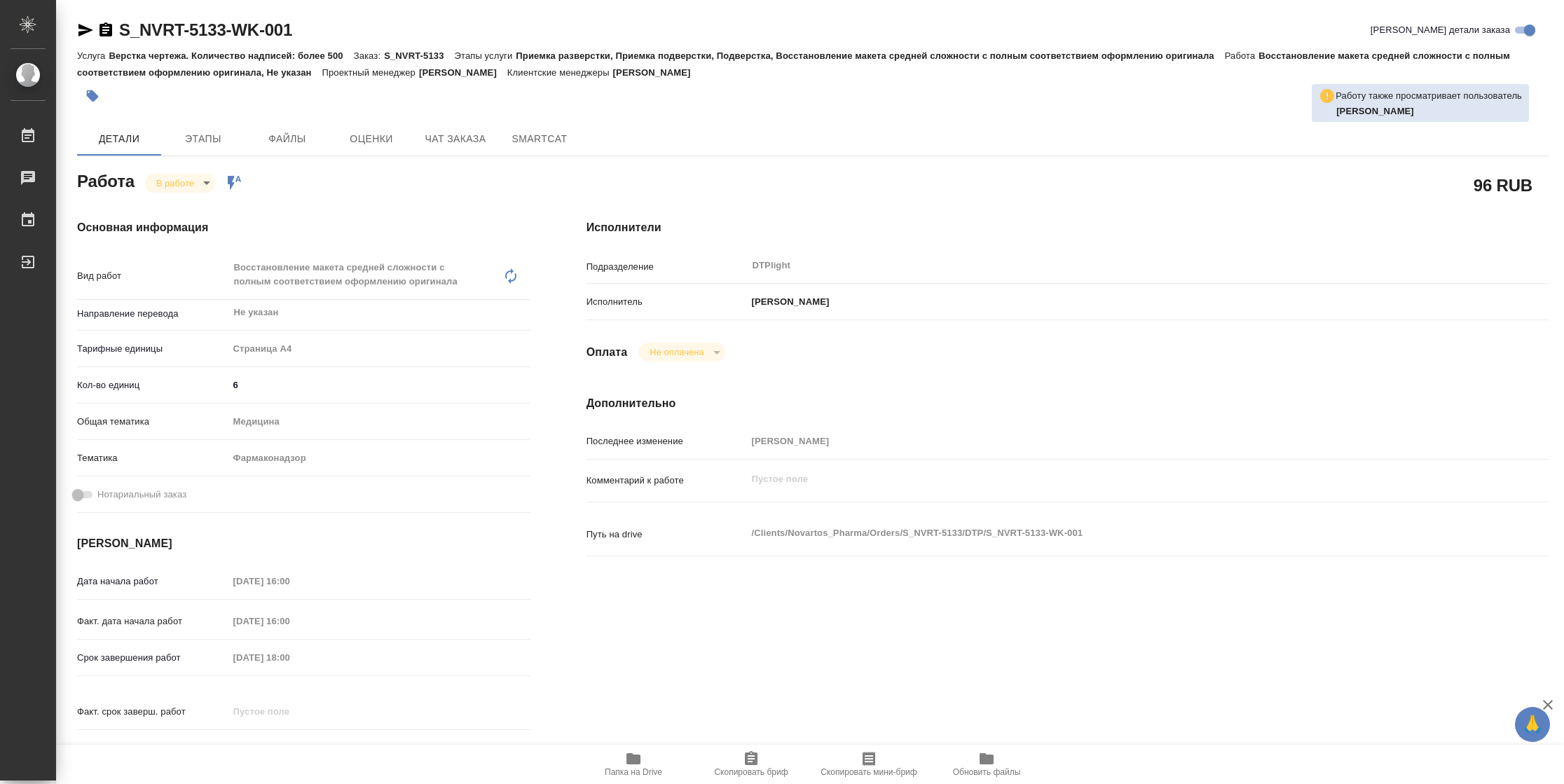
type textarea "x"
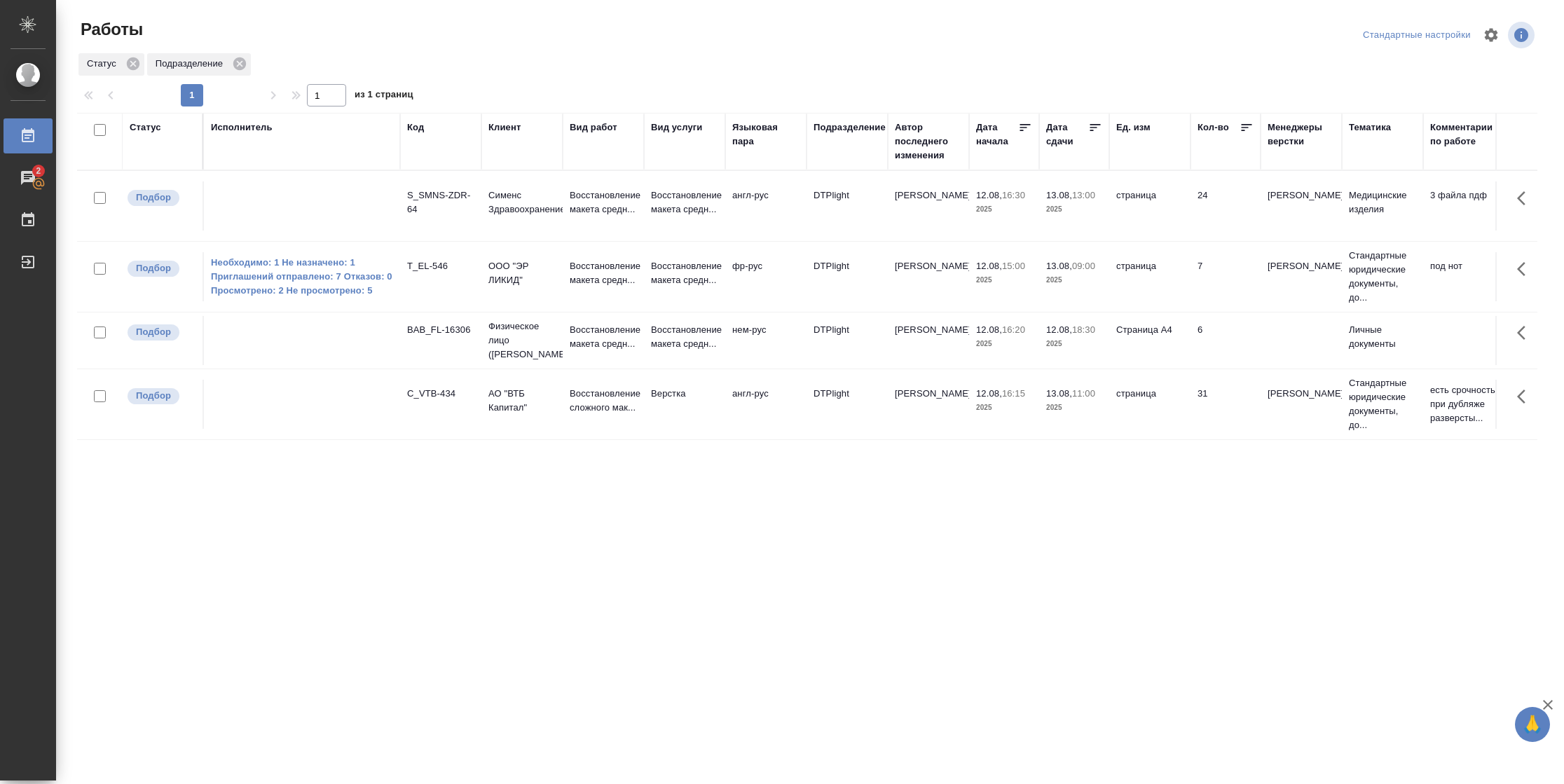
click at [1235, 200] on td "24" at bounding box center [1226, 205] width 70 height 49
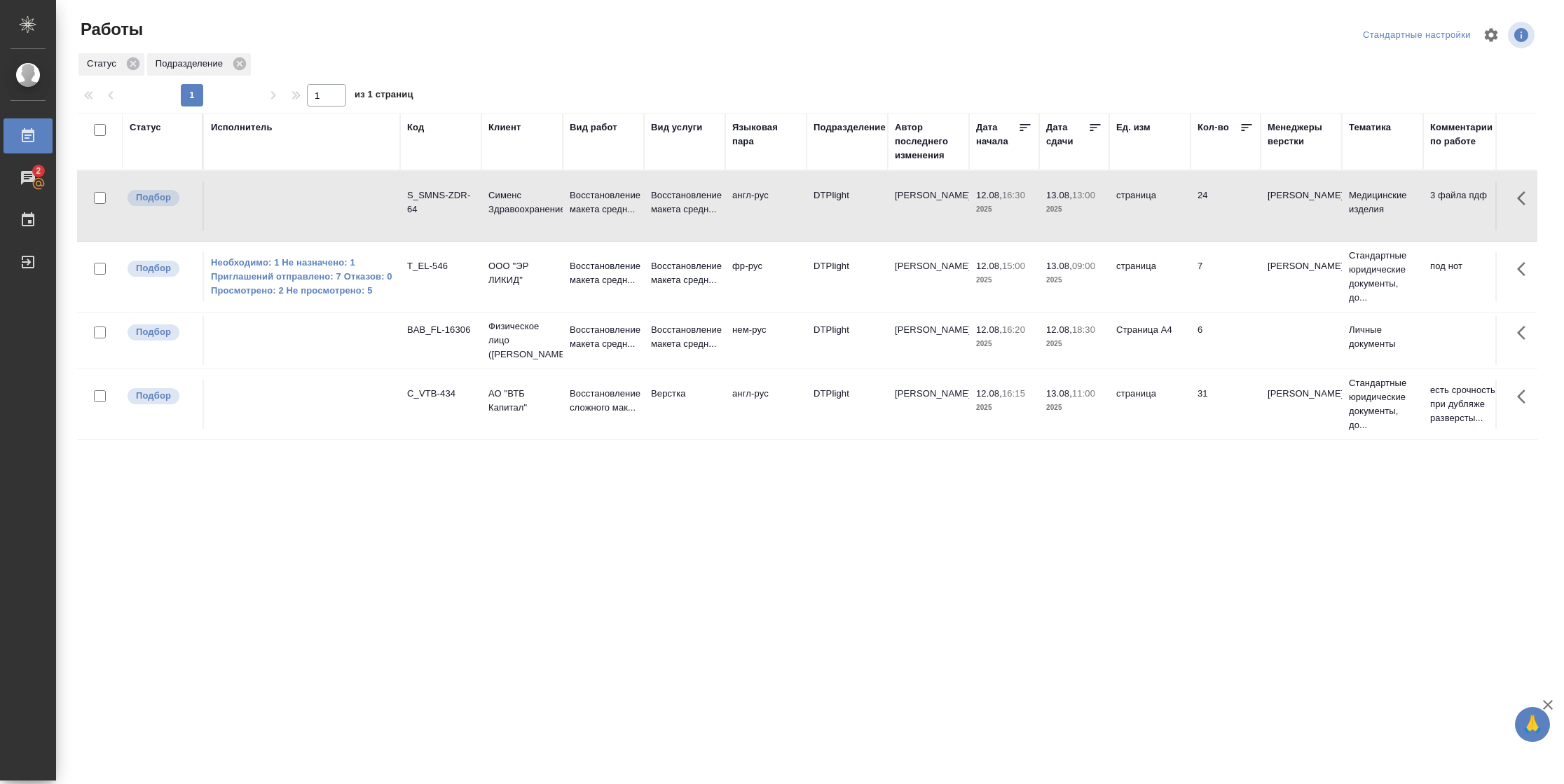
click at [1235, 200] on td "24" at bounding box center [1226, 205] width 70 height 49
click at [1213, 230] on td "6" at bounding box center [1226, 205] width 70 height 49
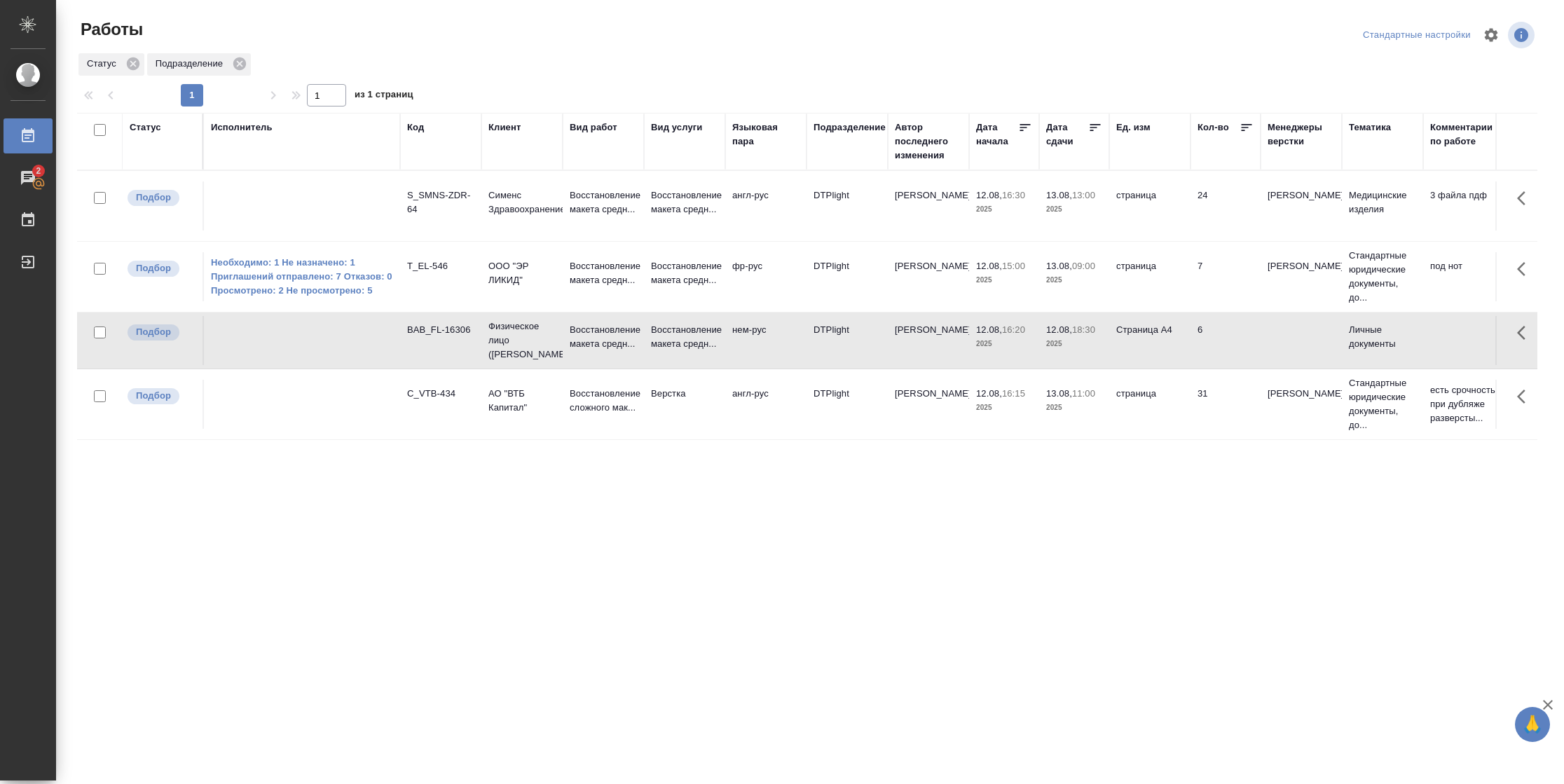
click at [1176, 230] on td "страница" at bounding box center [1150, 205] width 81 height 49
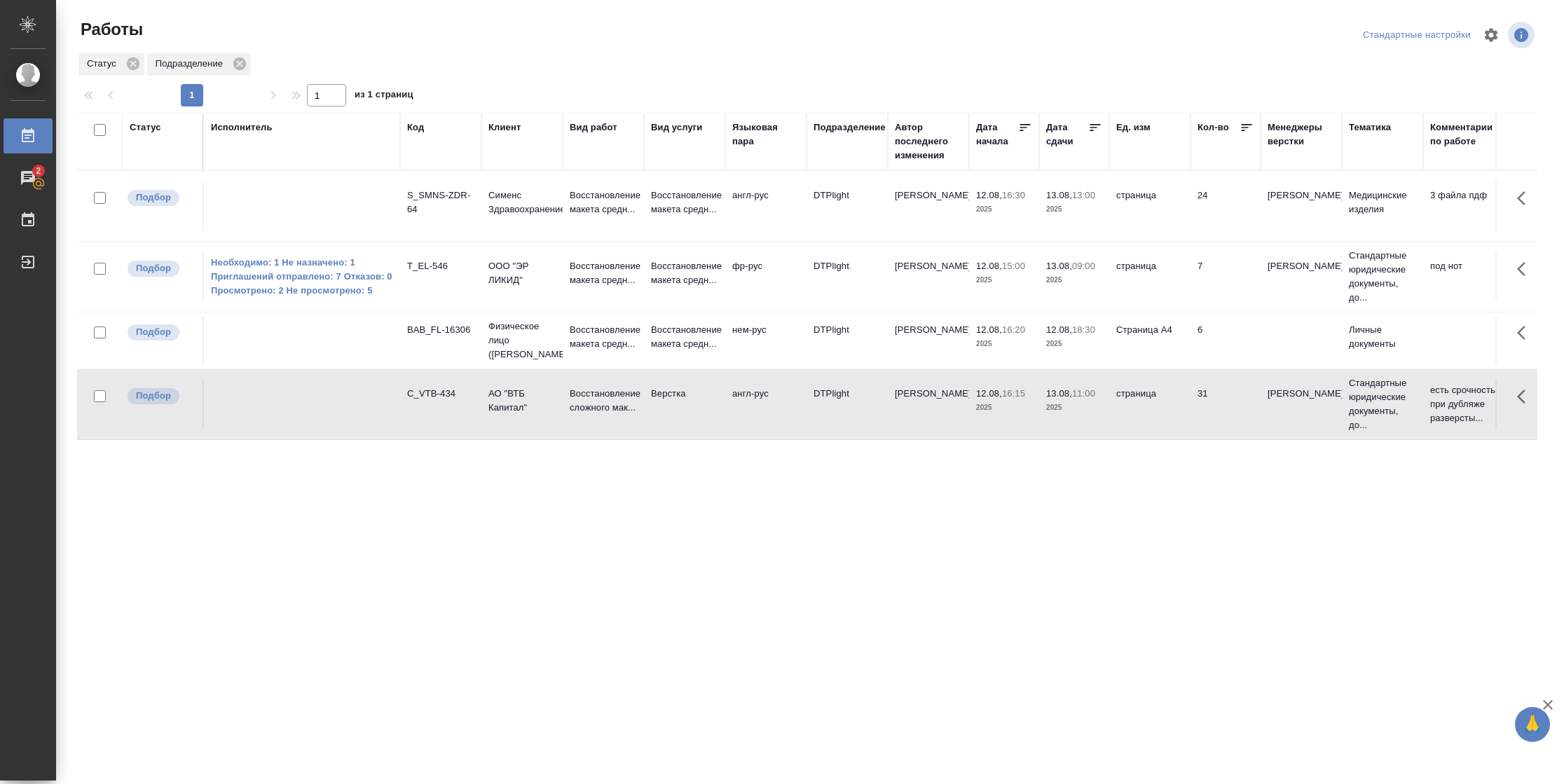
click at [1176, 230] on td "страница" at bounding box center [1150, 205] width 81 height 49
click at [1217, 230] on td "6" at bounding box center [1226, 205] width 70 height 49
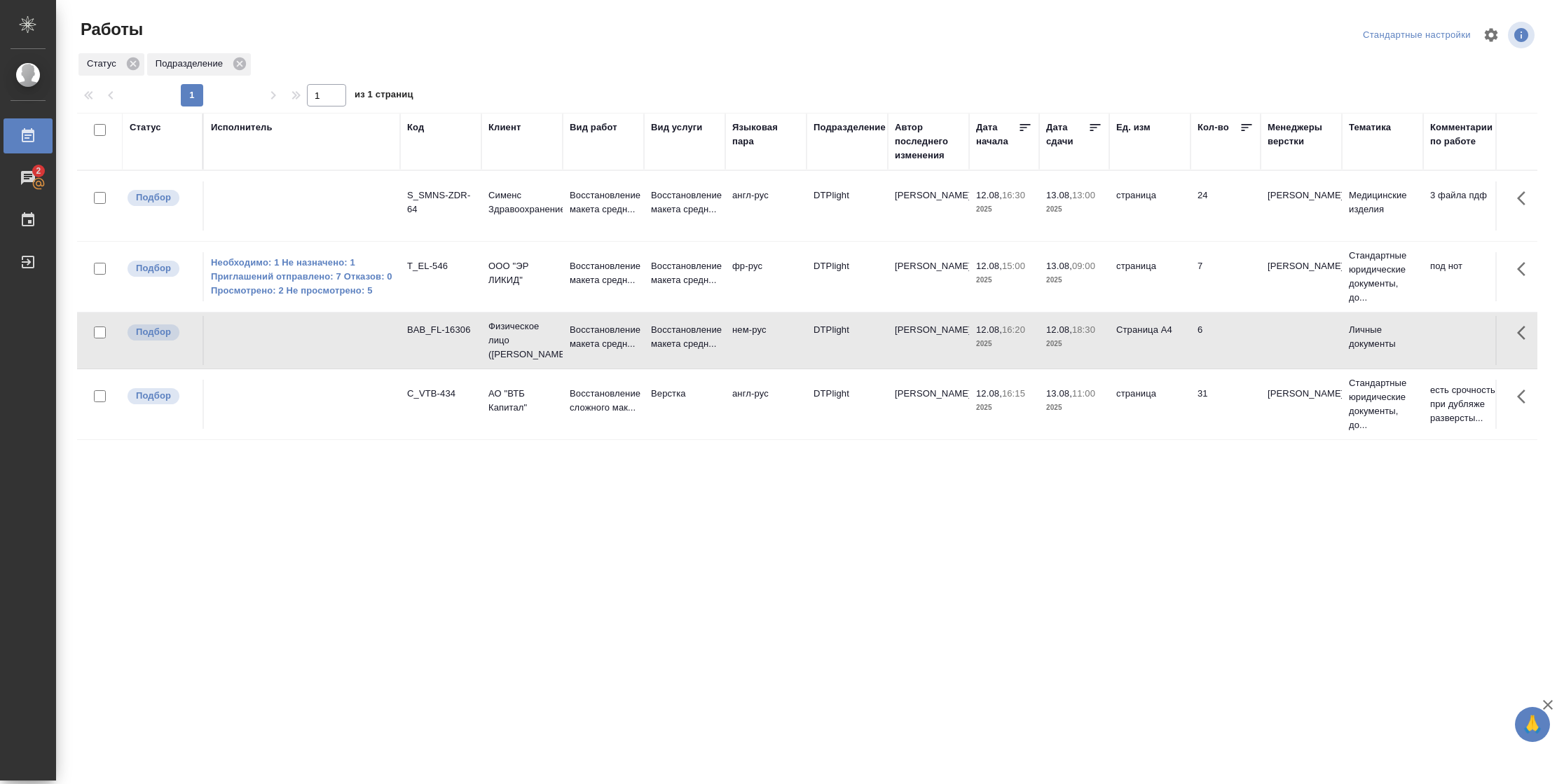
click at [1217, 230] on td "6" at bounding box center [1226, 205] width 70 height 49
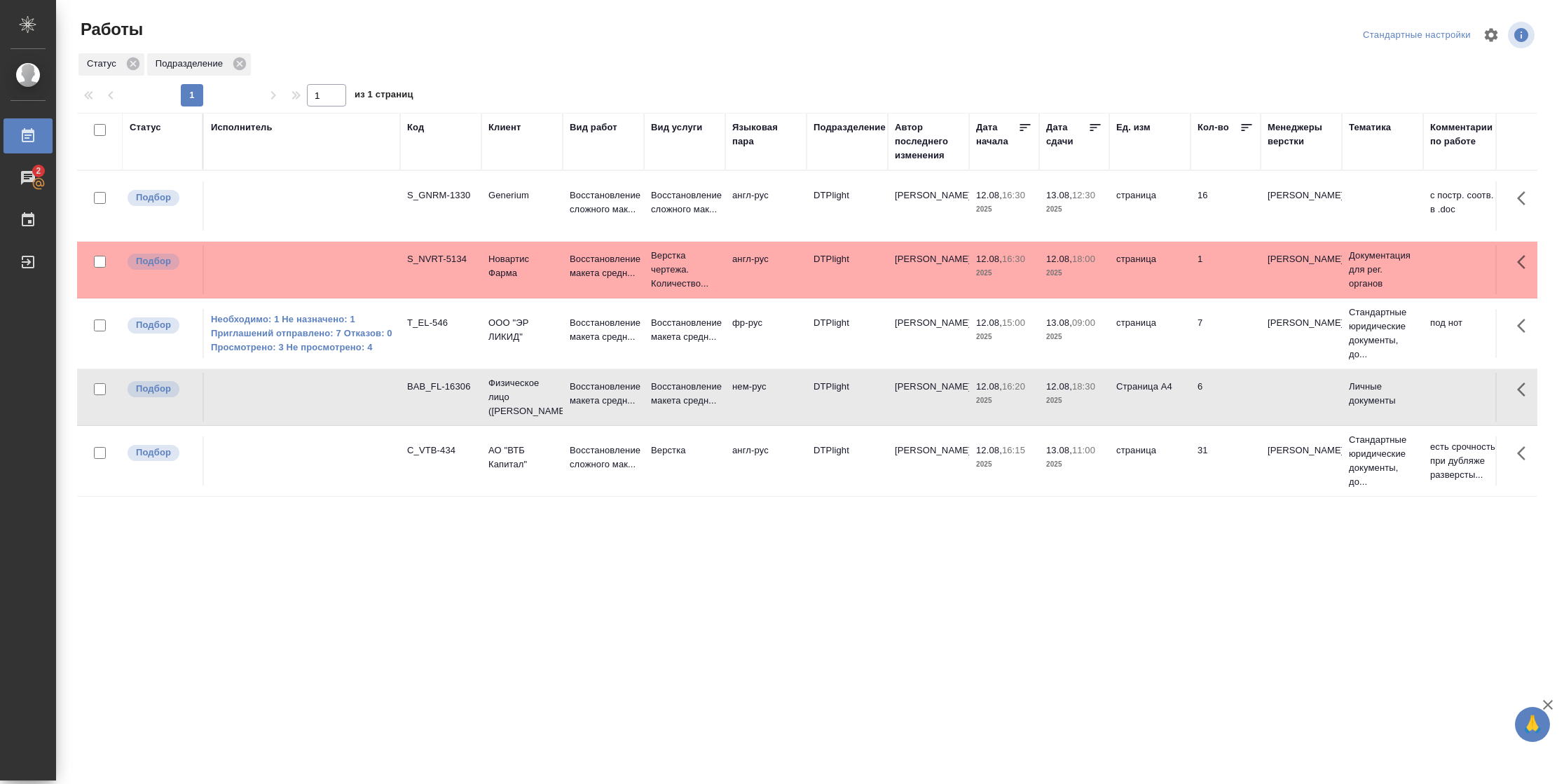
click at [1179, 230] on td "страница" at bounding box center [1150, 205] width 81 height 49
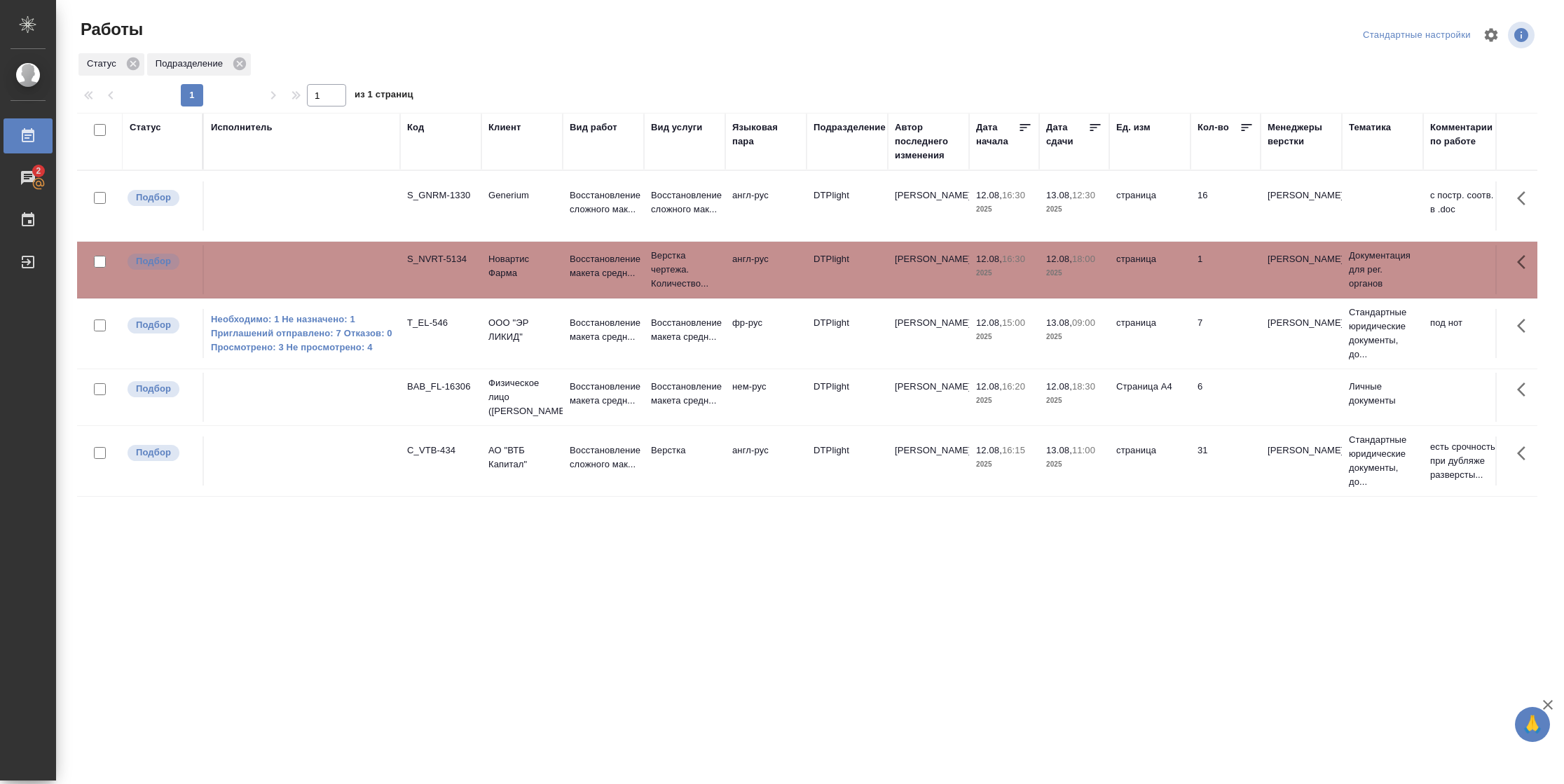
click at [1179, 230] on td "страница" at bounding box center [1150, 205] width 81 height 49
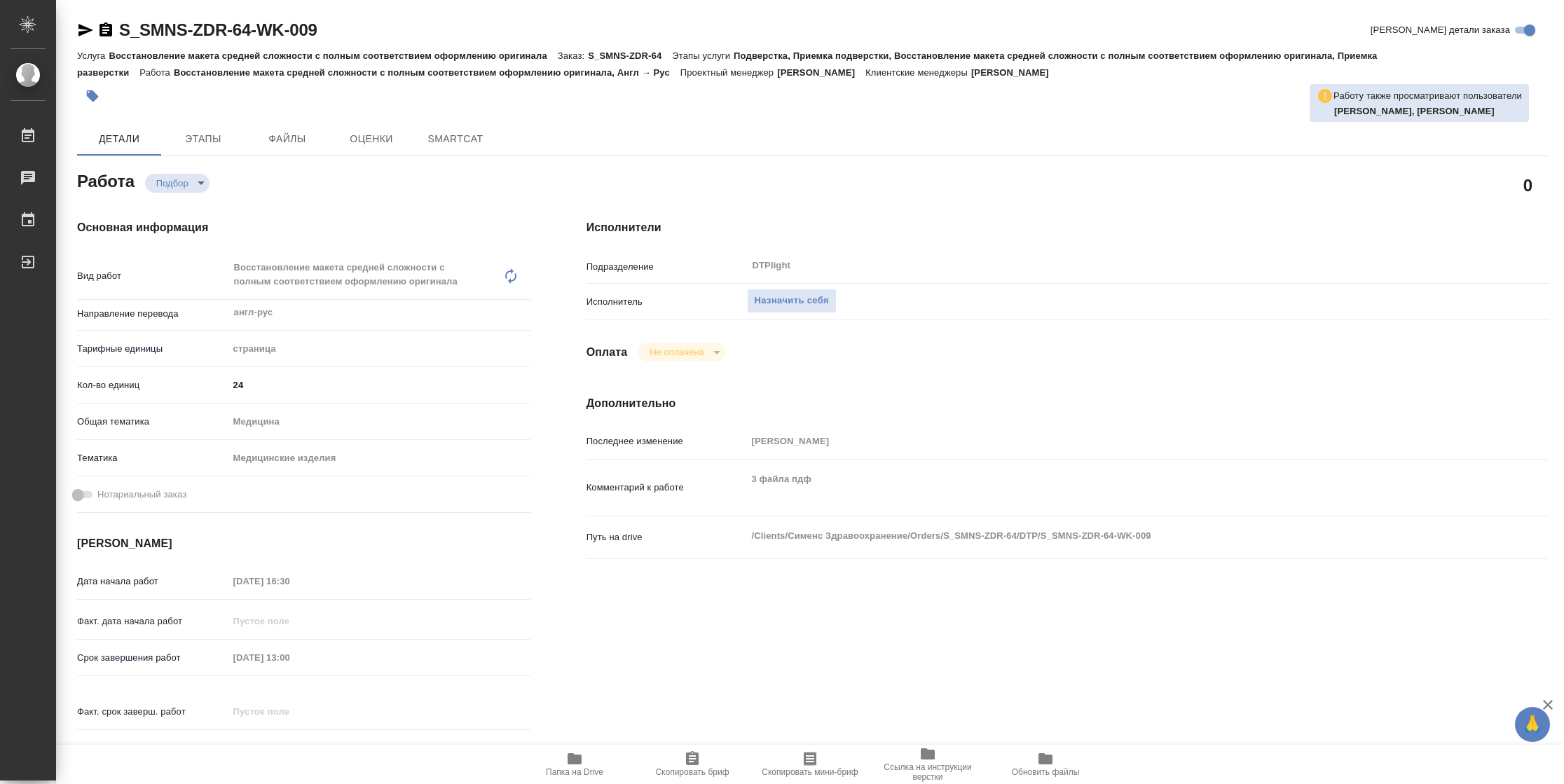
type textarea "x"
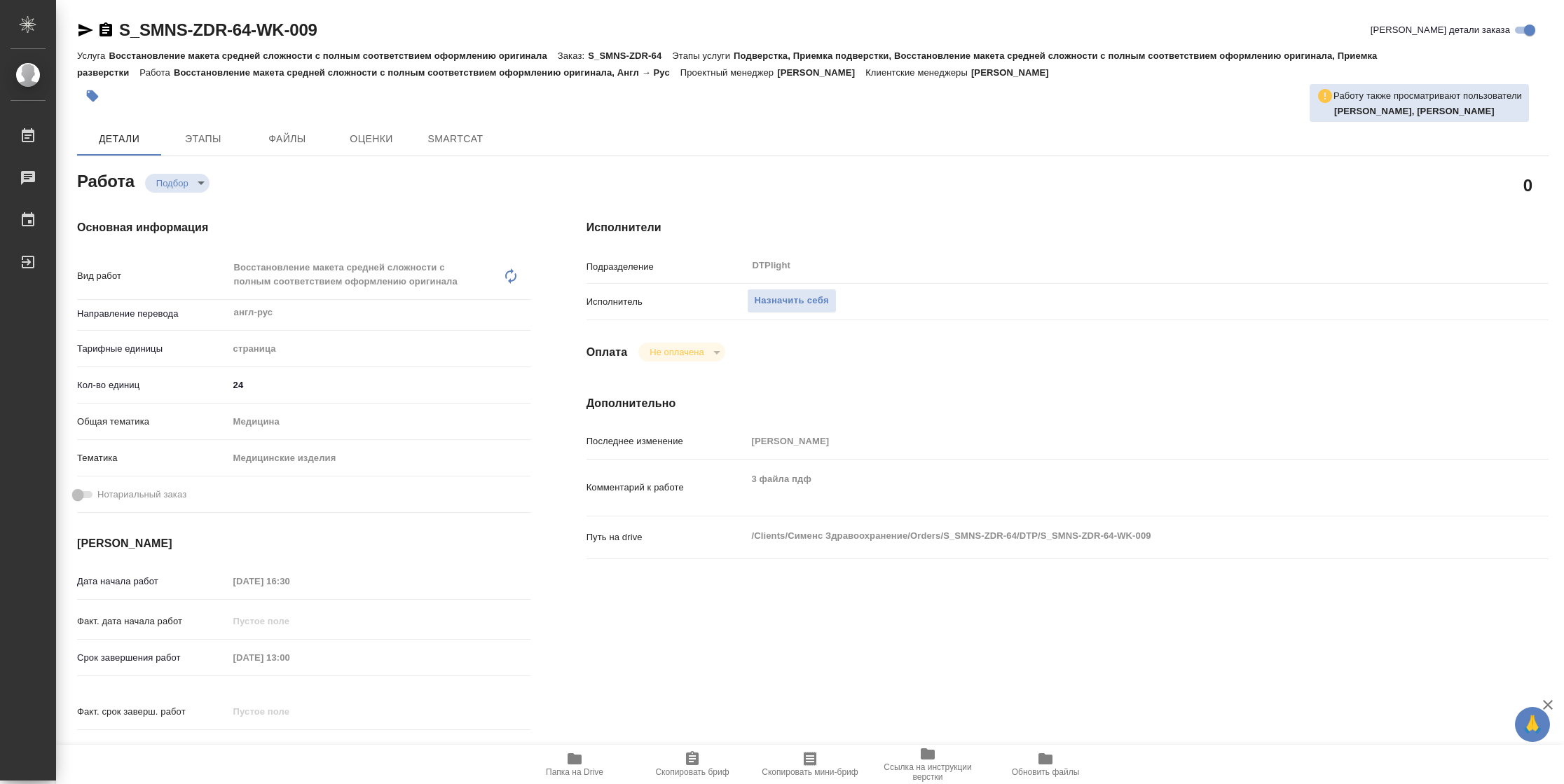
type textarea "x"
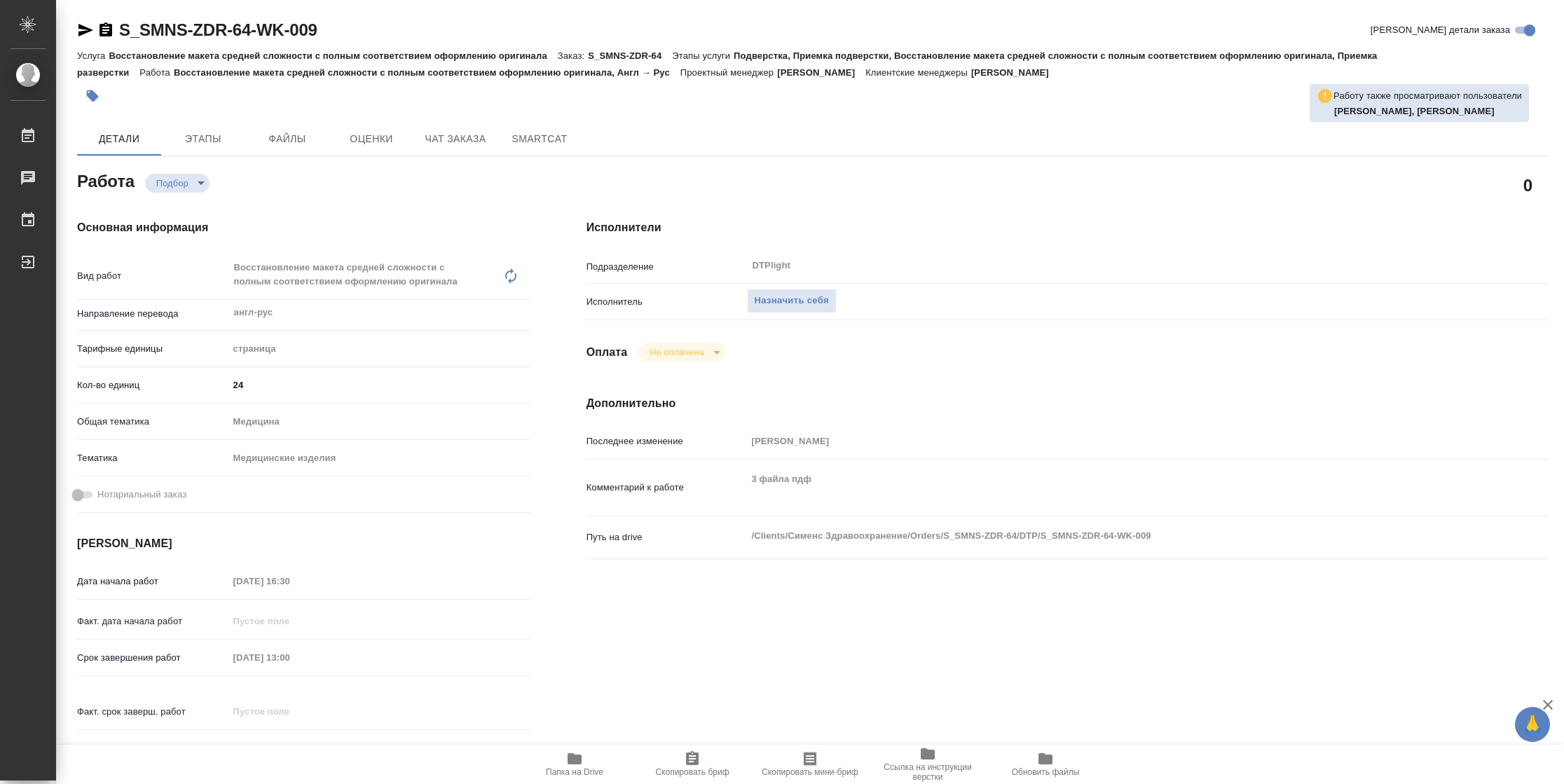
click at [573, 772] on span "Папка на Drive" at bounding box center [574, 772] width 57 height 10
type textarea "x"
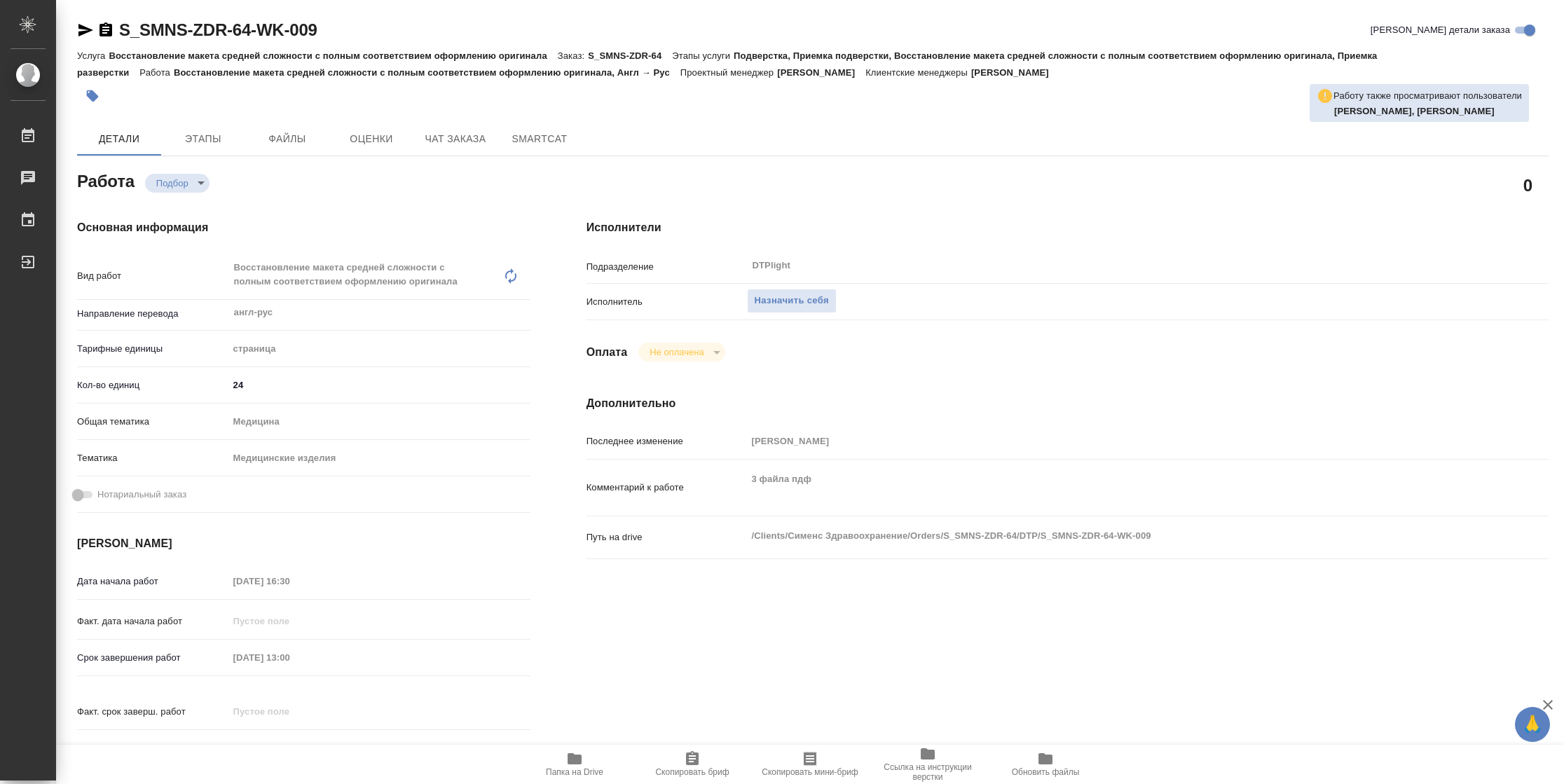
type textarea "x"
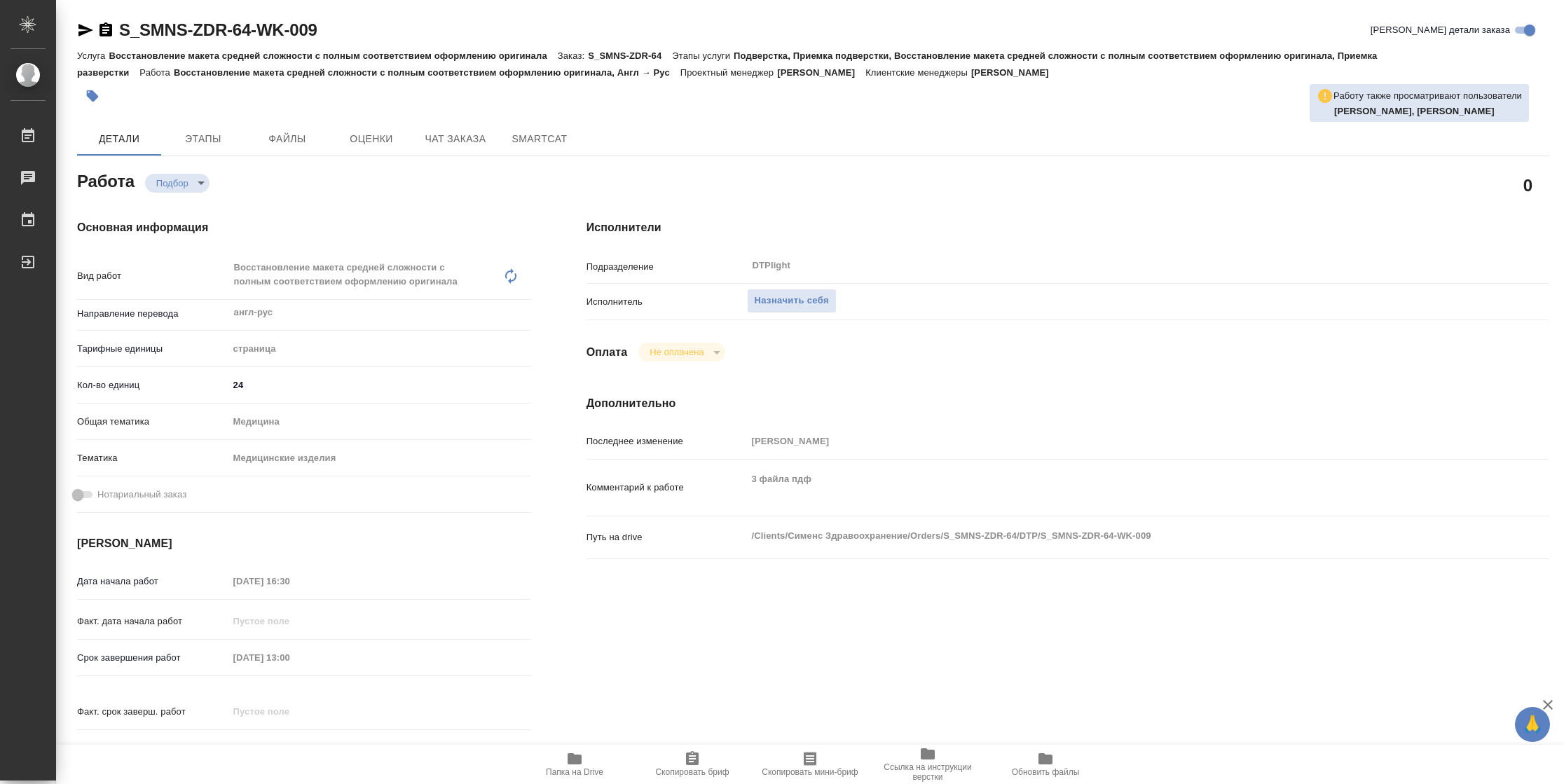
type textarea "x"
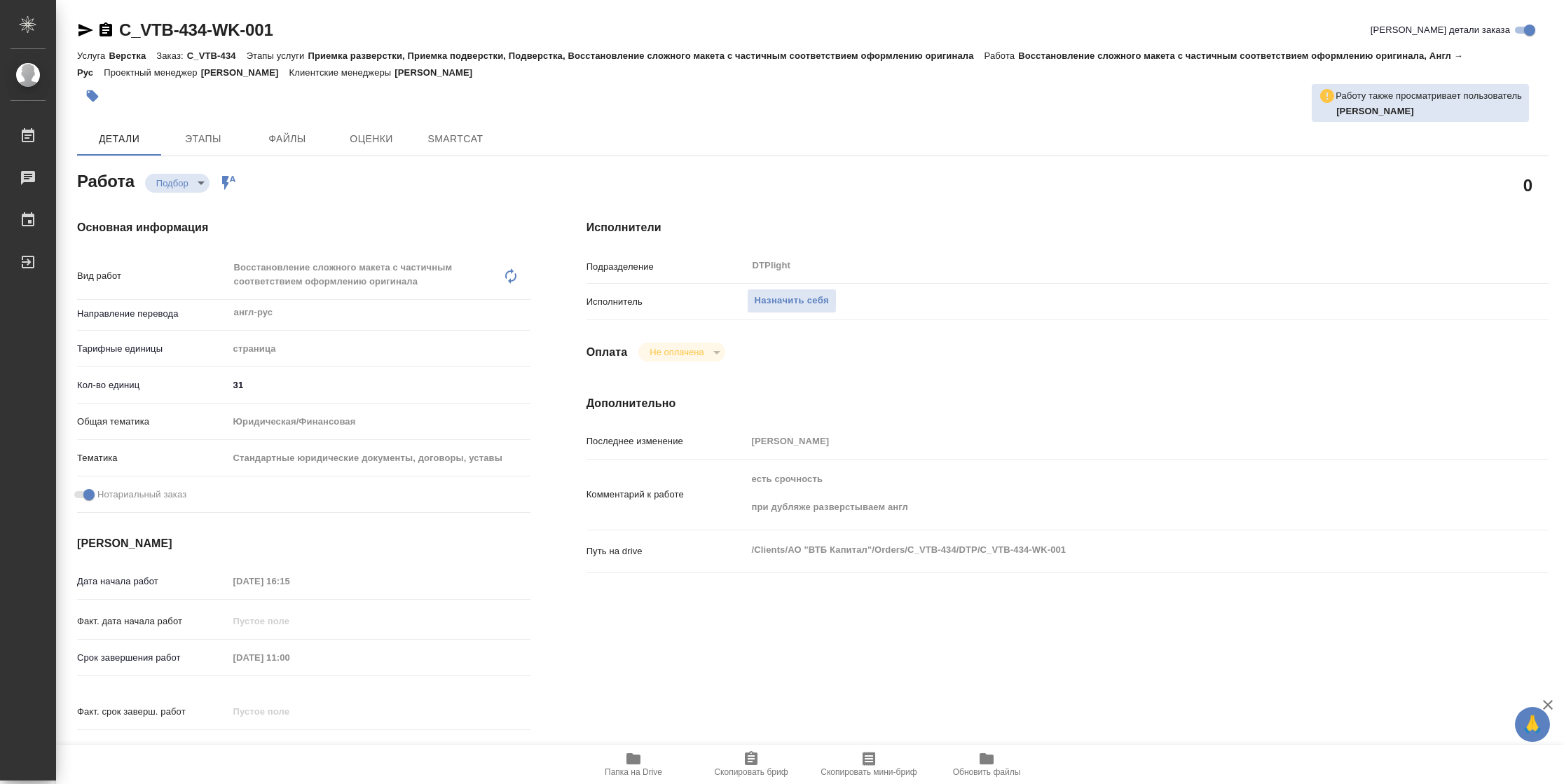
type textarea "x"
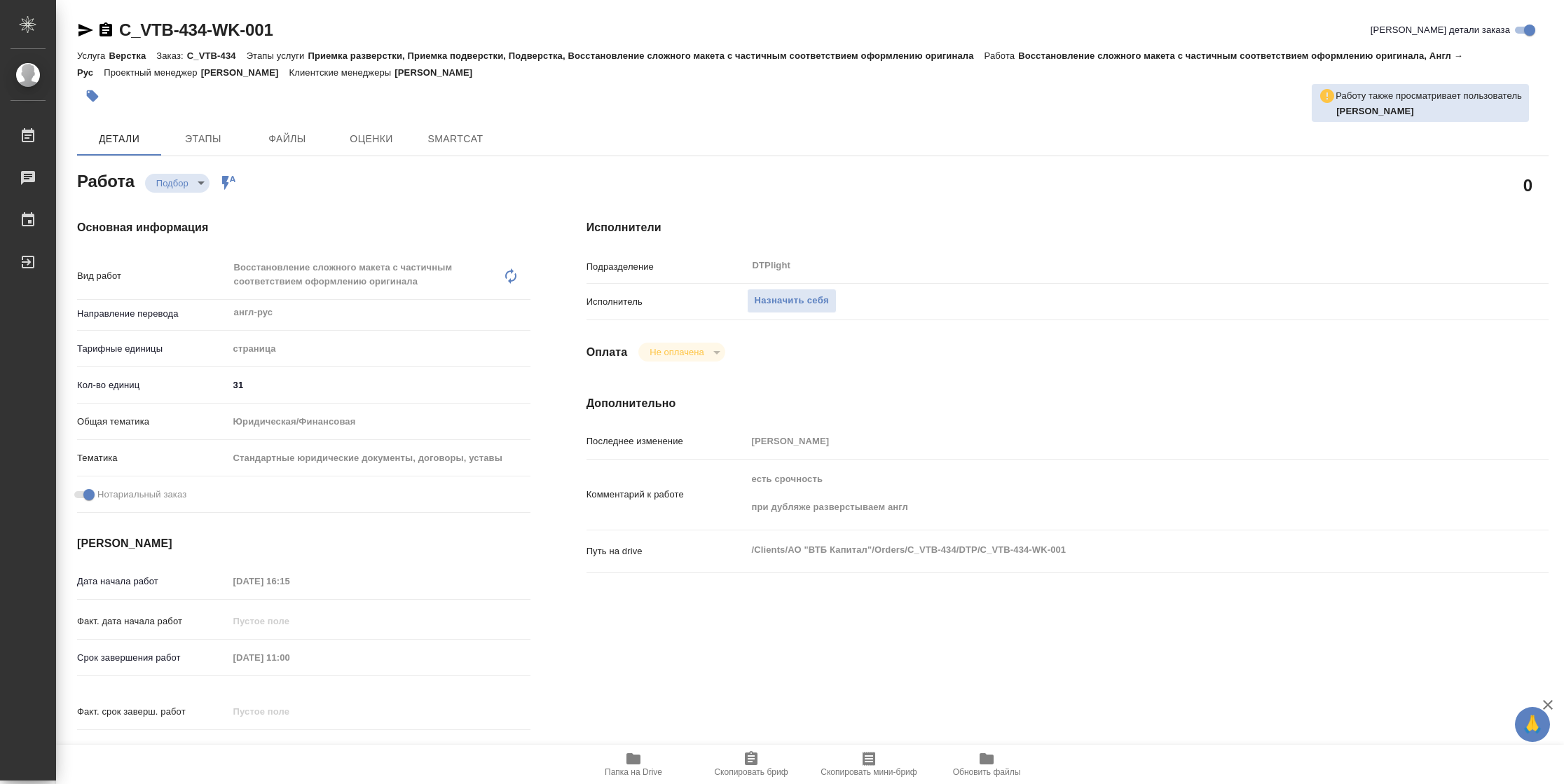
type textarea "x"
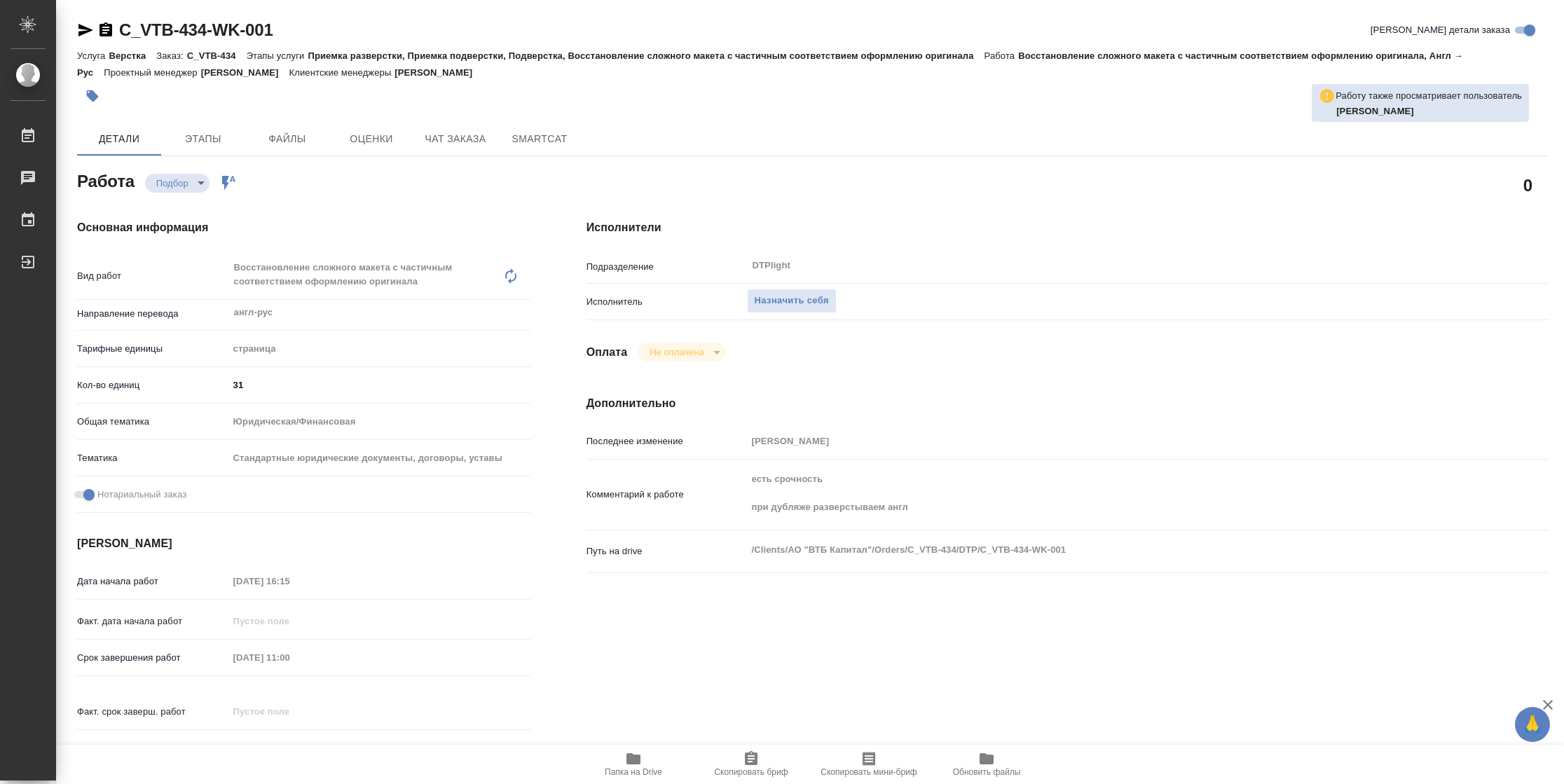
click at [654, 757] on span "Папка на Drive" at bounding box center [633, 763] width 101 height 27
type textarea "x"
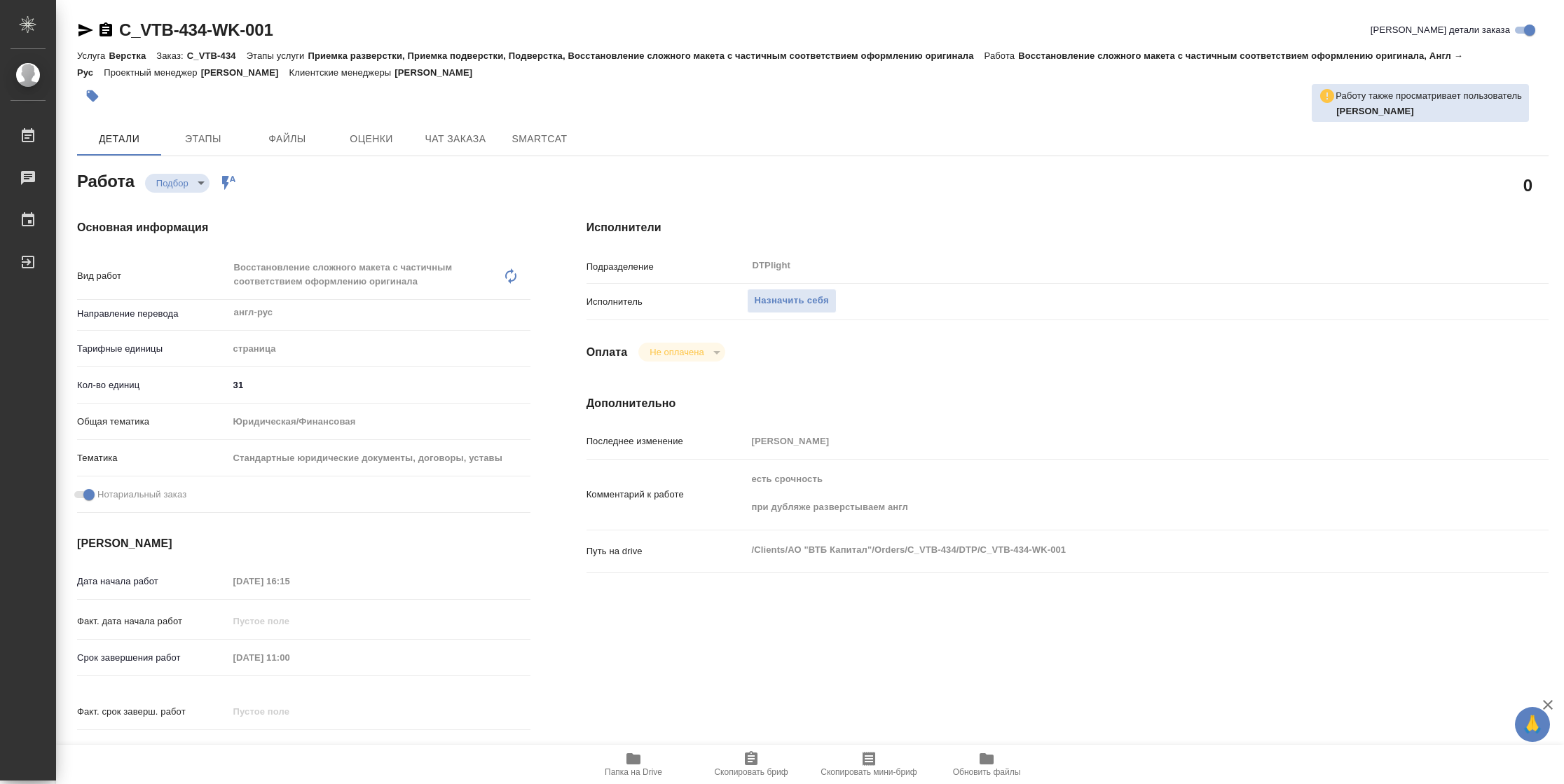
type textarea "x"
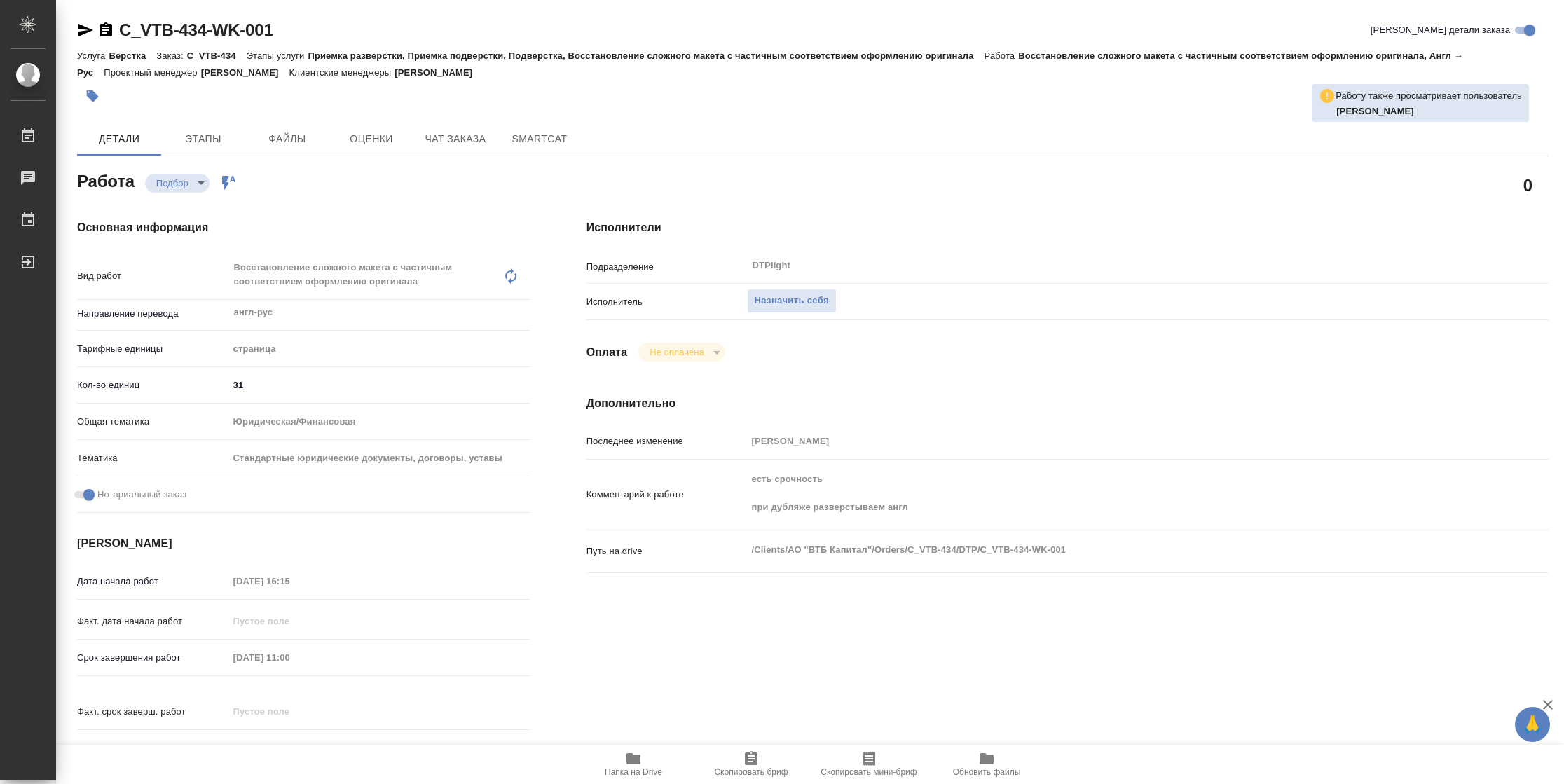
type textarea "x"
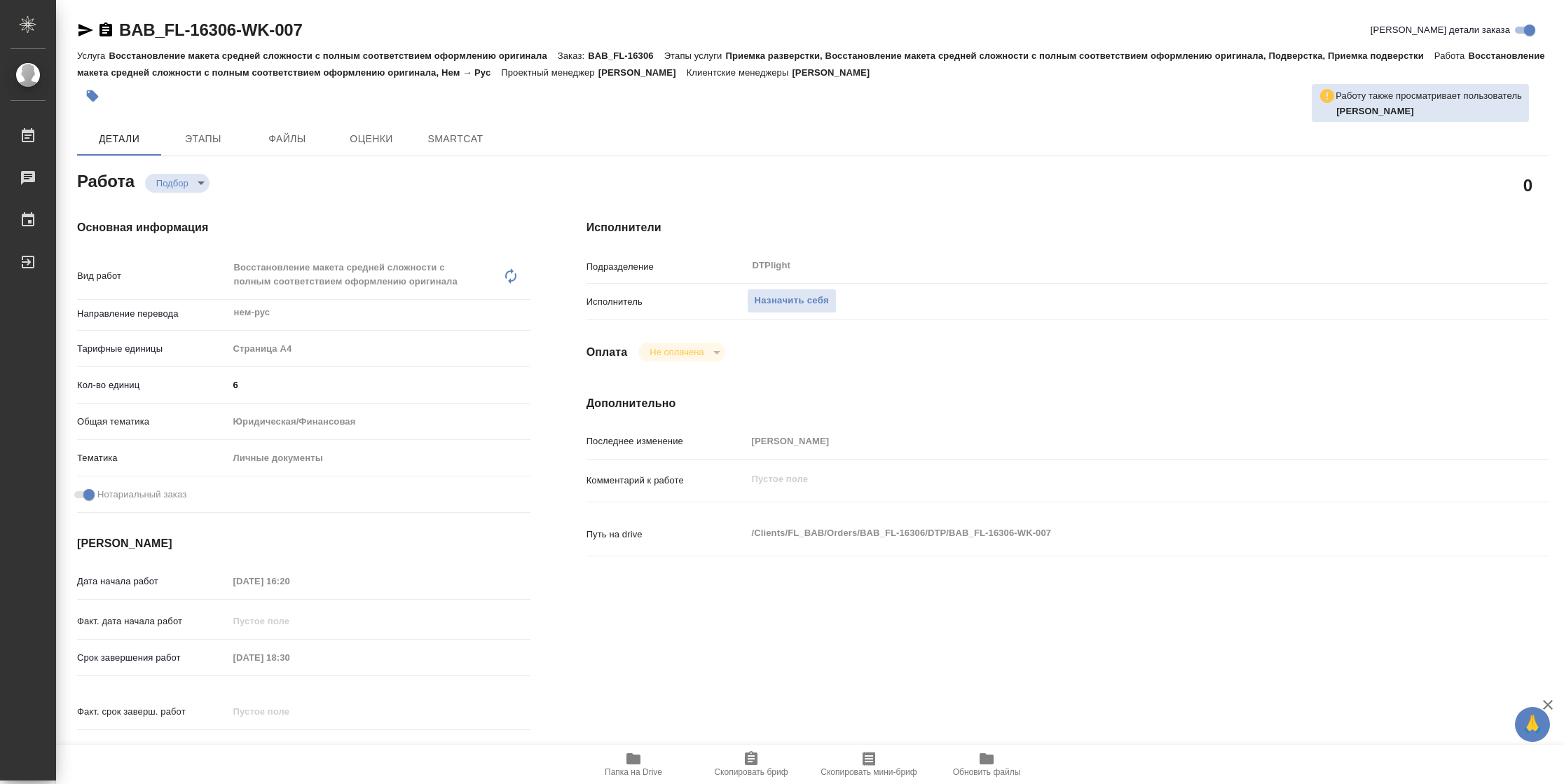
type textarea "x"
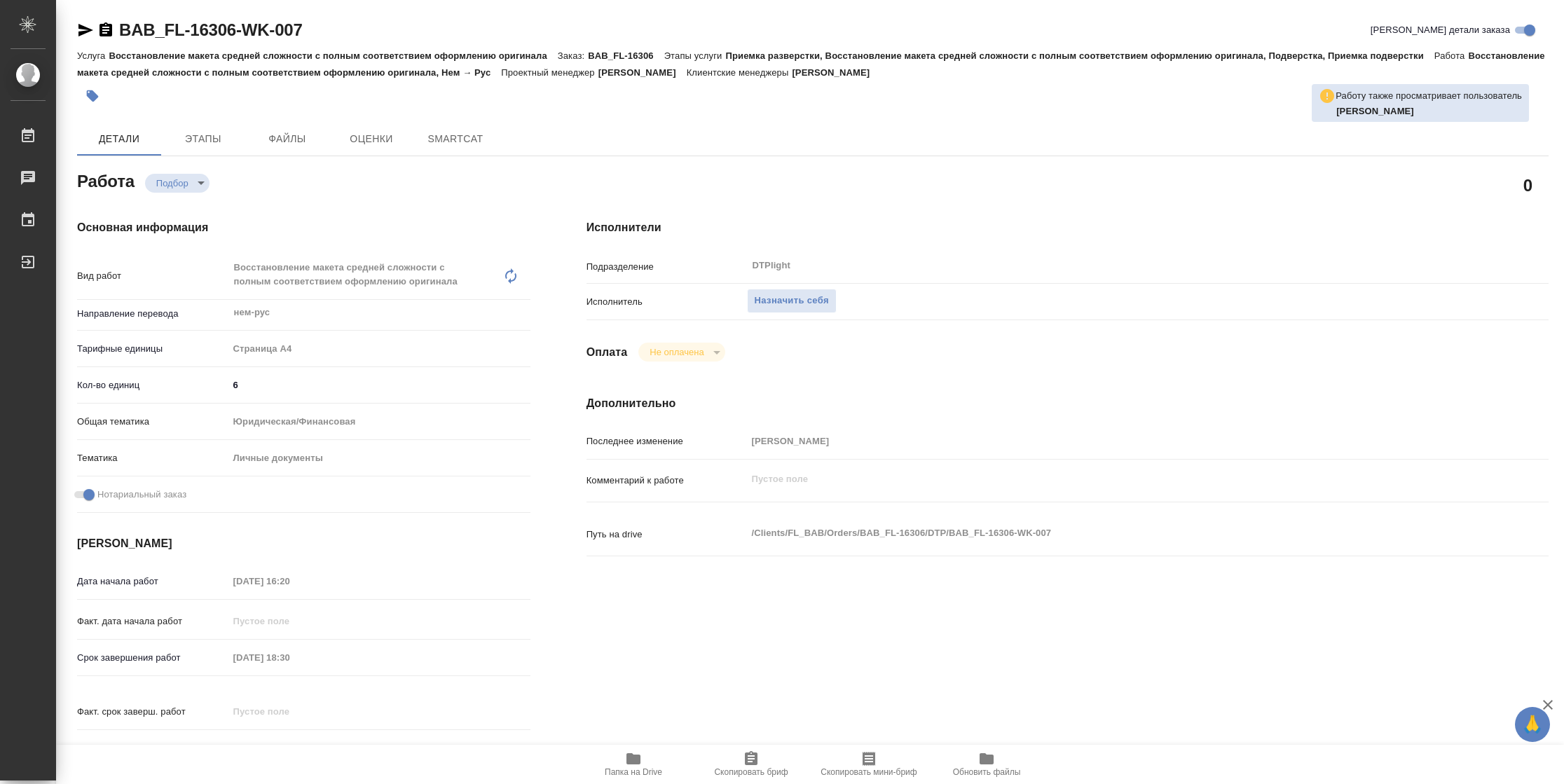
type textarea "x"
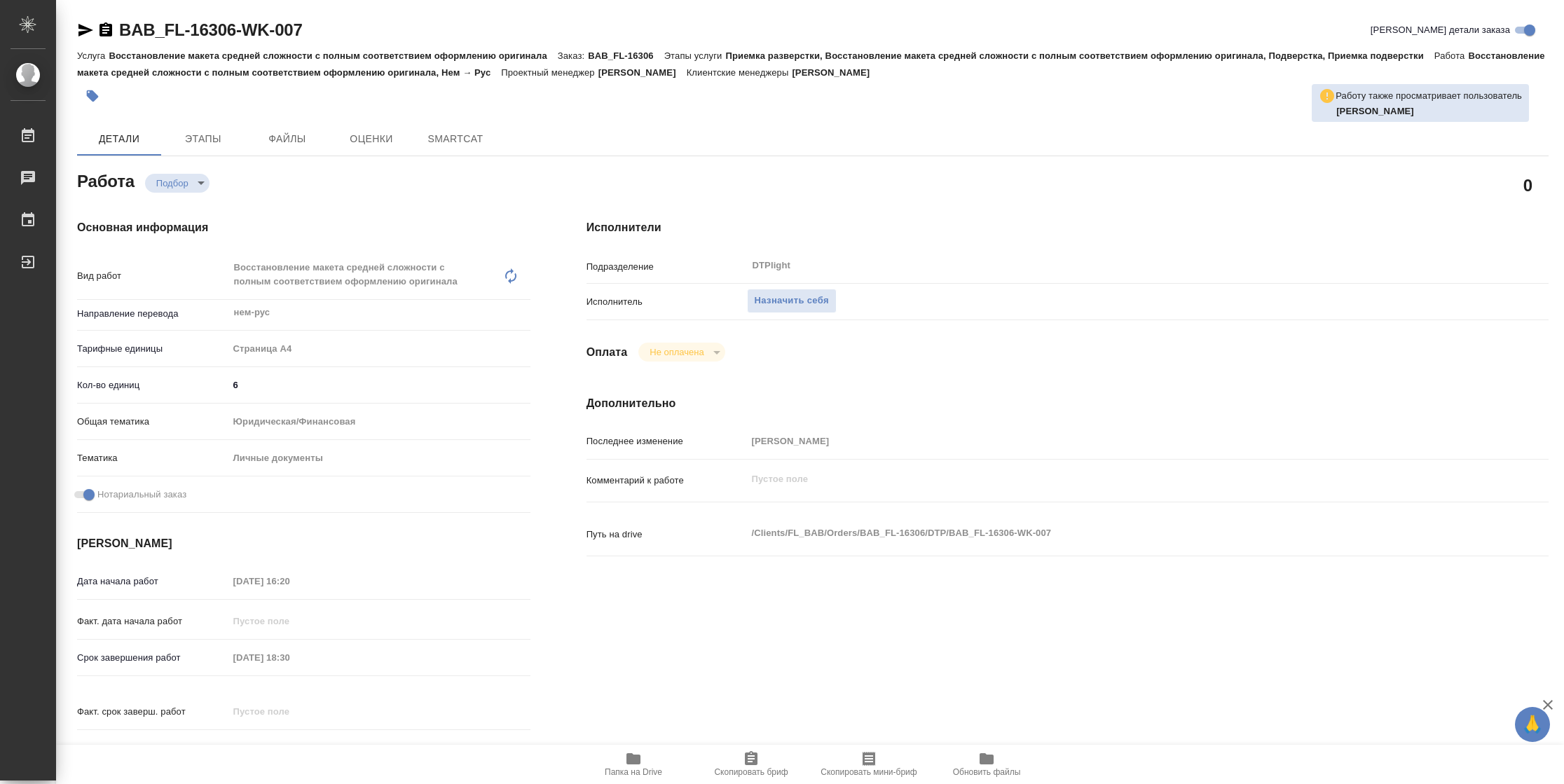
type textarea "x"
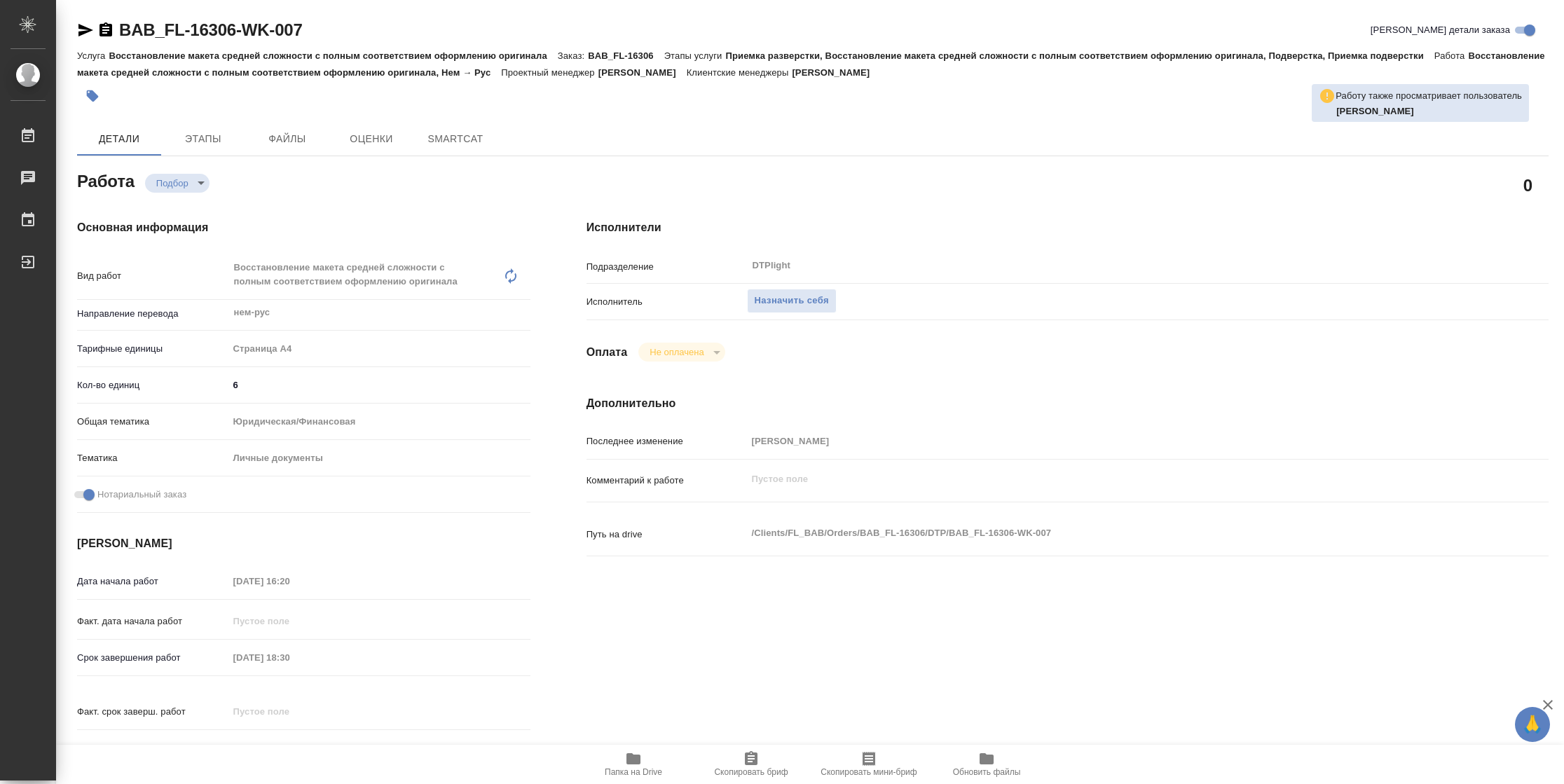
click at [642, 777] on span "Папка на Drive" at bounding box center [633, 772] width 57 height 10
type textarea "x"
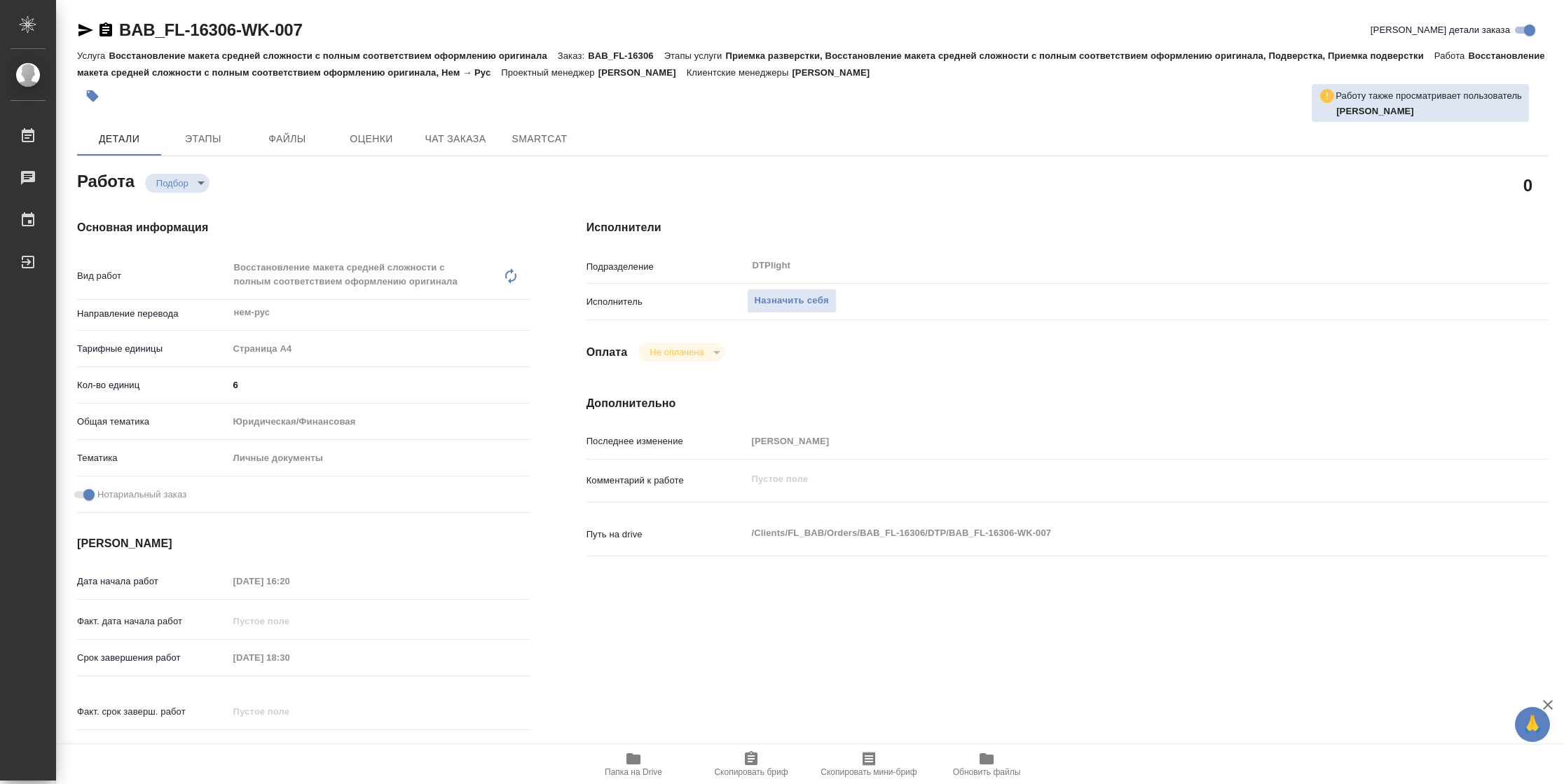
type textarea "x"
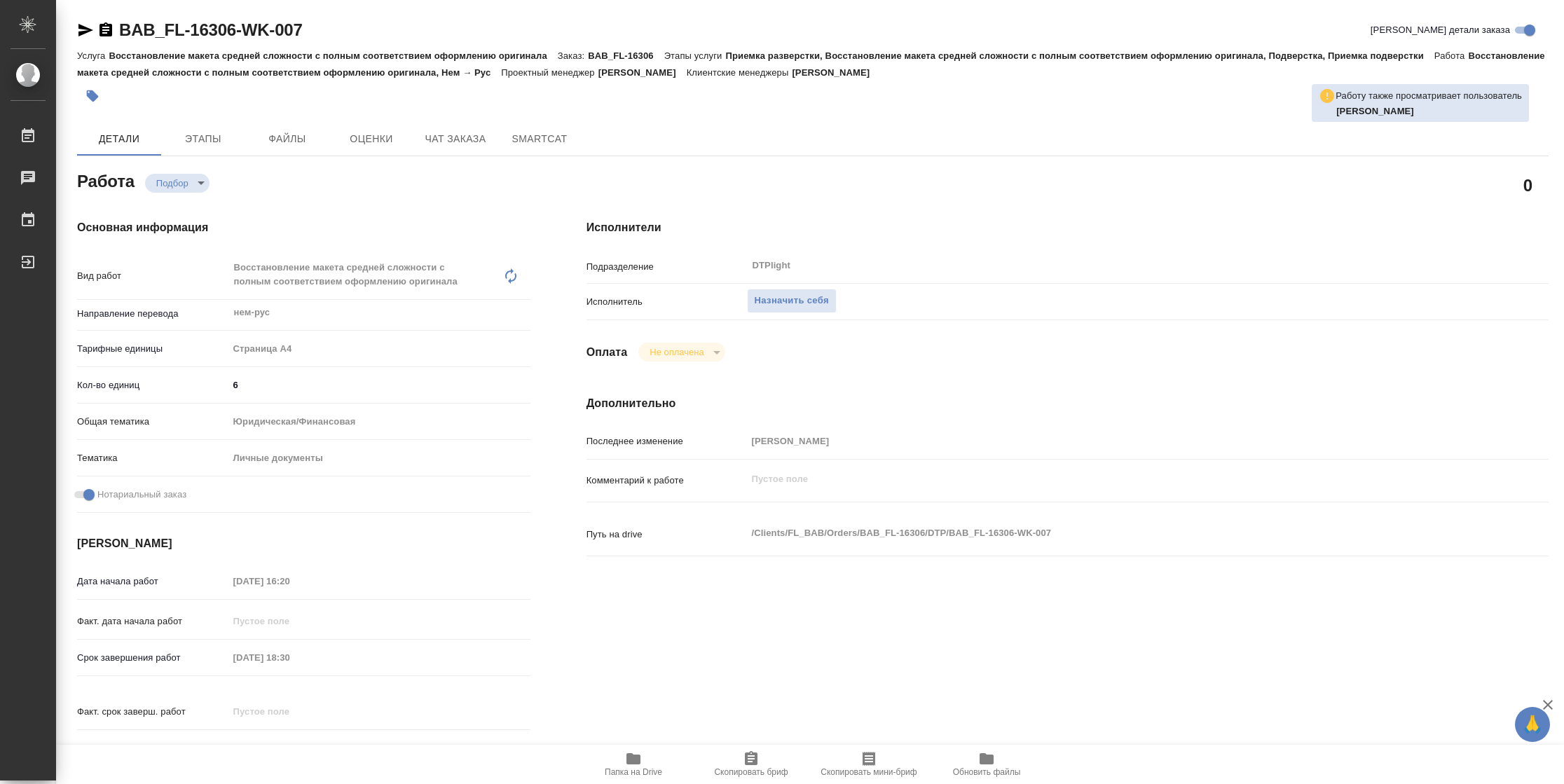
type textarea "x"
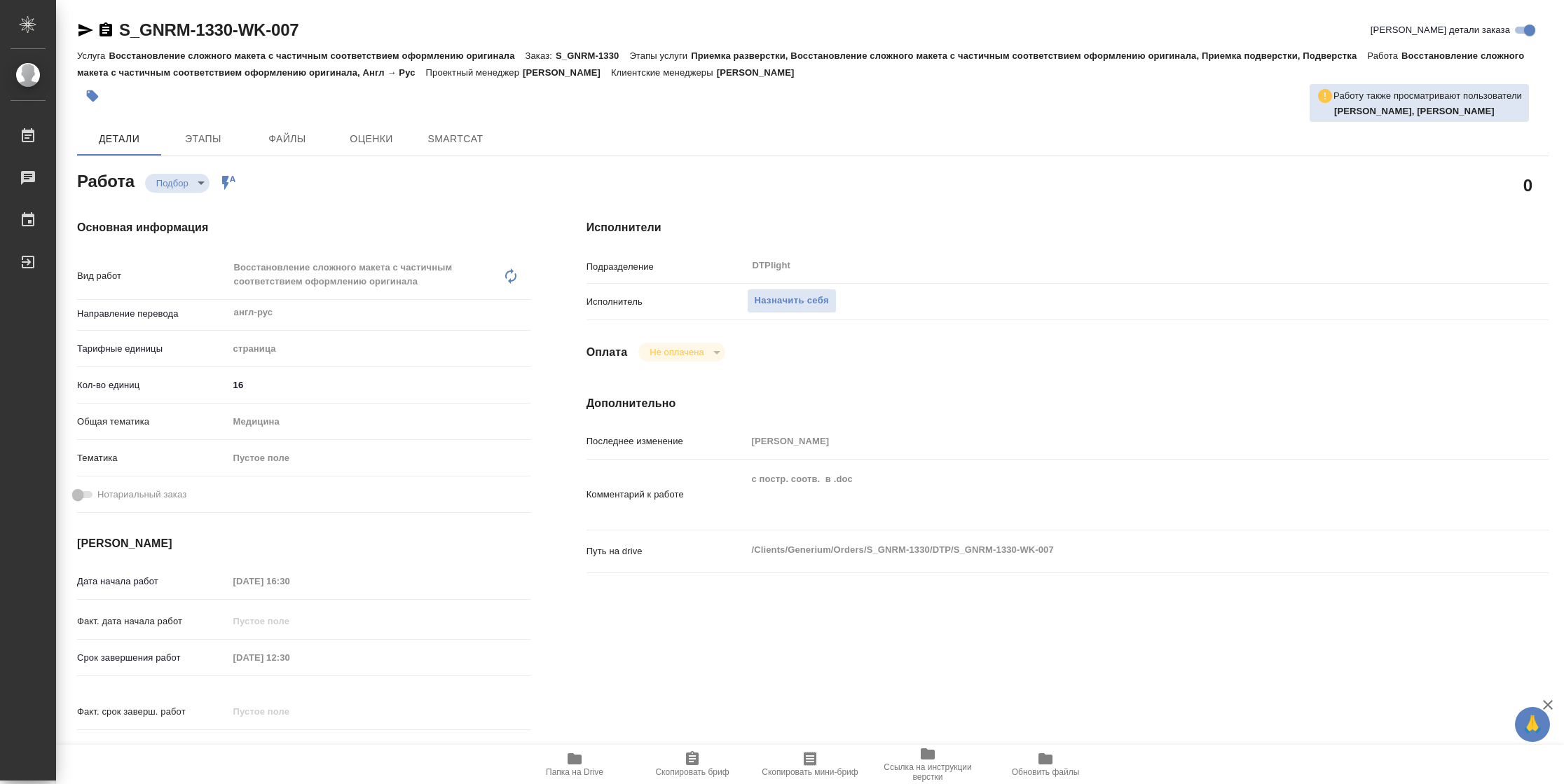
type textarea "x"
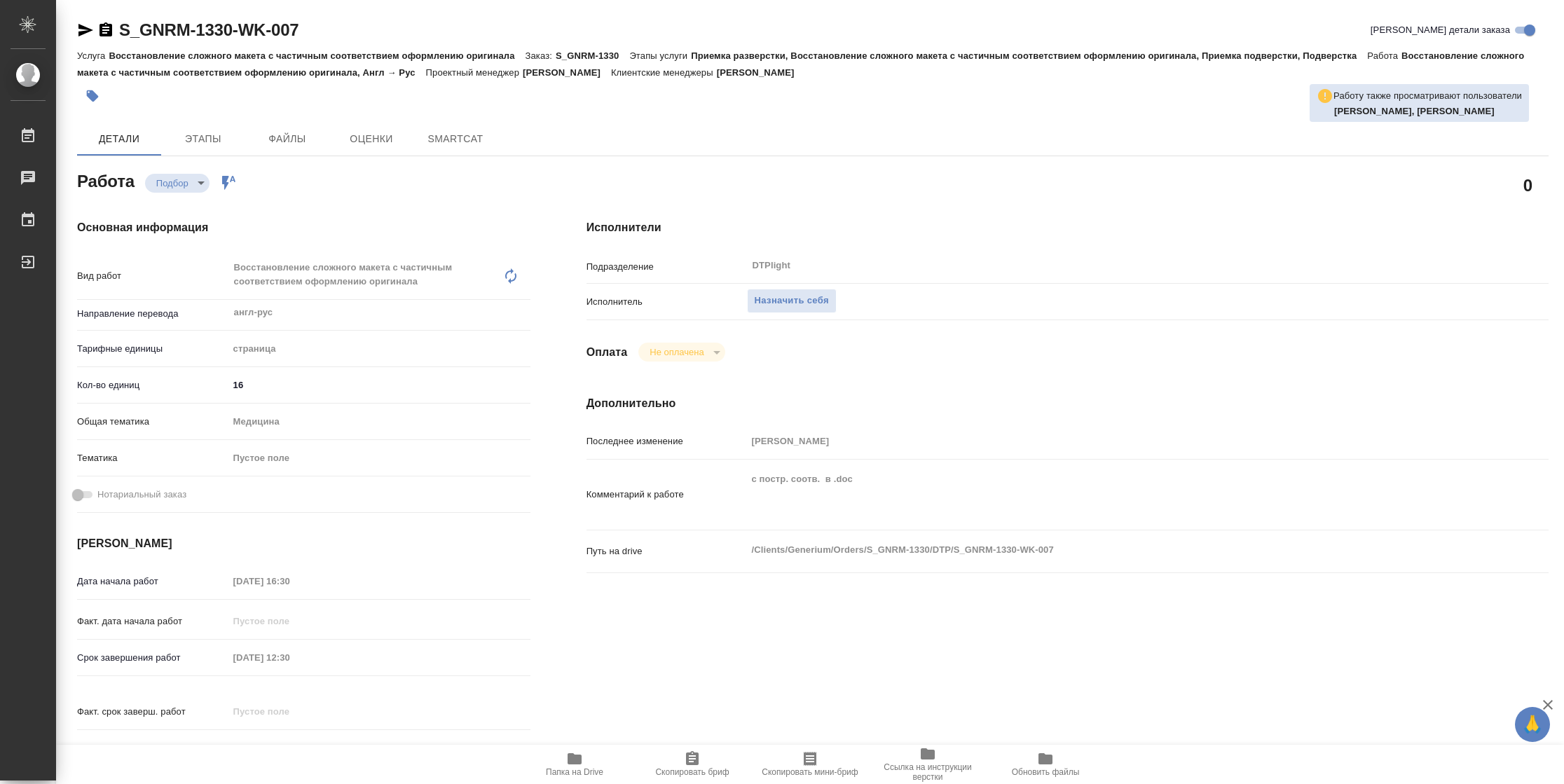
type textarea "x"
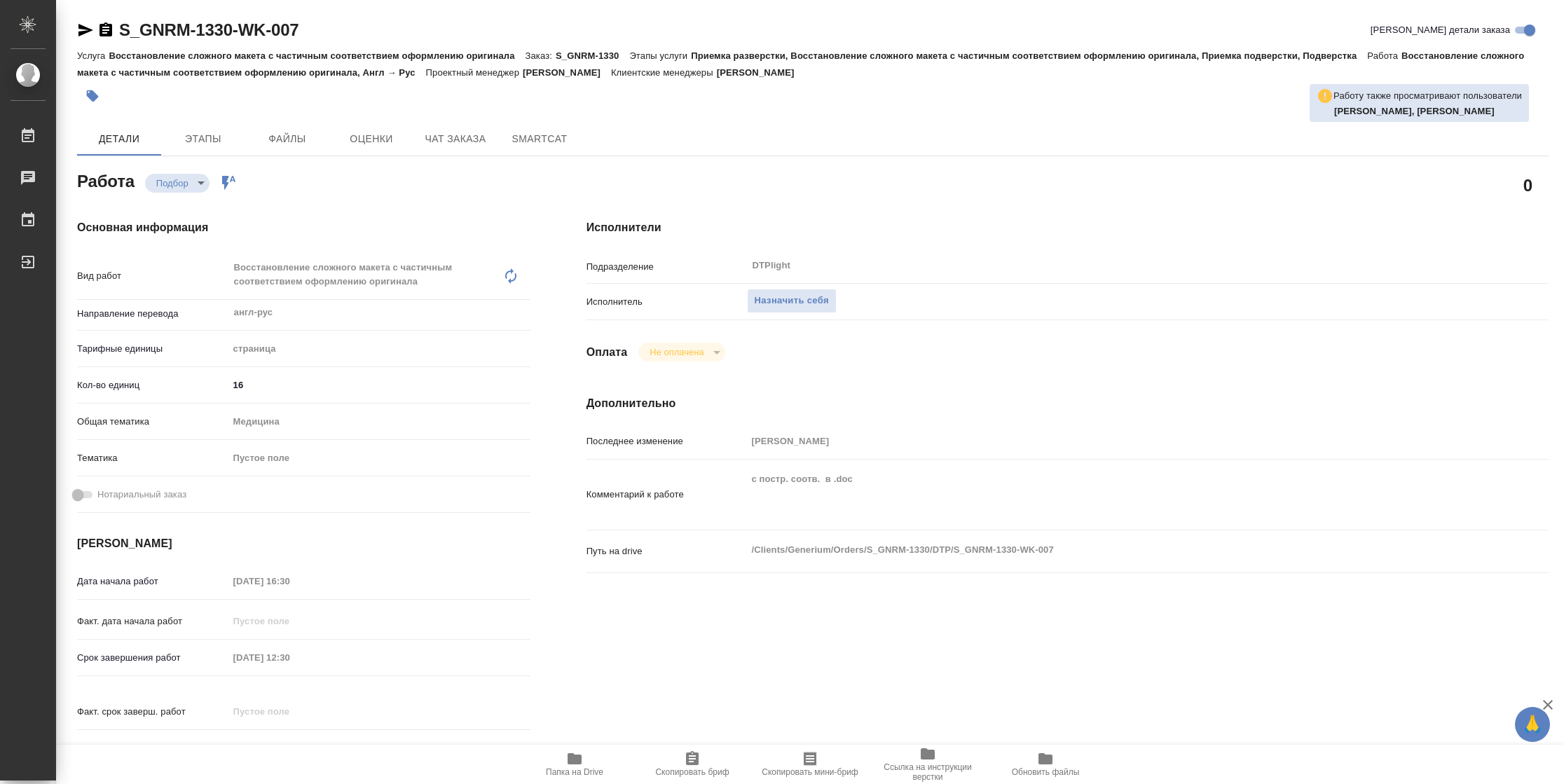
click at [592, 770] on span "Папка на Drive" at bounding box center [574, 772] width 57 height 10
type textarea "x"
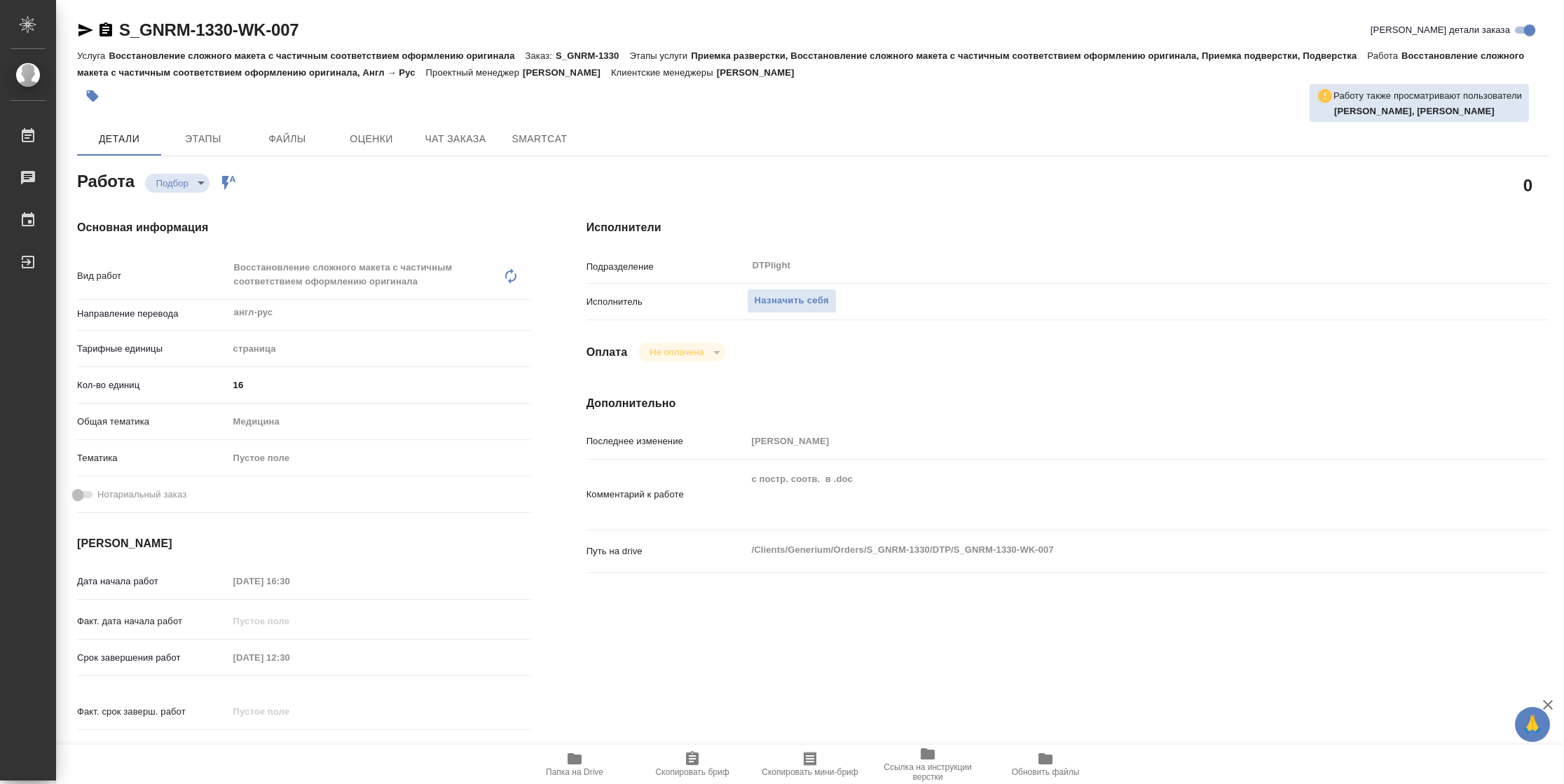
type textarea "x"
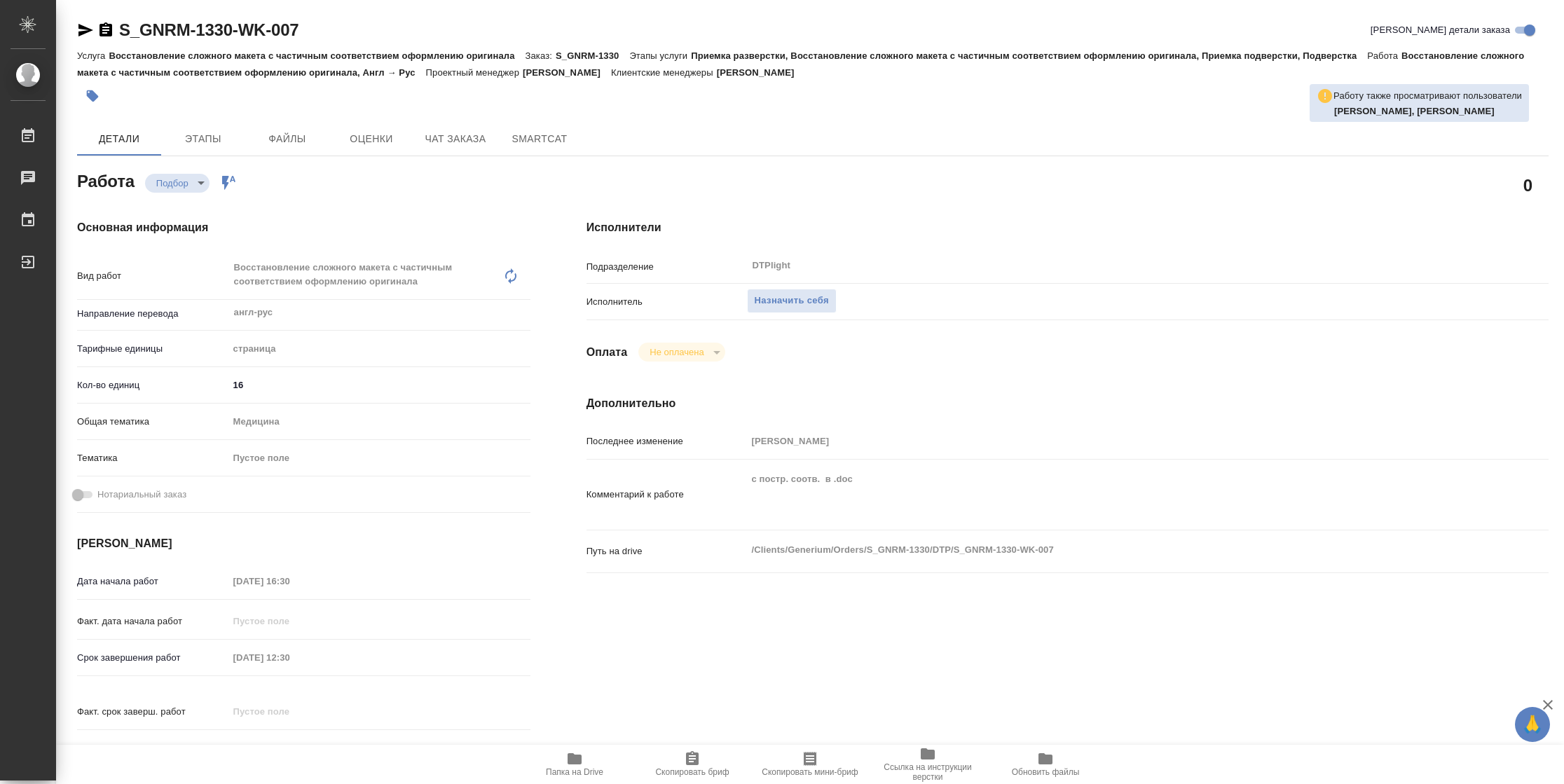
type textarea "x"
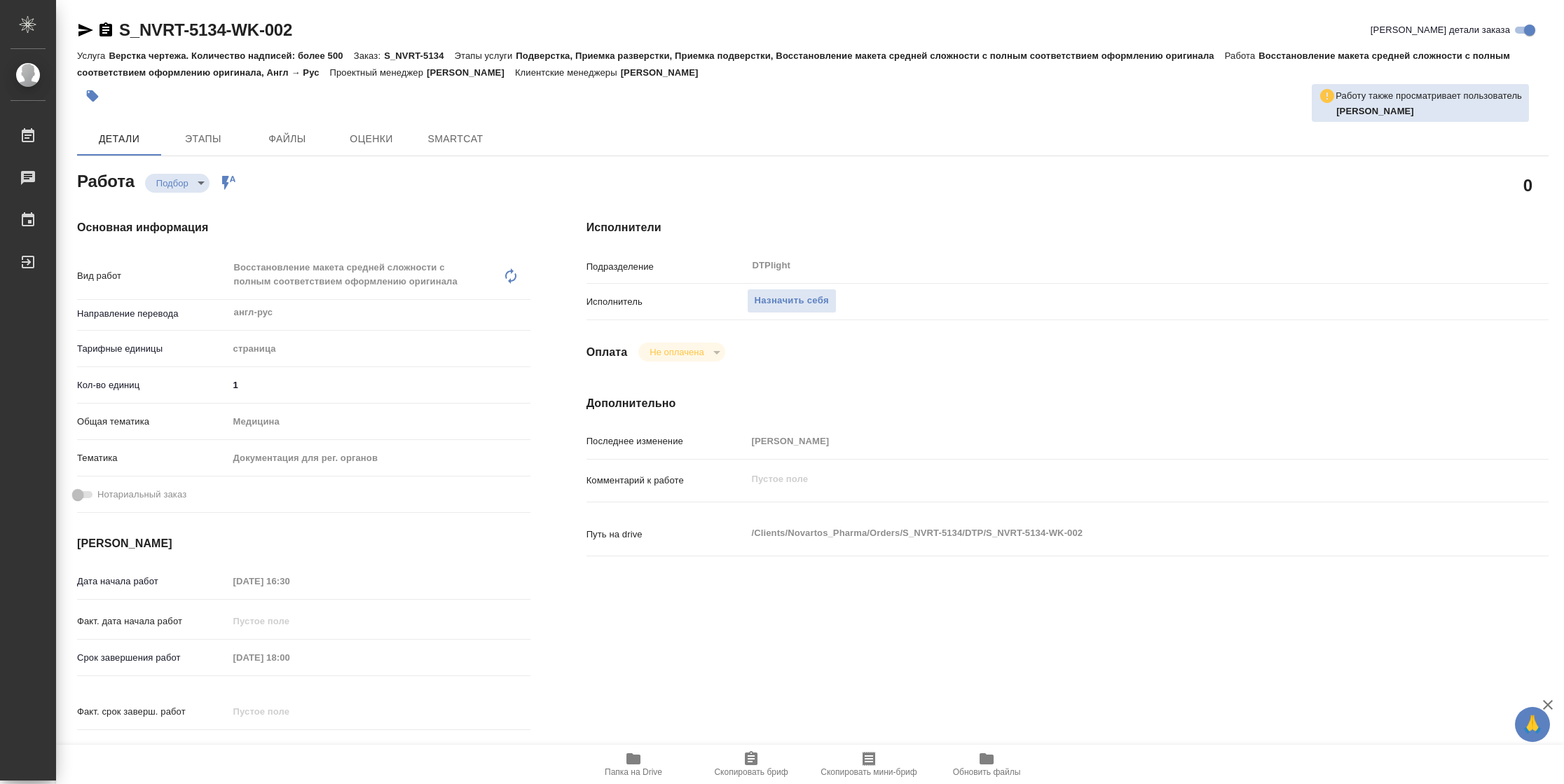
type textarea "x"
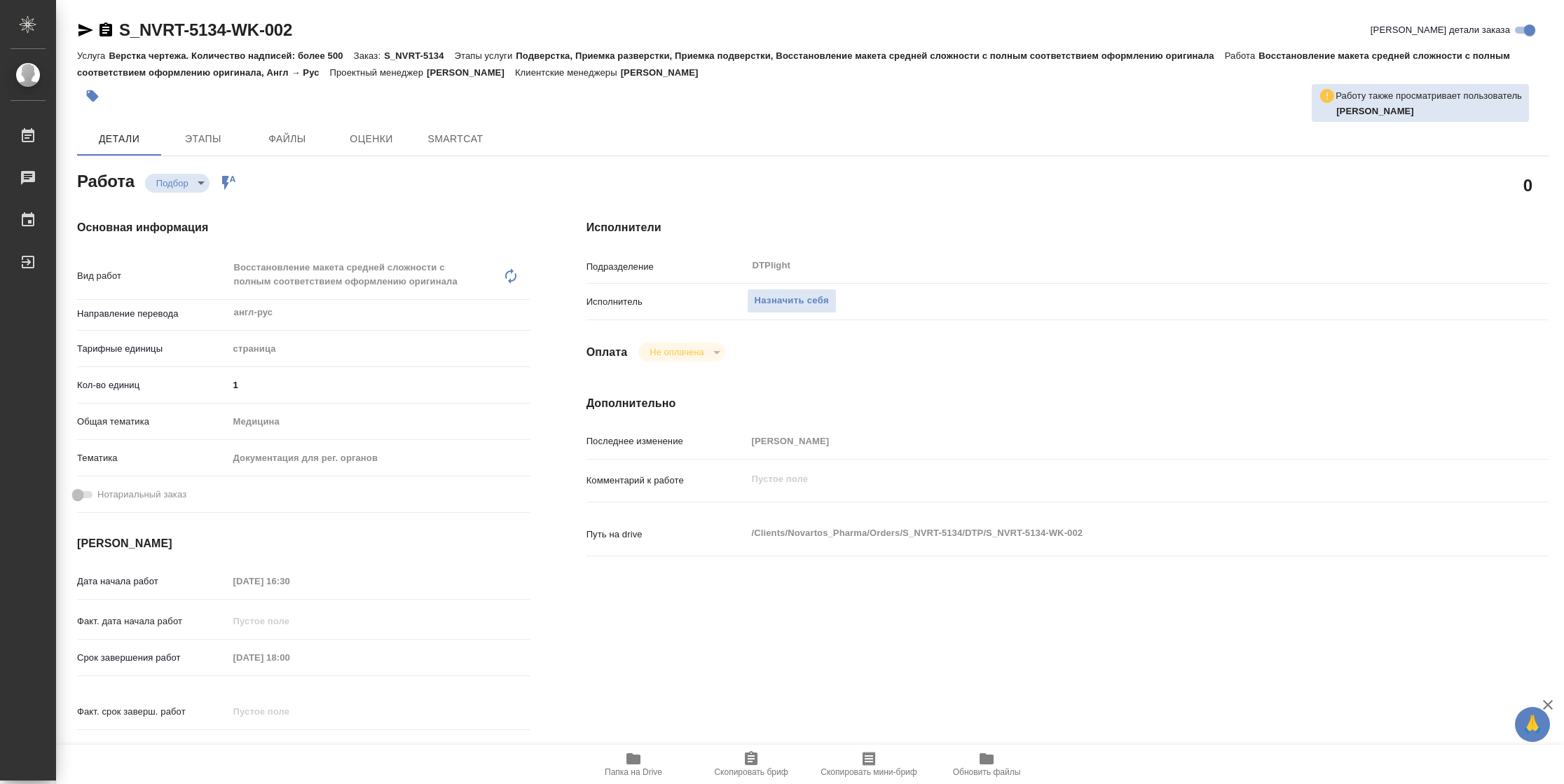
type textarea "x"
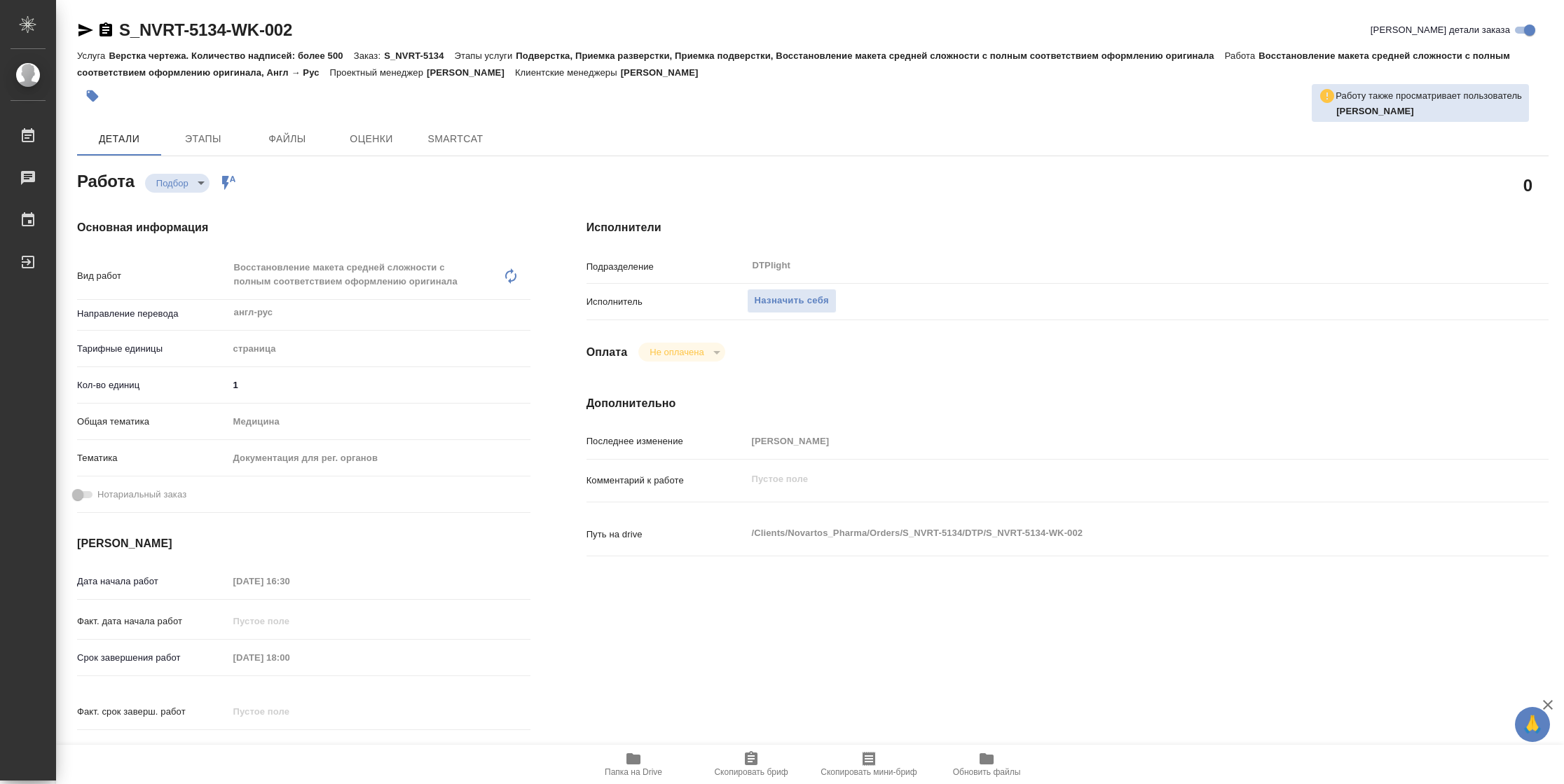
type textarea "x"
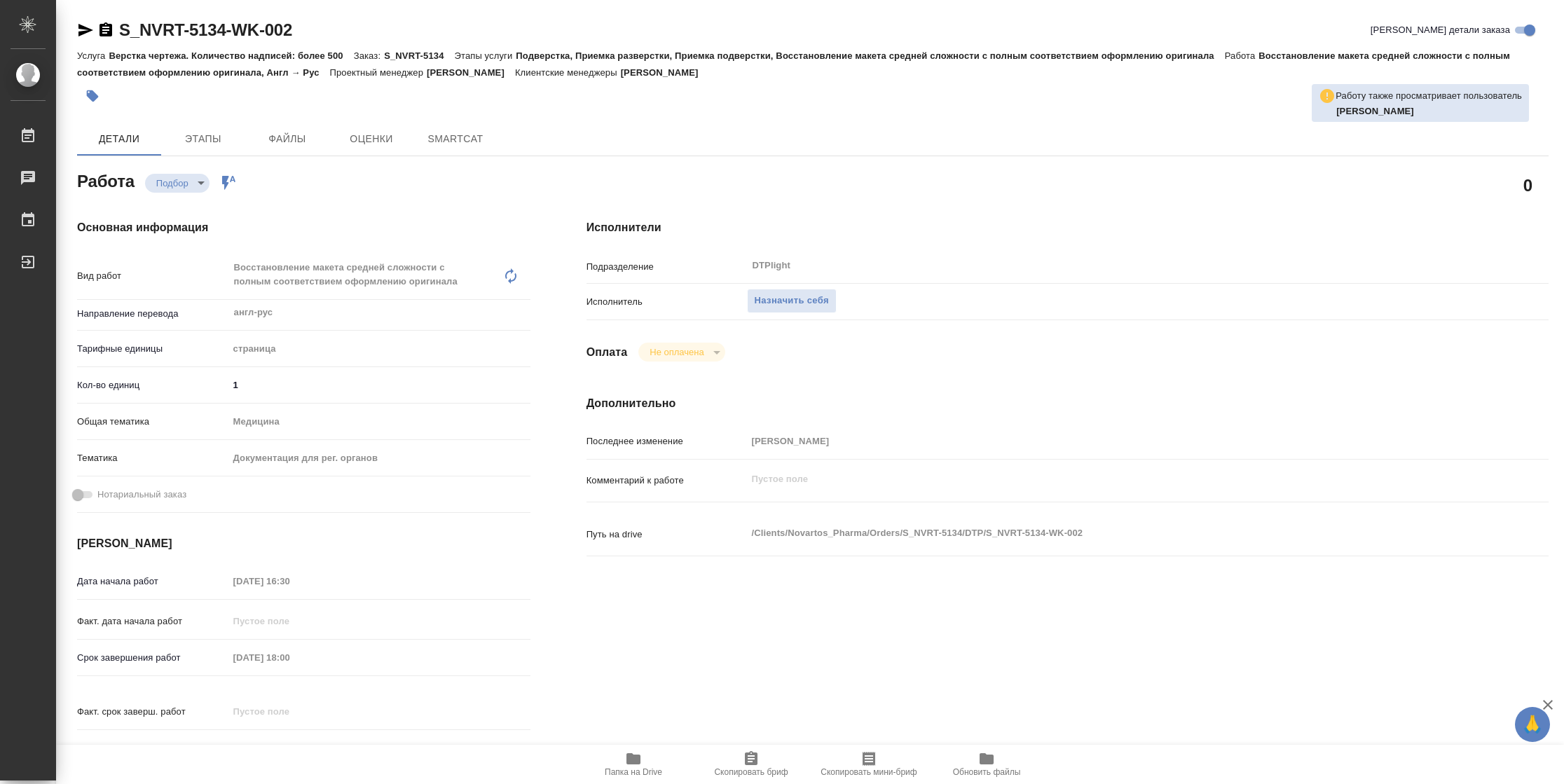
click at [640, 776] on span "Папка на Drive" at bounding box center [633, 772] width 57 height 10
type textarea "x"
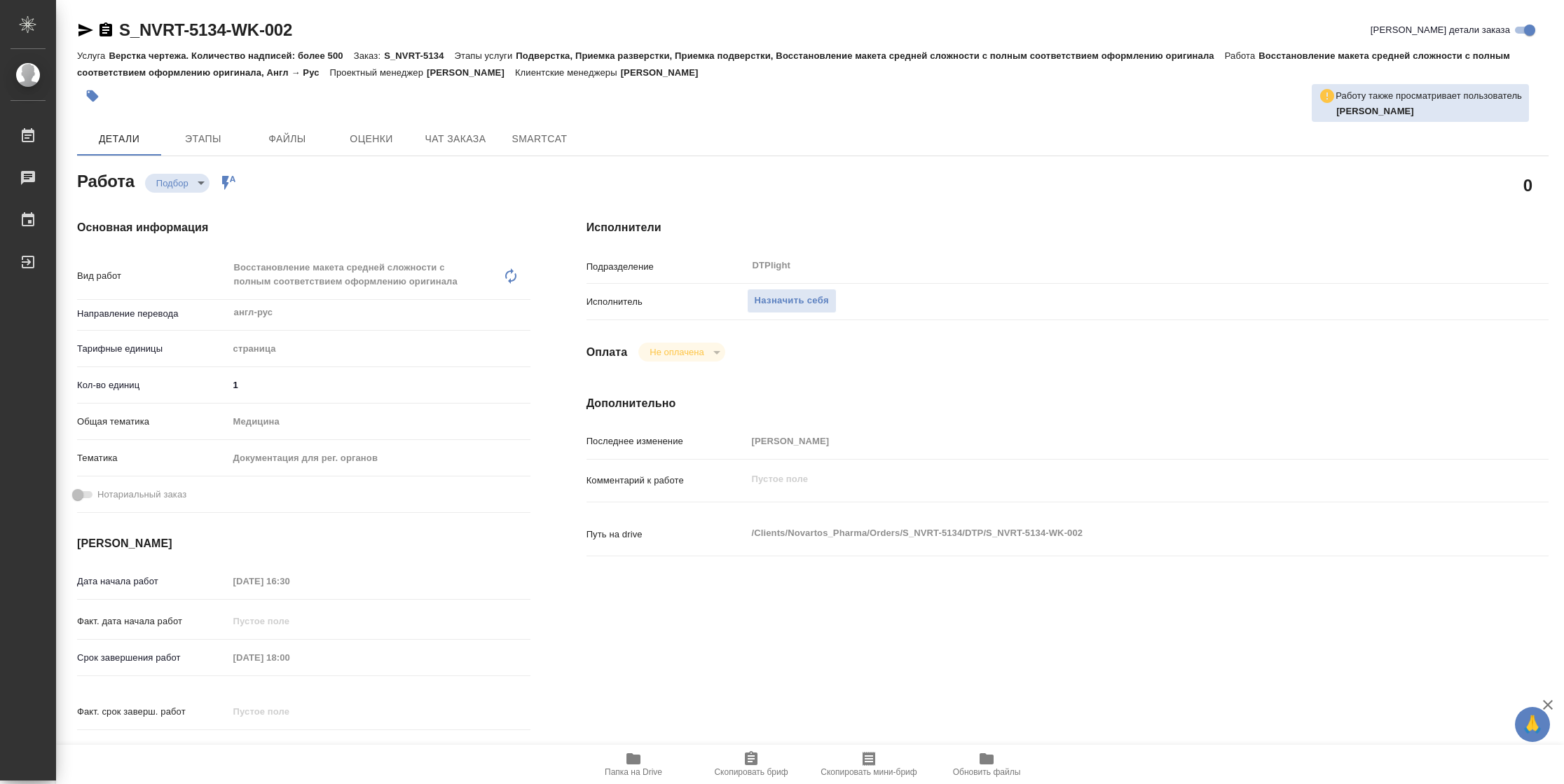
type textarea "x"
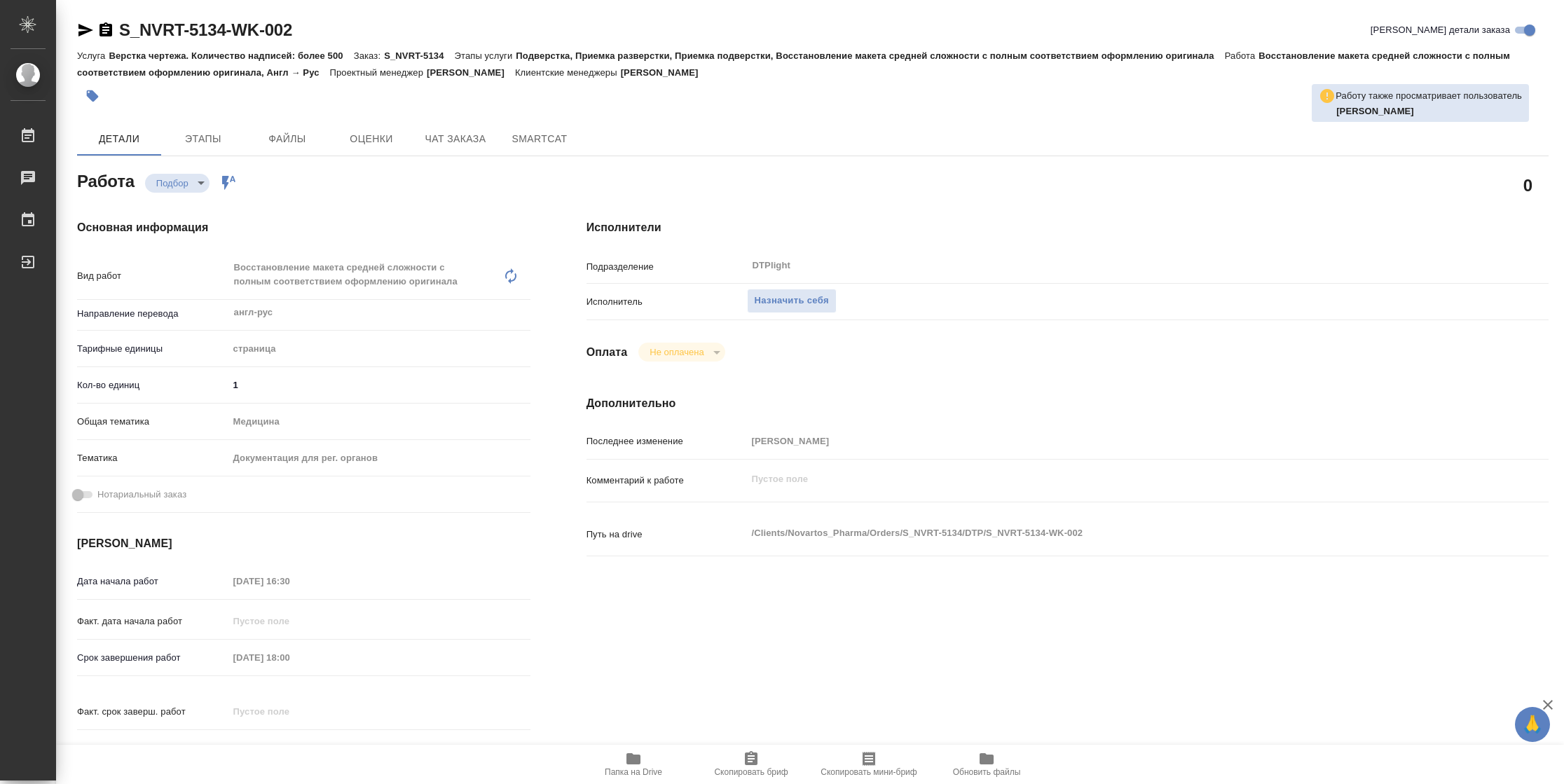
type textarea "x"
click at [819, 297] on span "Назначить себя" at bounding box center [791, 300] width 74 height 16
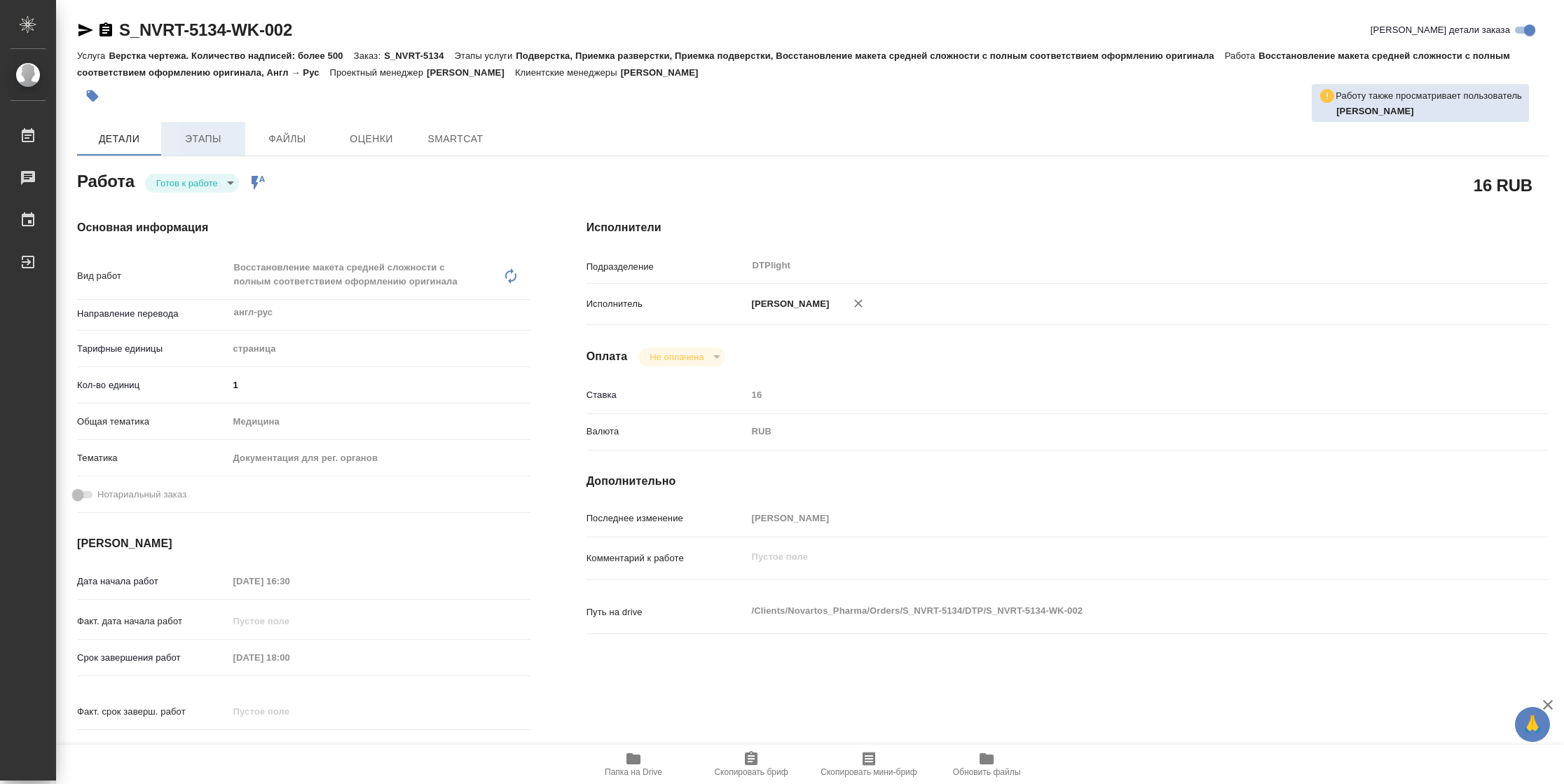
type textarea "x"
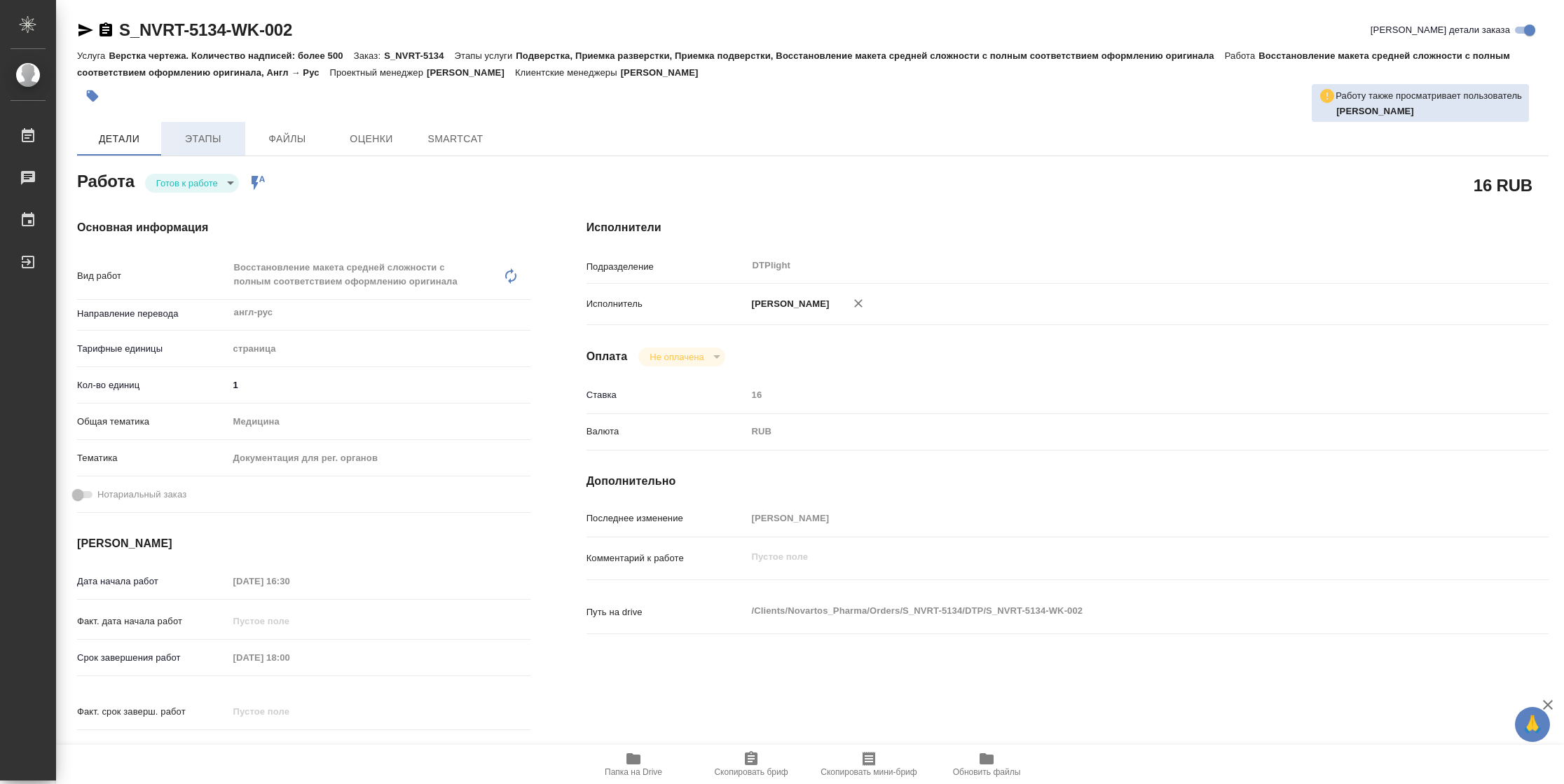
type textarea "x"
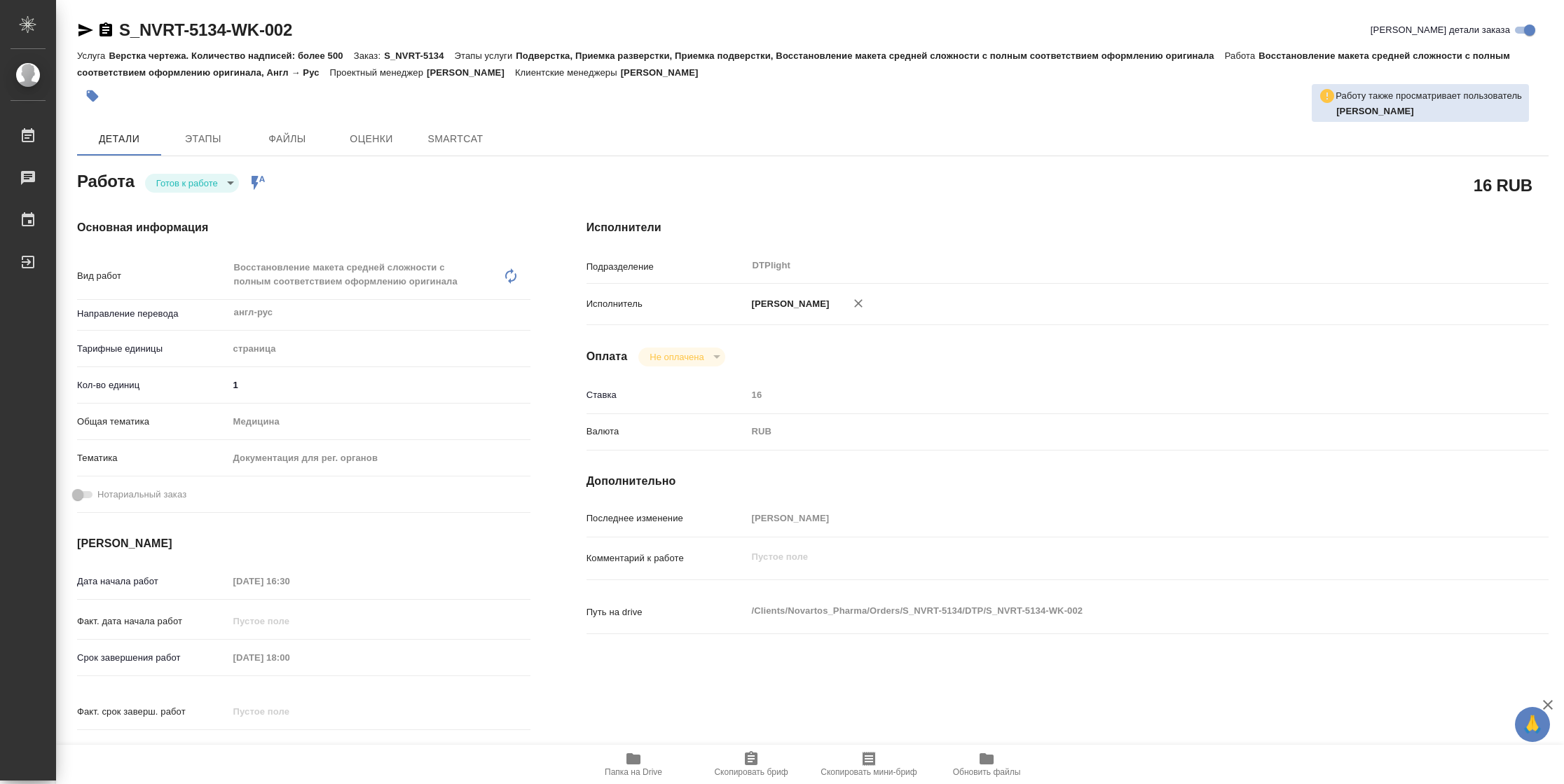
type textarea "x"
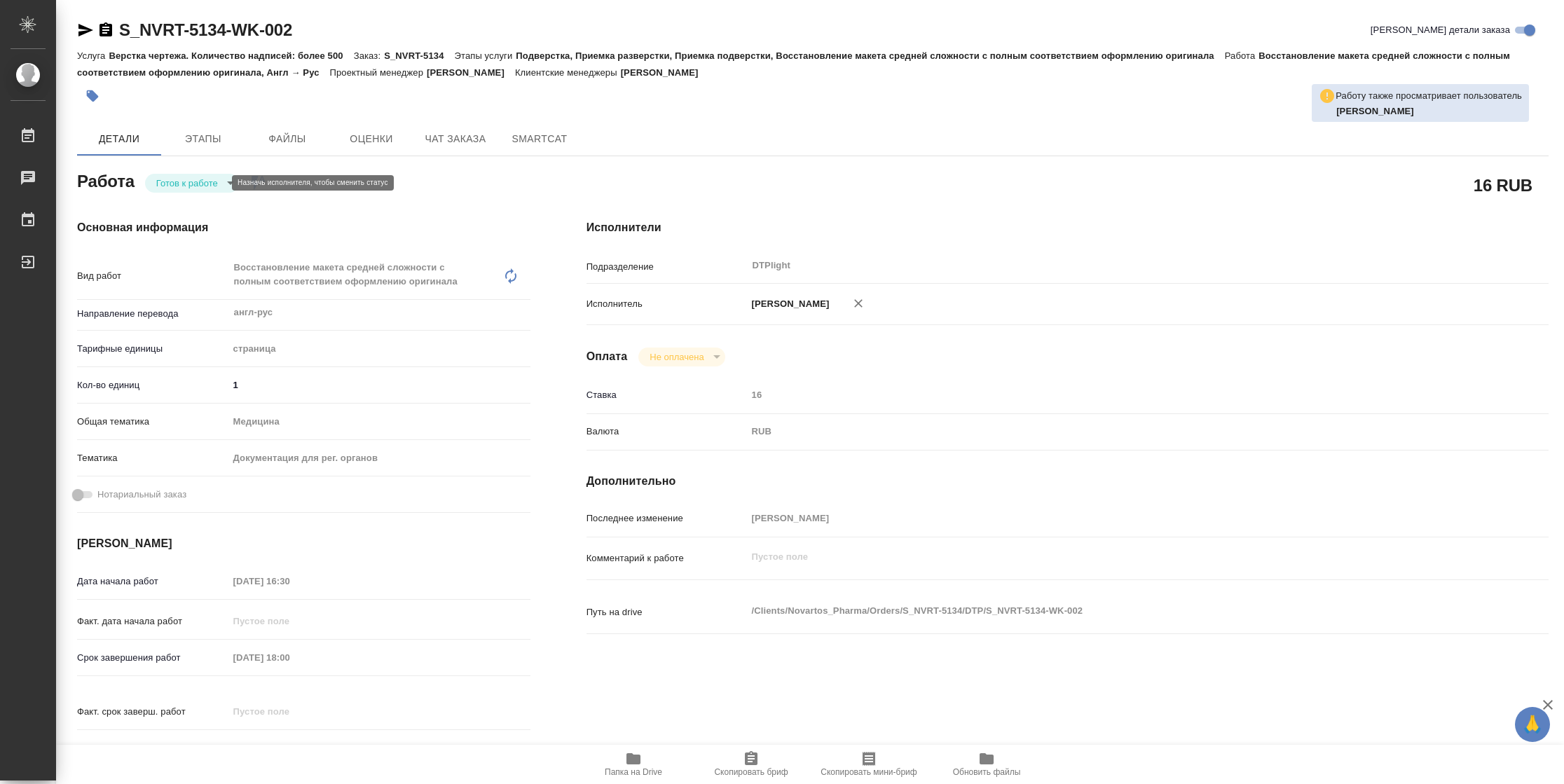
type textarea "x"
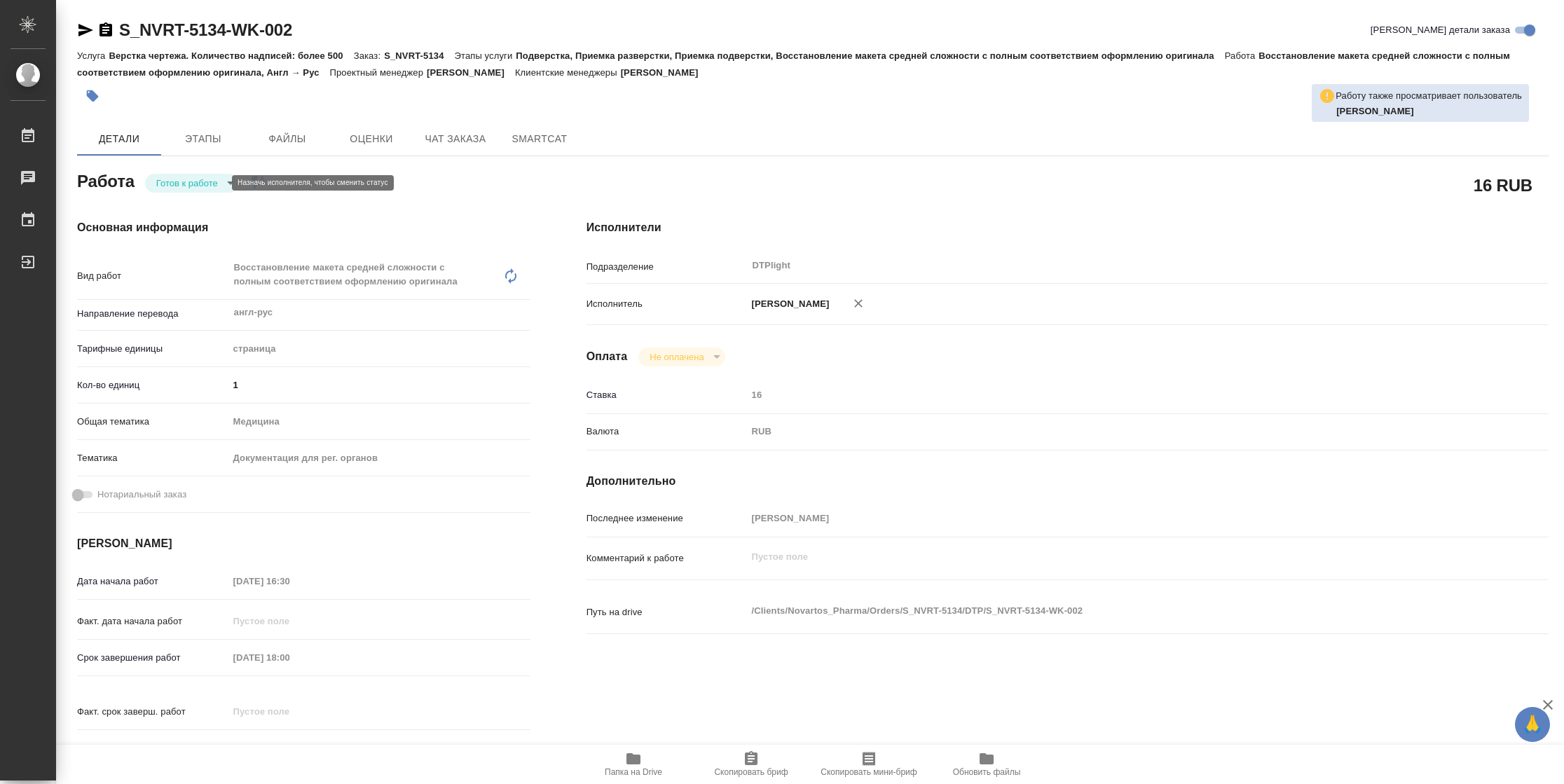
click at [194, 184] on body "🙏 .cls-1 fill:#fff; AWATERA [PERSON_NAME] Чаты График Выйти S_NVRT-5134-WK-002 …" at bounding box center [782, 392] width 1564 height 784
click at [194, 184] on button "В работе" at bounding box center [180, 183] width 47 height 16
type textarea "x"
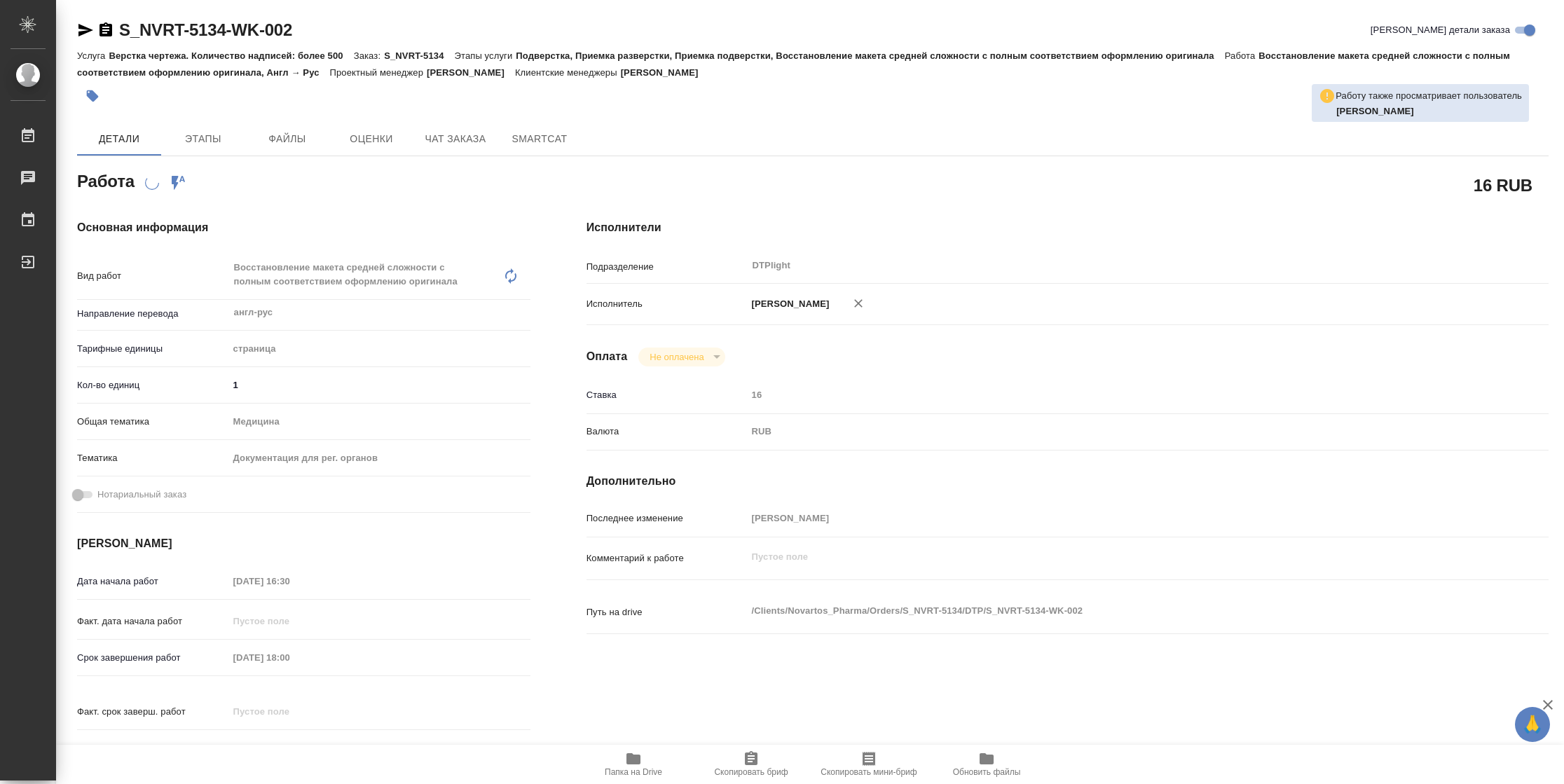
type textarea "x"
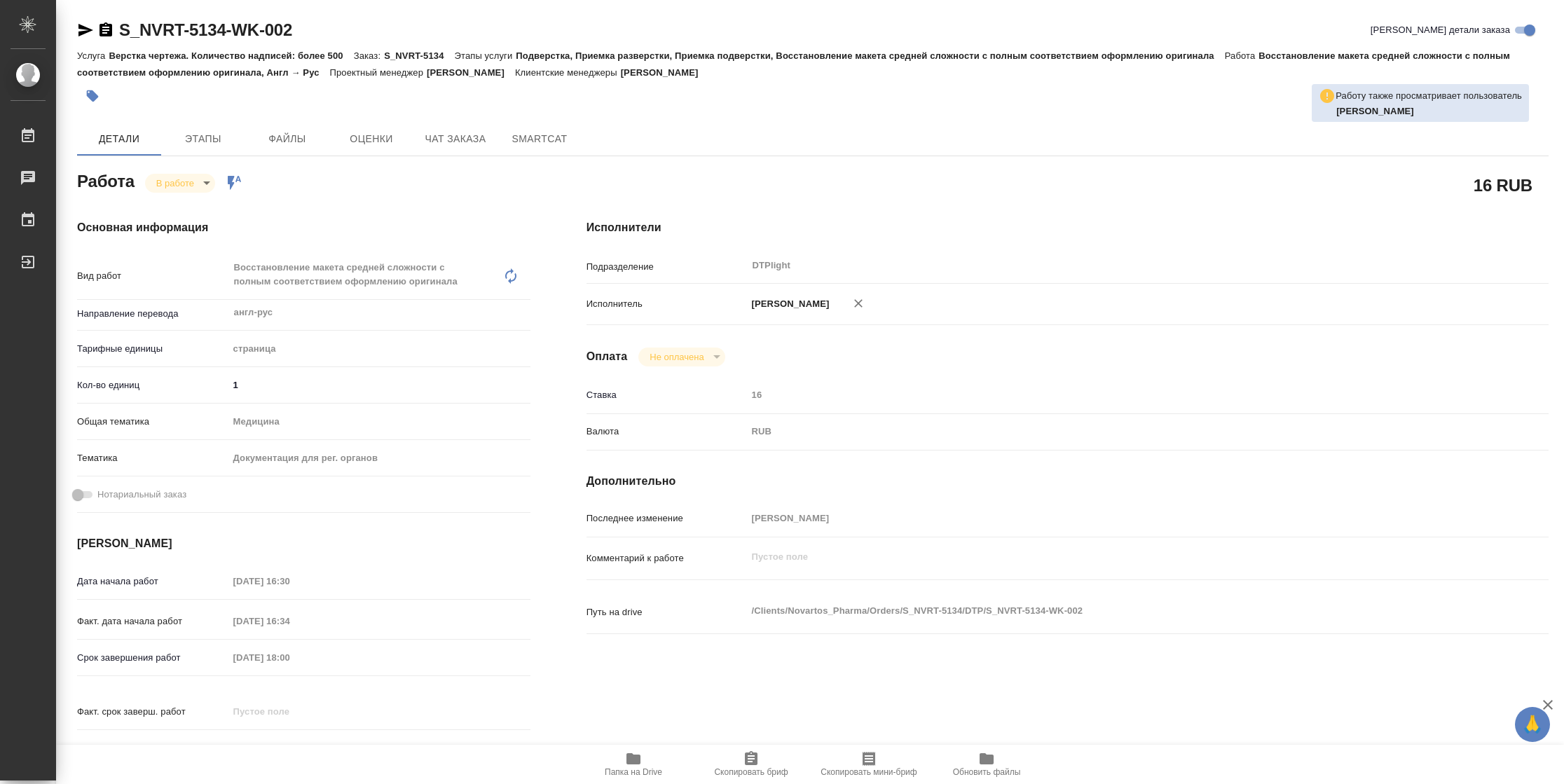
type textarea "x"
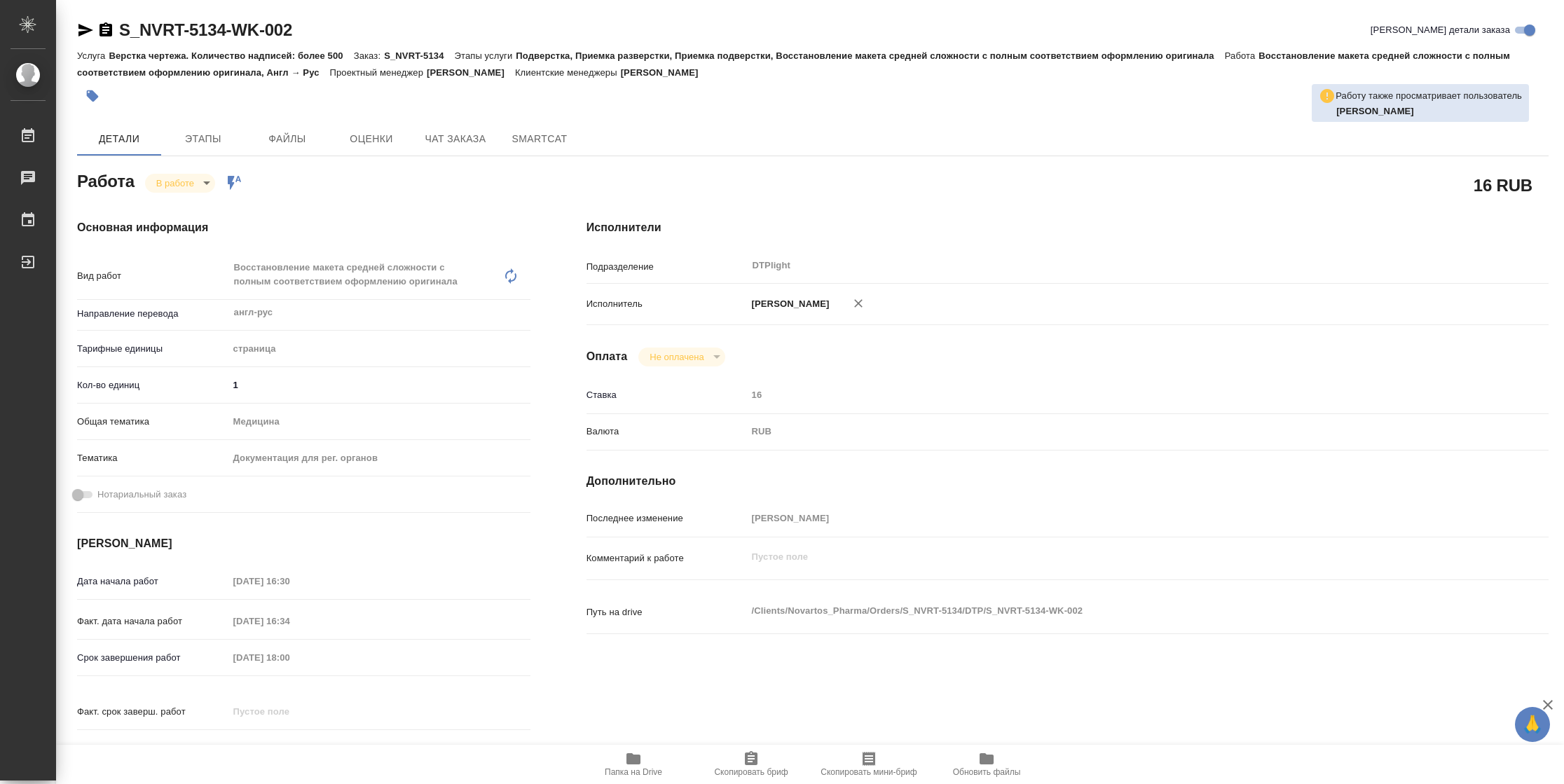
type textarea "x"
